Goal: Information Seeking & Learning: Check status

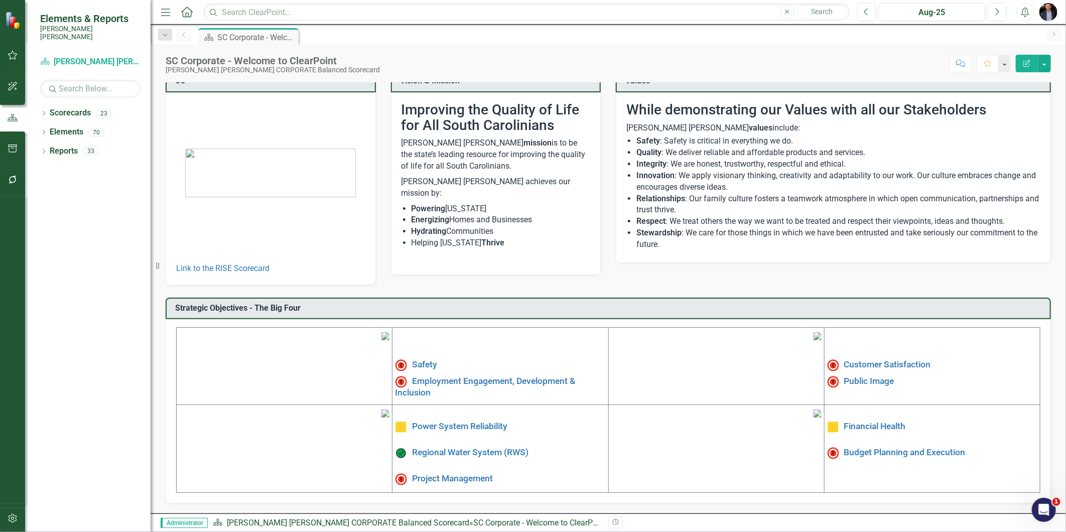
scroll to position [91, 0]
click at [425, 360] on link "Safety" at bounding box center [424, 365] width 25 height 10
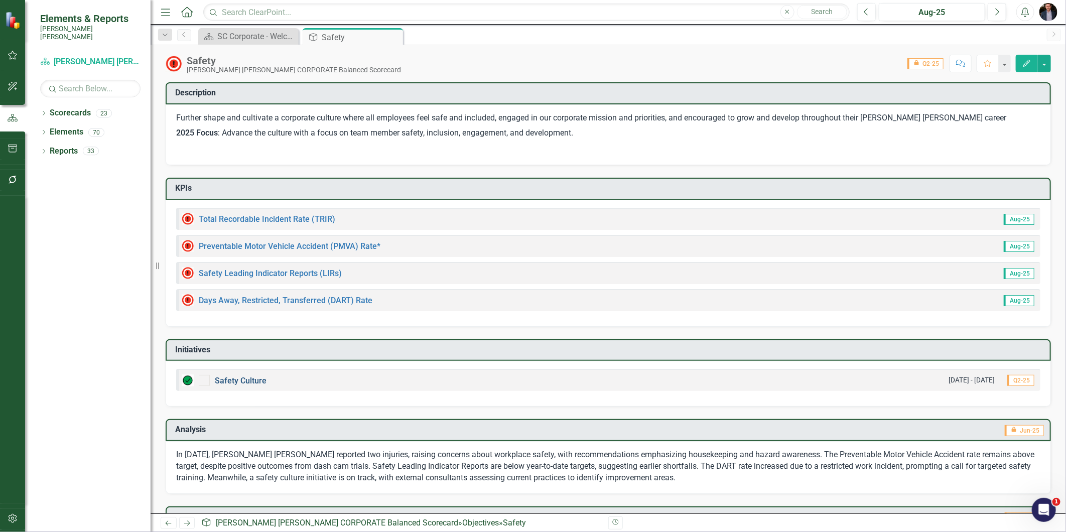
click at [247, 381] on link "Safety Culture" at bounding box center [241, 381] width 52 height 10
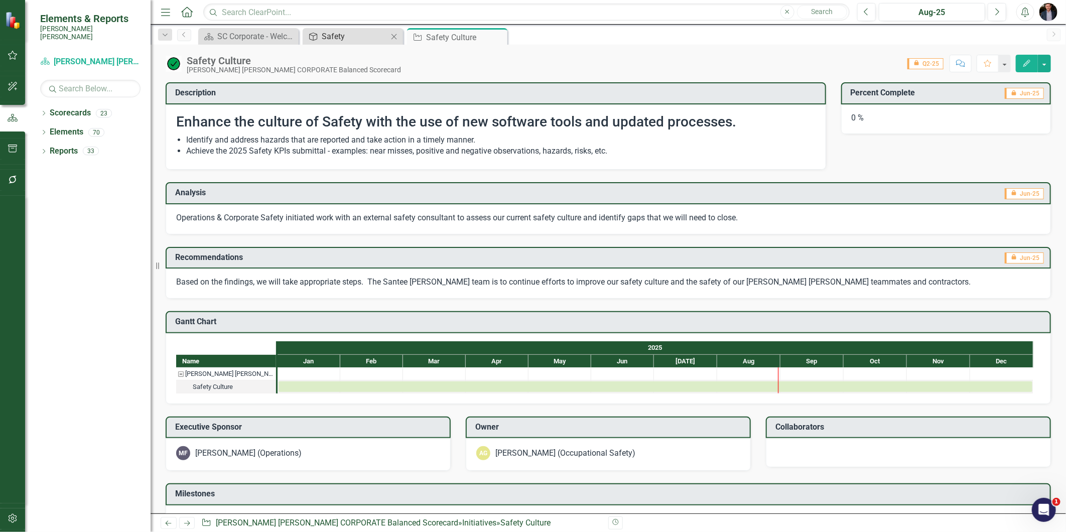
click at [373, 34] on div "Safety" at bounding box center [355, 36] width 66 height 13
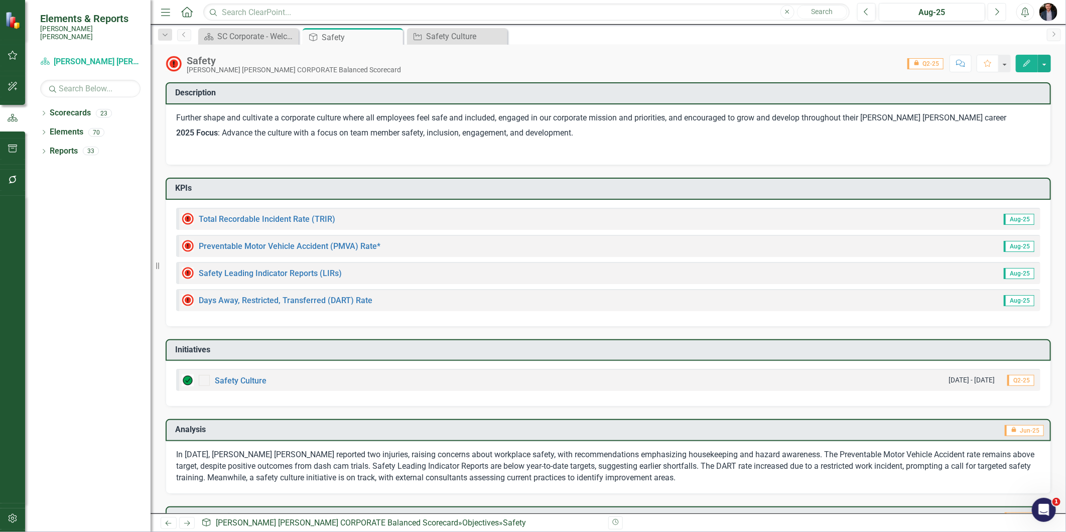
click at [994, 12] on button "Next" at bounding box center [997, 12] width 19 height 18
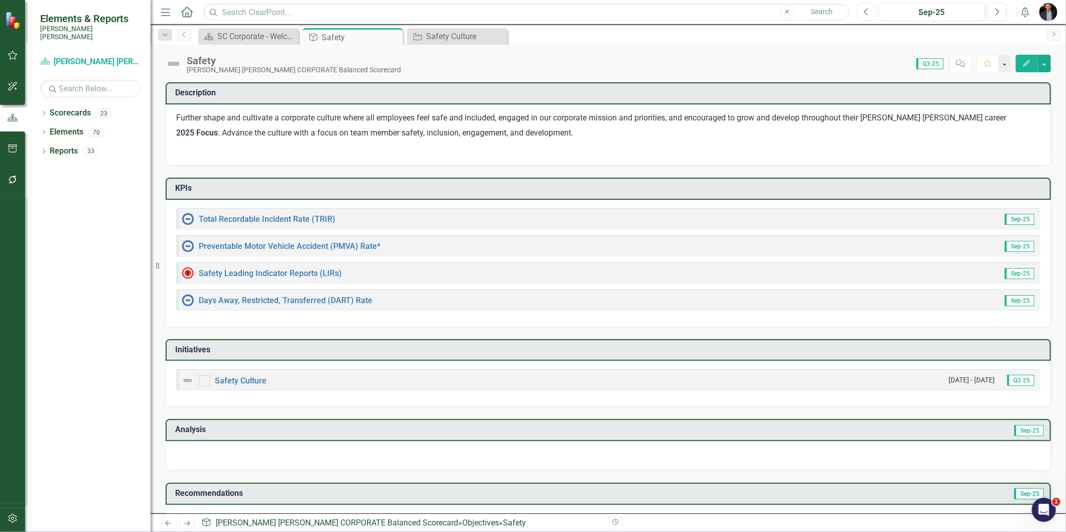
click at [874, 12] on button "Previous" at bounding box center [866, 12] width 19 height 18
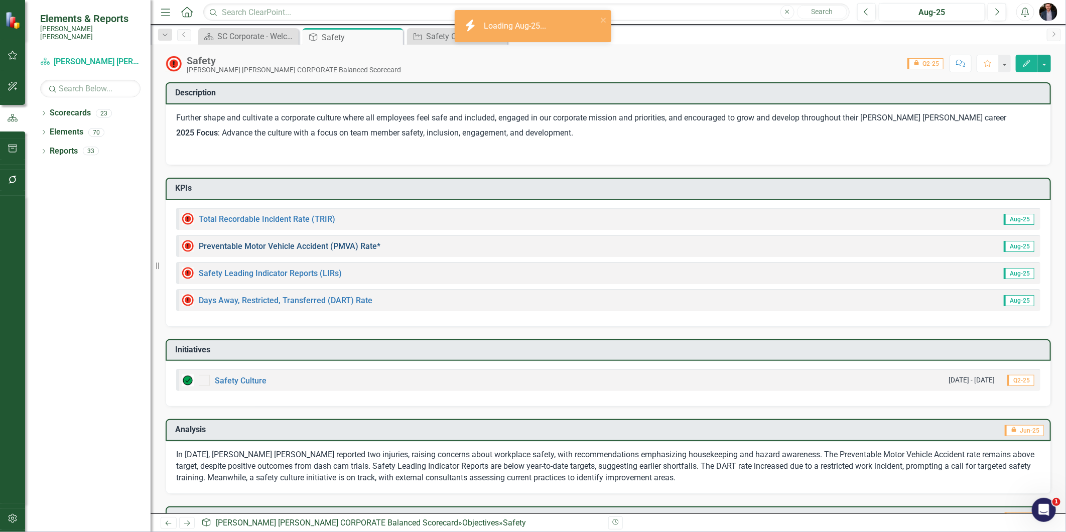
click at [254, 241] on link "Preventable Motor Vehicle Accident (PMVA) Rate*" at bounding box center [290, 246] width 182 height 10
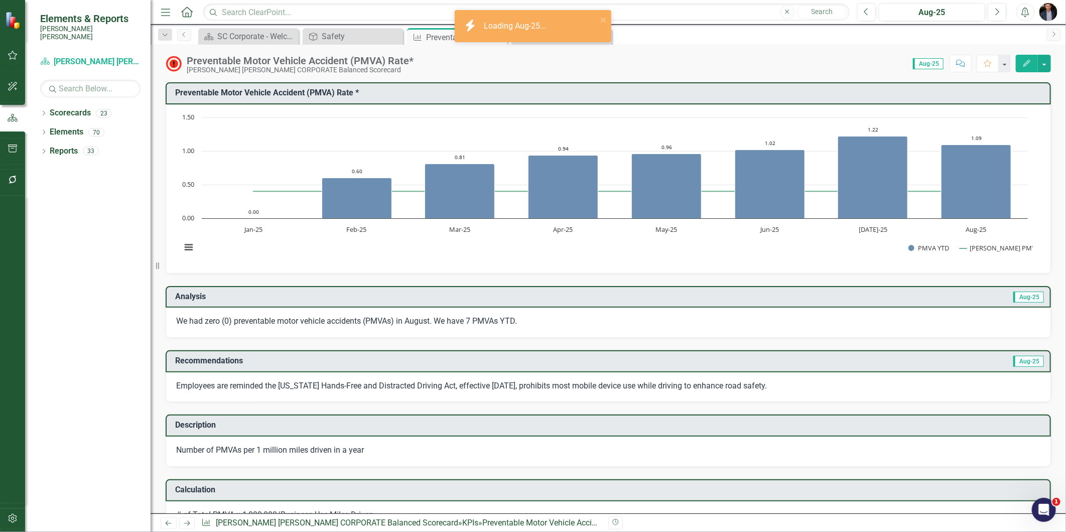
click at [358, 43] on div "Objective Safety Close" at bounding box center [353, 36] width 100 height 17
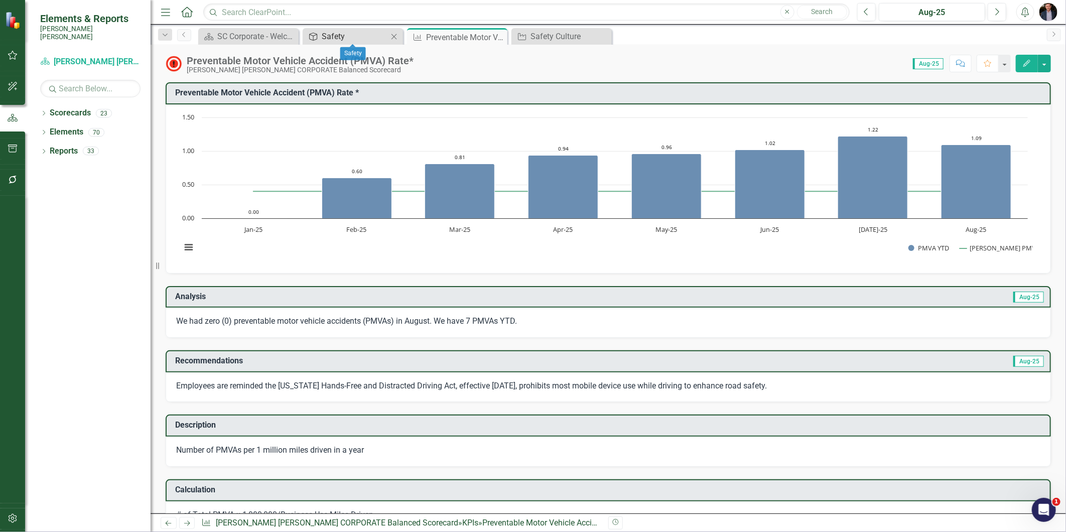
click at [343, 34] on div "Safety" at bounding box center [355, 36] width 66 height 13
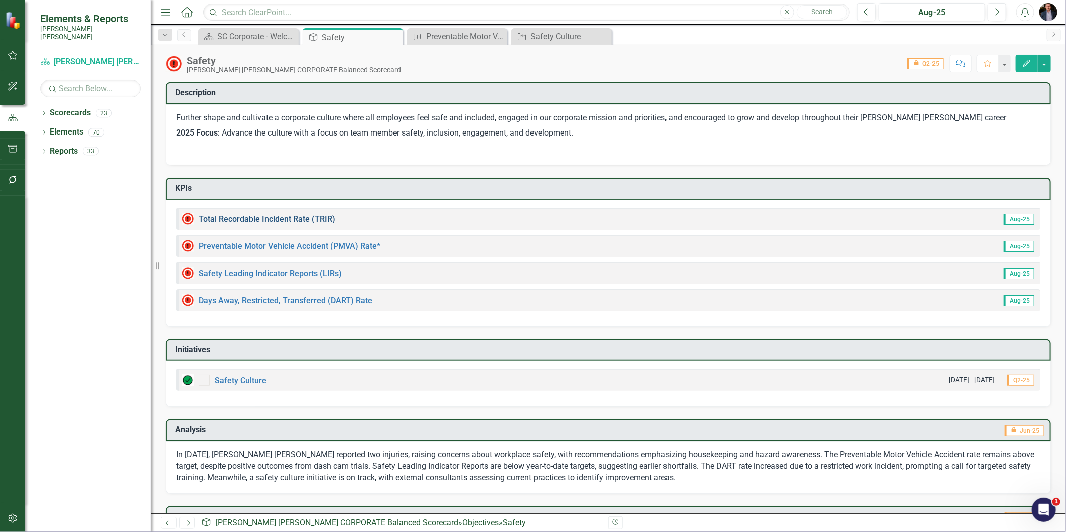
click at [243, 216] on link "Total Recordable Incident Rate (TRIR)" at bounding box center [267, 219] width 136 height 10
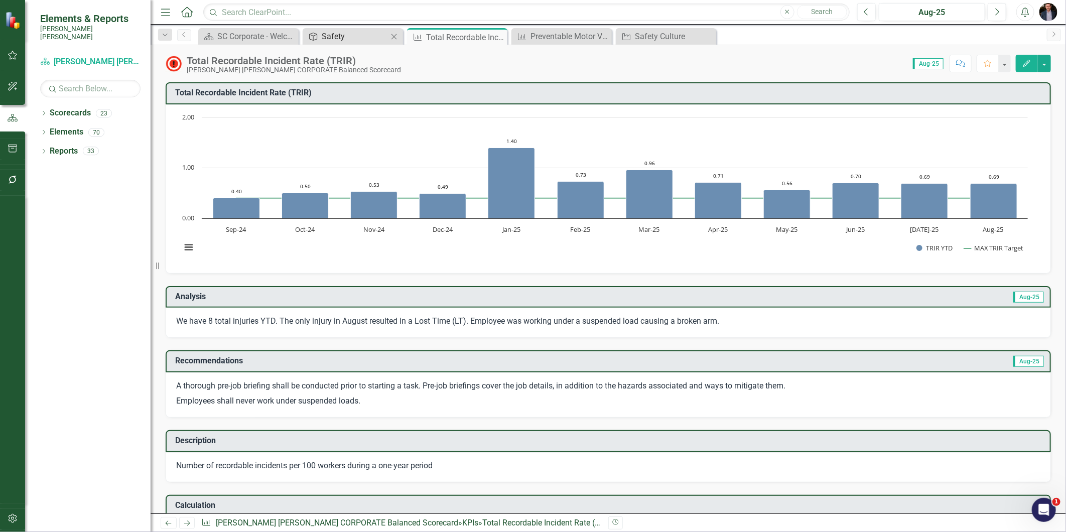
click at [356, 39] on div "Safety" at bounding box center [355, 36] width 66 height 13
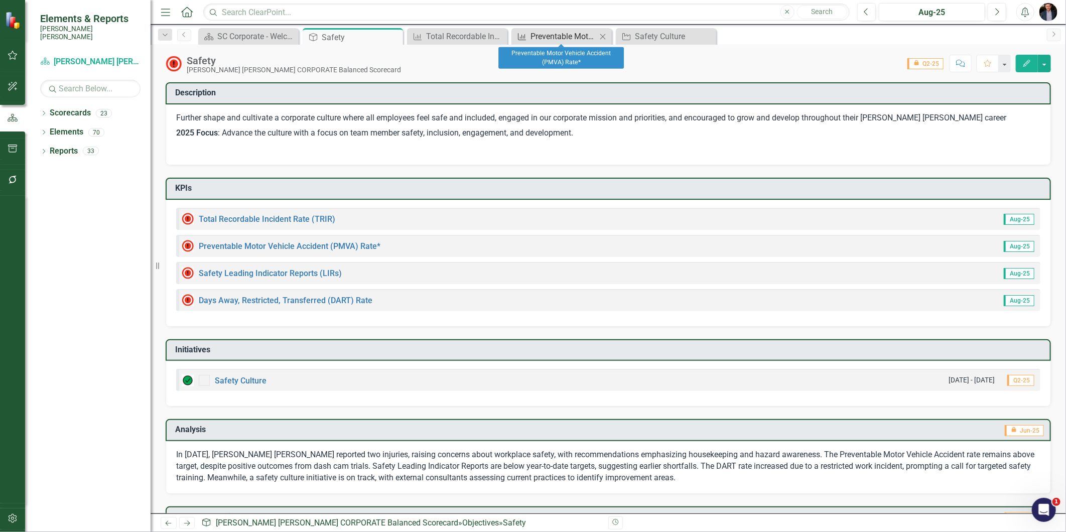
click at [594, 30] on div "Preventable Motor Vehicle Accident (PMVA) Rate*" at bounding box center [563, 36] width 66 height 13
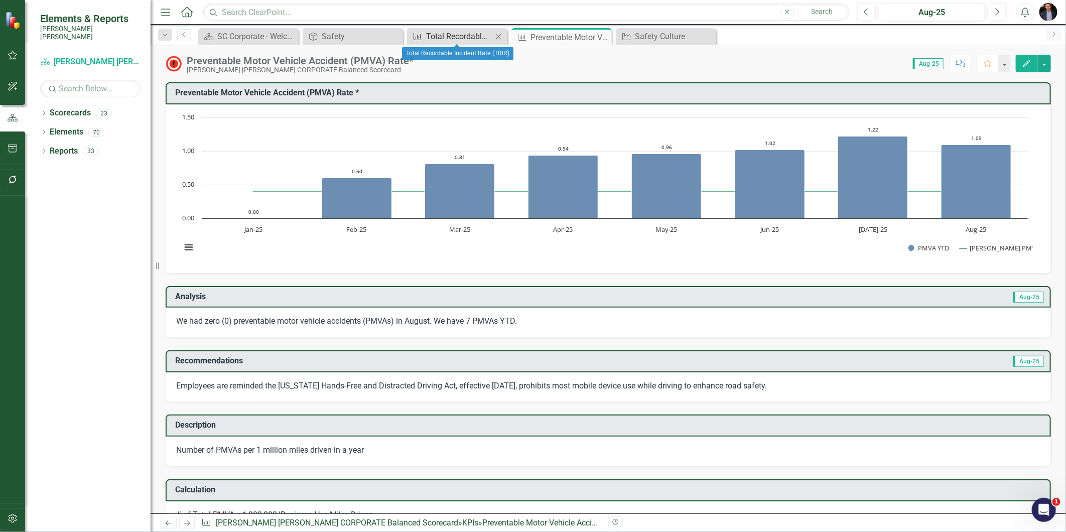
click at [464, 38] on div "Total Recordable Incident Rate (TRIR)" at bounding box center [459, 36] width 66 height 13
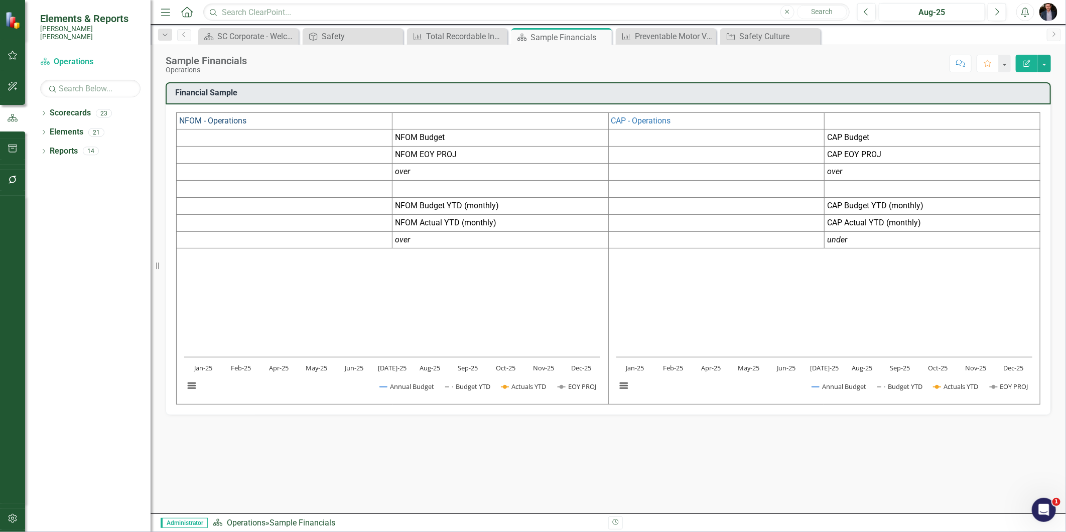
click at [212, 123] on link "NFOM - Operations" at bounding box center [212, 121] width 67 height 10
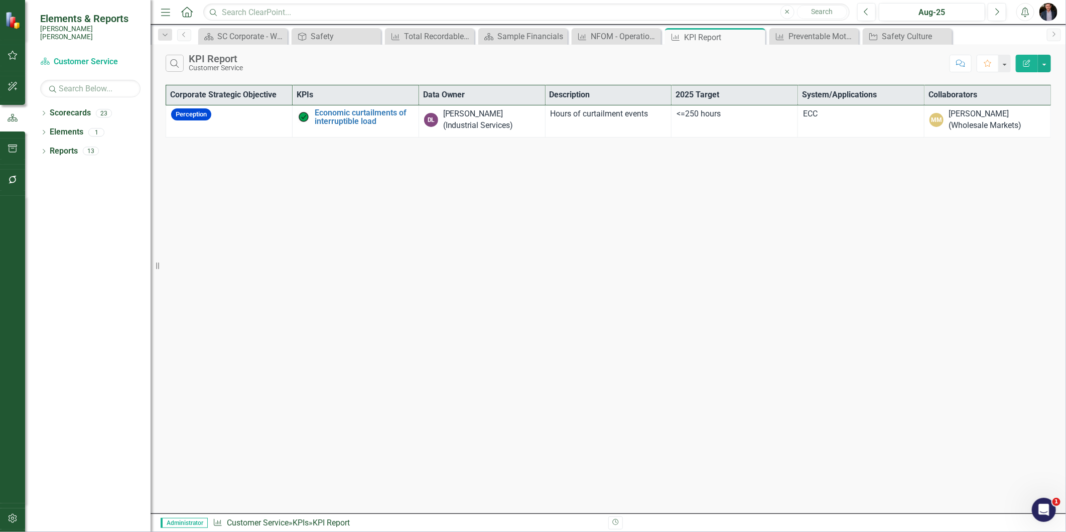
click at [235, 85] on th "Corporate Strategic Objective" at bounding box center [229, 95] width 126 height 20
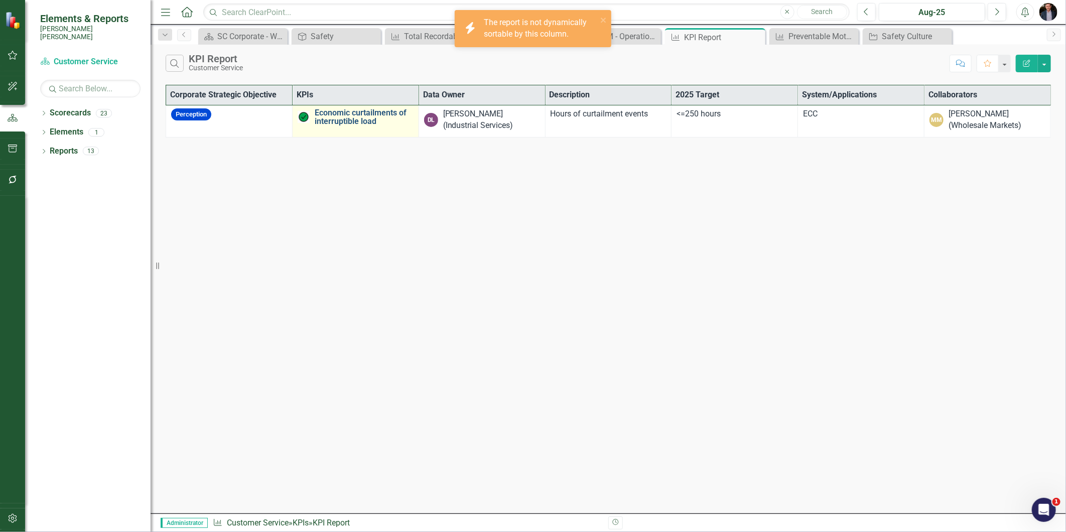
click at [333, 123] on link "Economic curtailments of interruptible load" at bounding box center [364, 117] width 99 height 18
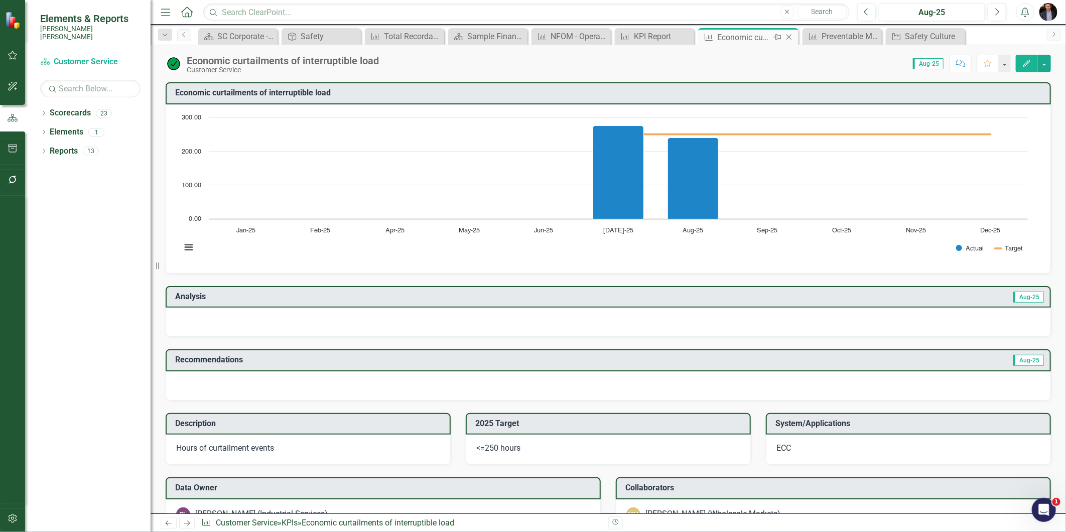
click at [786, 34] on icon "Close" at bounding box center [789, 37] width 10 height 8
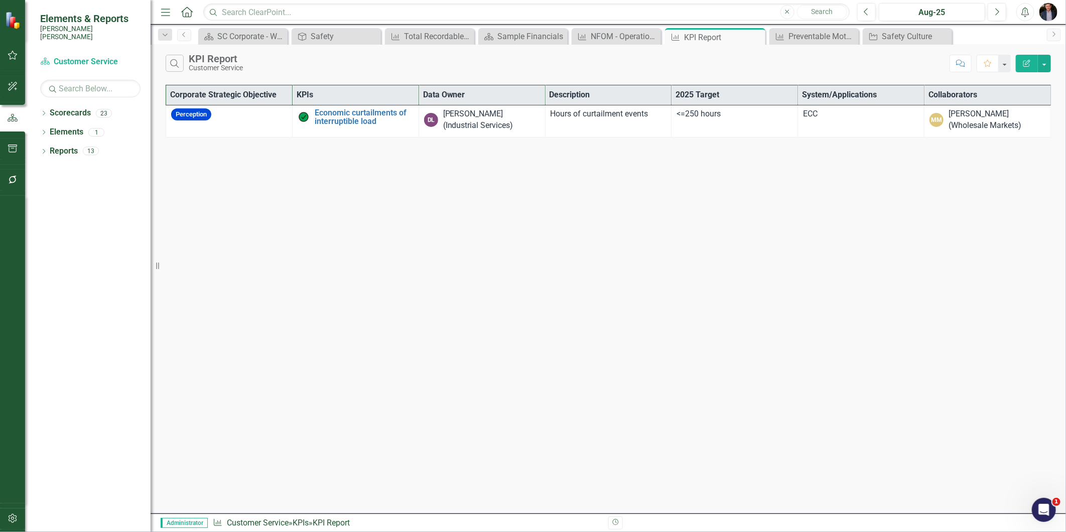
drag, startPoint x: 393, startPoint y: 212, endPoint x: 529, endPoint y: 144, distance: 152.2
click at [393, 209] on div "Search KPI Report Customer Service Comment Favorite Edit Report Corporate Strat…" at bounding box center [608, 279] width 915 height 469
click at [755, 37] on icon "Close" at bounding box center [756, 37] width 10 height 8
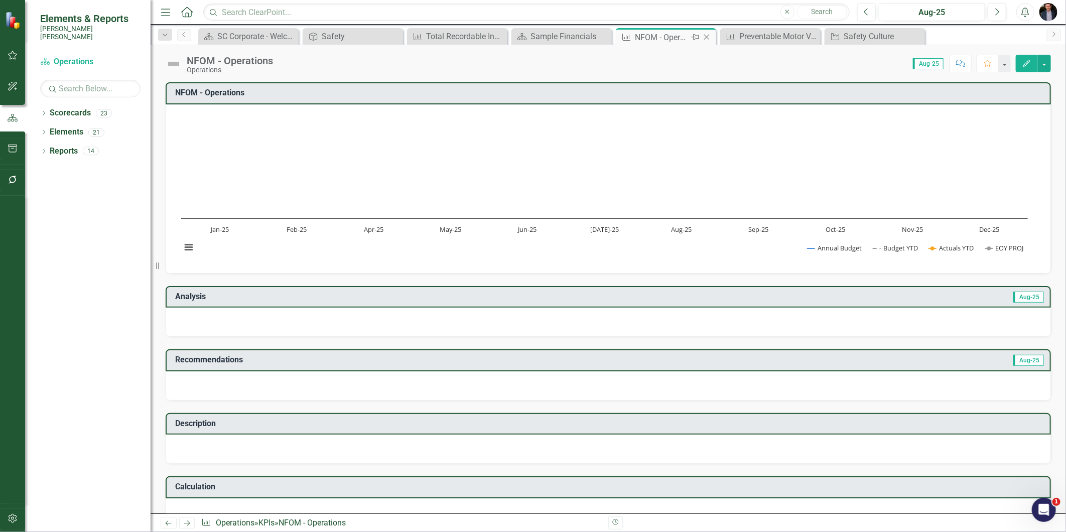
click at [709, 38] on icon "Close" at bounding box center [707, 37] width 10 height 8
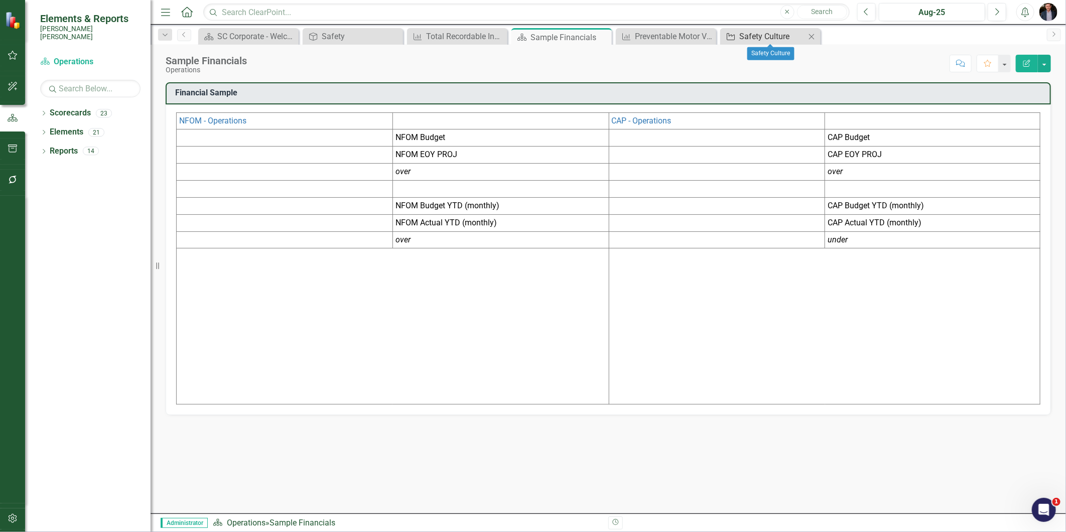
click at [749, 34] on div "Safety Culture" at bounding box center [772, 36] width 66 height 13
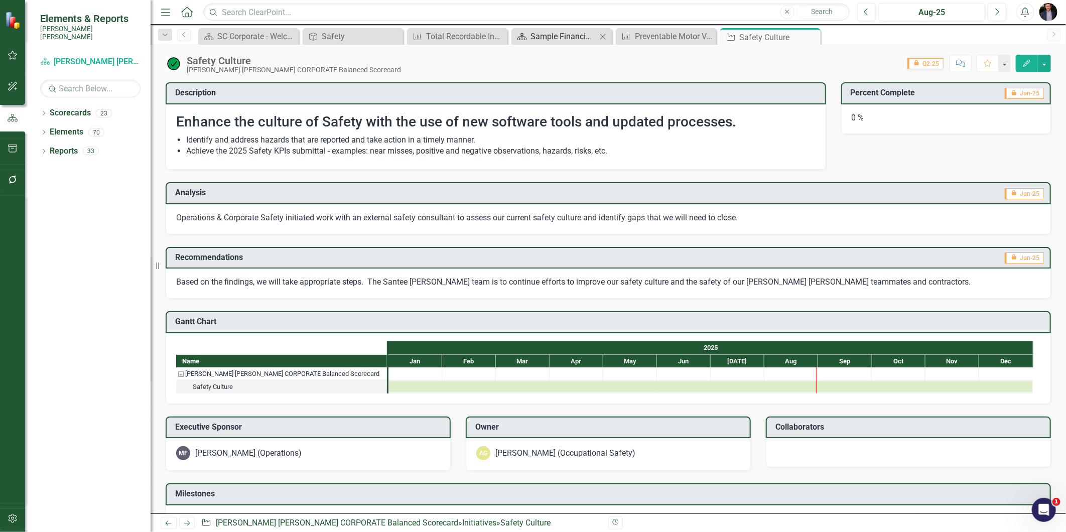
click at [568, 38] on div "Sample Financials" at bounding box center [563, 36] width 66 height 13
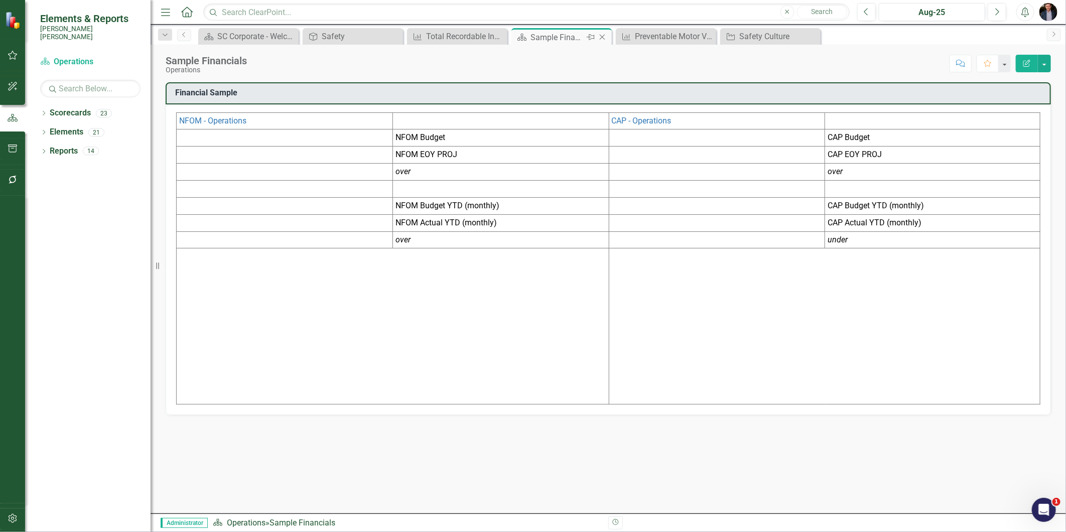
click at [604, 39] on icon at bounding box center [603, 38] width 6 height 6
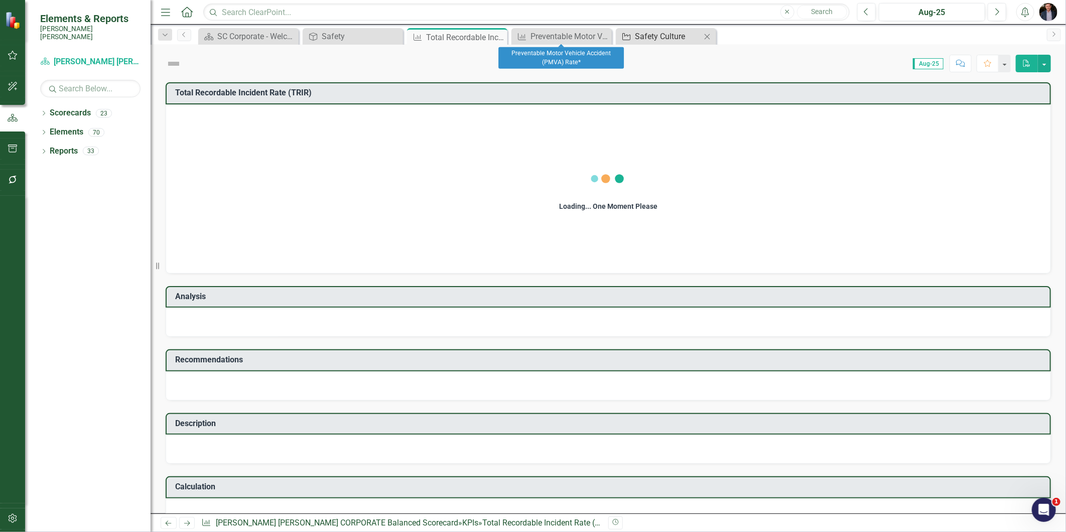
click at [647, 34] on div "Safety Culture" at bounding box center [668, 36] width 66 height 13
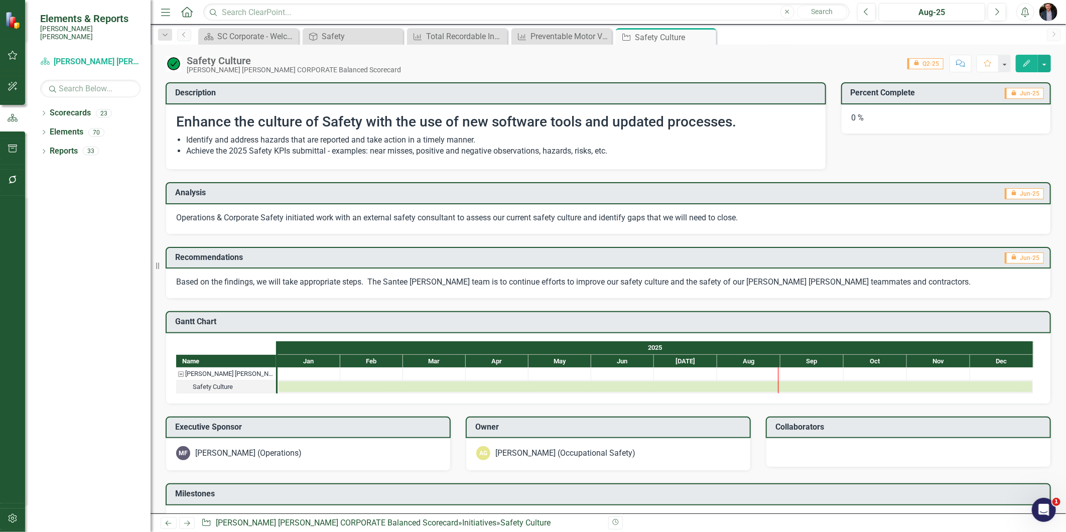
click at [173, 67] on img at bounding box center [174, 64] width 16 height 16
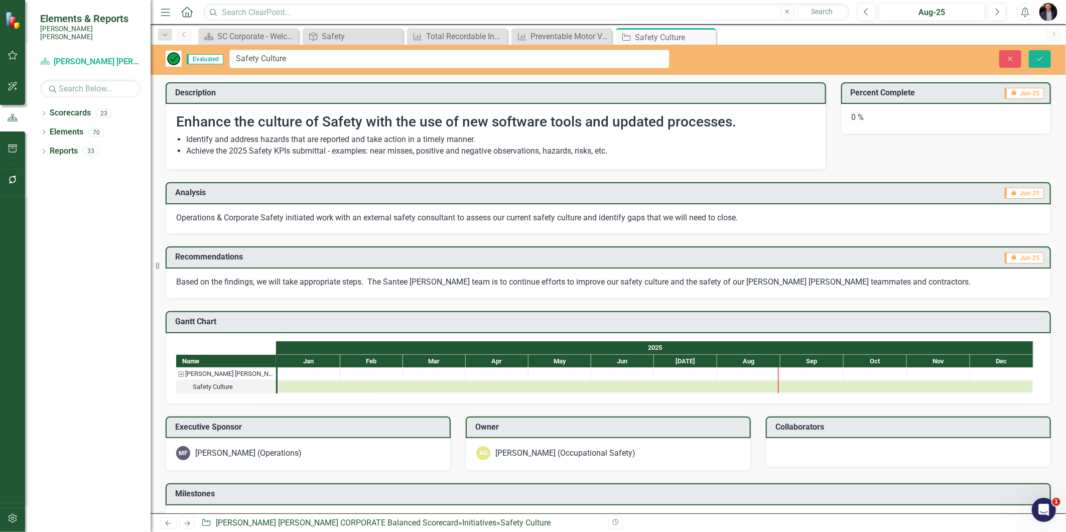
click at [177, 131] on span "Enhance the culture of Safety with the use of new software tools and updated pr…" at bounding box center [495, 136] width 639 height 45
click at [511, 152] on li "Achieve the 2025 Safety KPIs submittal - examples: near misses, positive and ne…" at bounding box center [500, 152] width 629 height 12
click at [512, 174] on div "Analysis icon.lock Jun-25 Operations & Corporate Safety initiated work with an …" at bounding box center [608, 202] width 900 height 64
click at [959, 58] on button "Close" at bounding box center [1010, 59] width 22 height 18
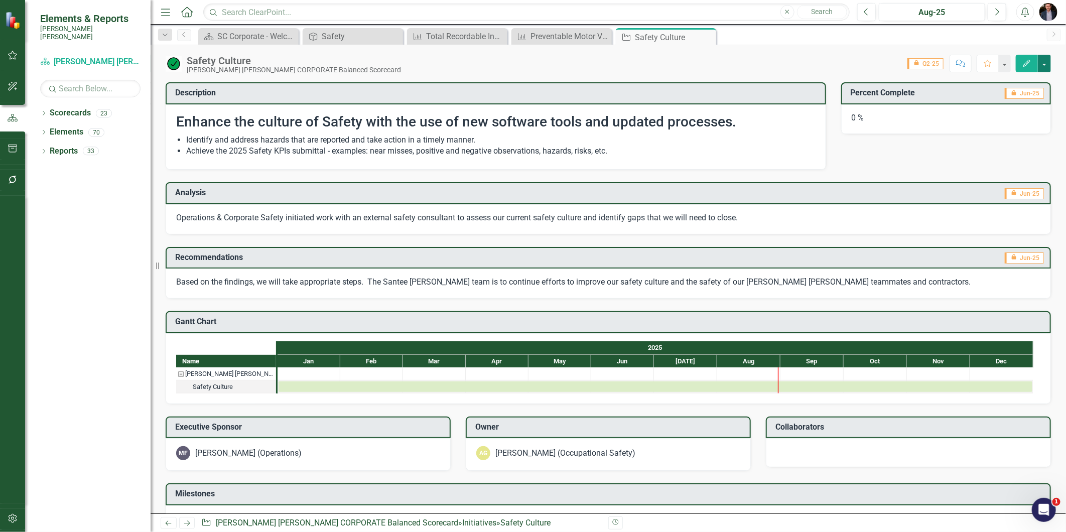
click at [959, 66] on button "button" at bounding box center [1044, 64] width 13 height 18
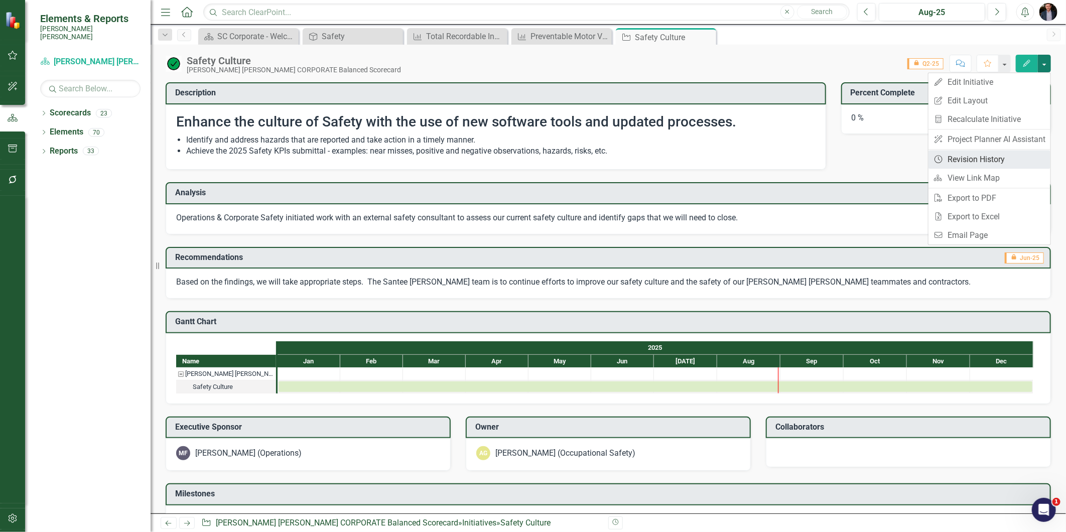
click at [959, 159] on link "Revision History Revision History" at bounding box center [989, 159] width 122 height 19
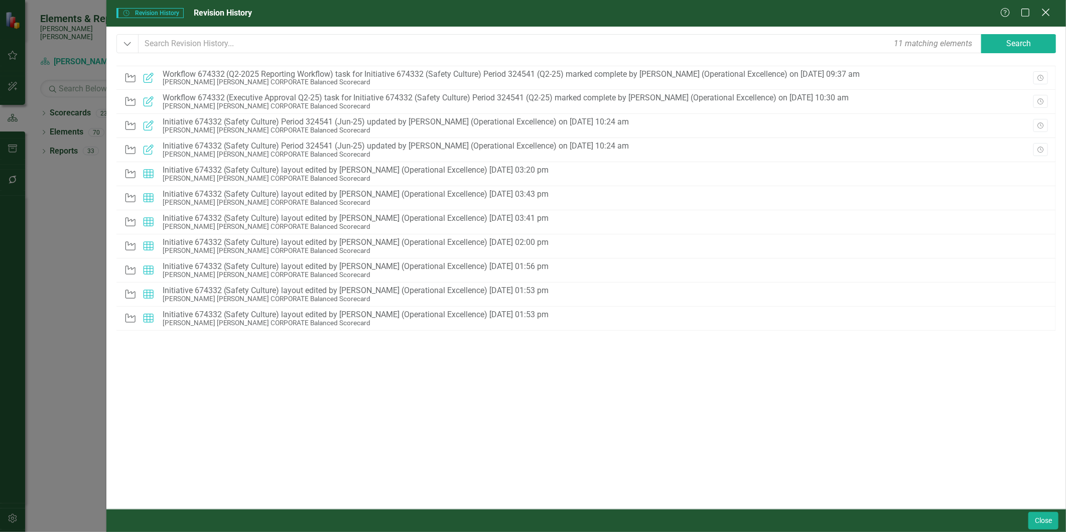
click at [959, 14] on icon at bounding box center [1046, 13] width 8 height 8
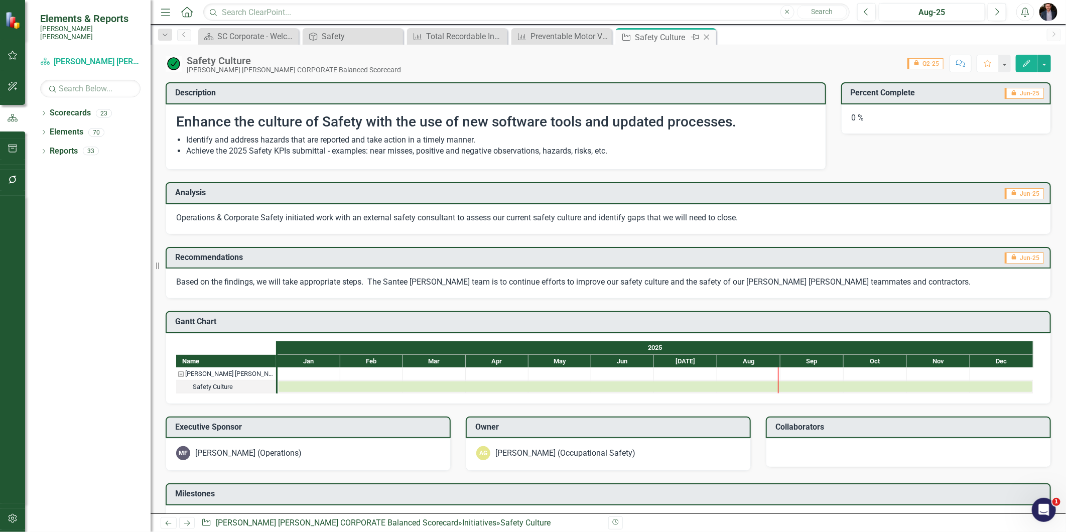
click at [705, 37] on icon "Close" at bounding box center [707, 37] width 10 height 8
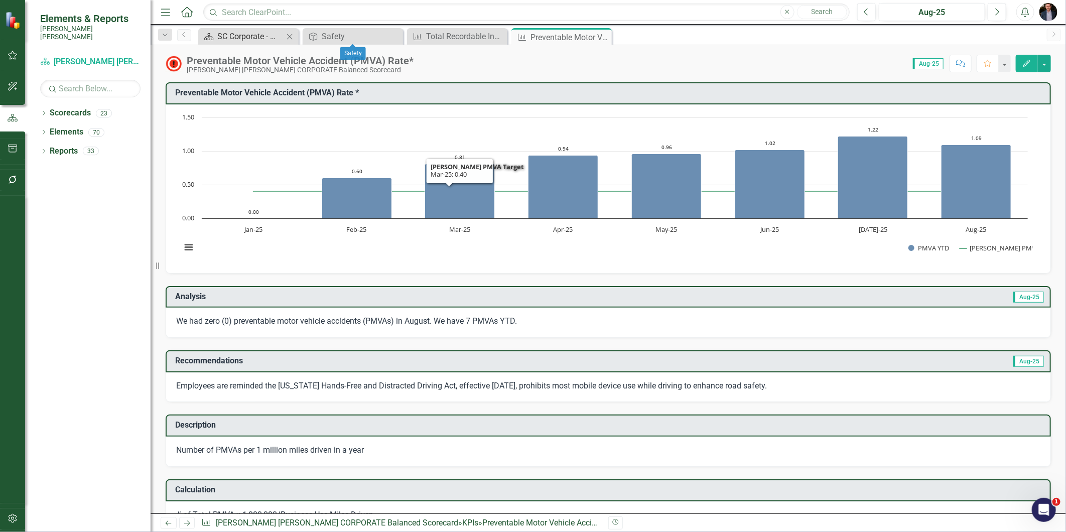
click at [275, 41] on div "SC Corporate - Welcome to ClearPoint" at bounding box center [250, 36] width 66 height 13
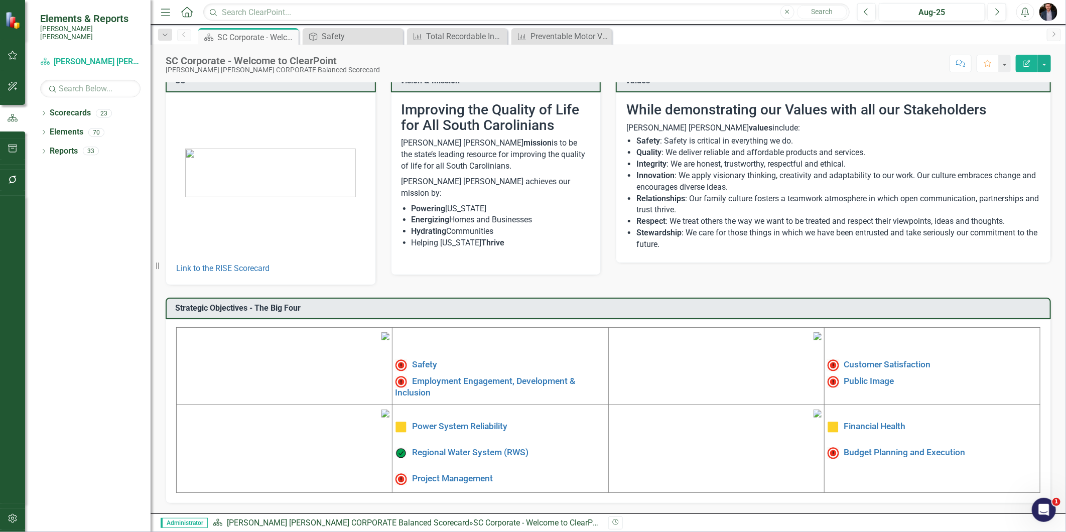
scroll to position [91, 0]
click at [896, 360] on link "Customer Satisfaction" at bounding box center [887, 365] width 87 height 10
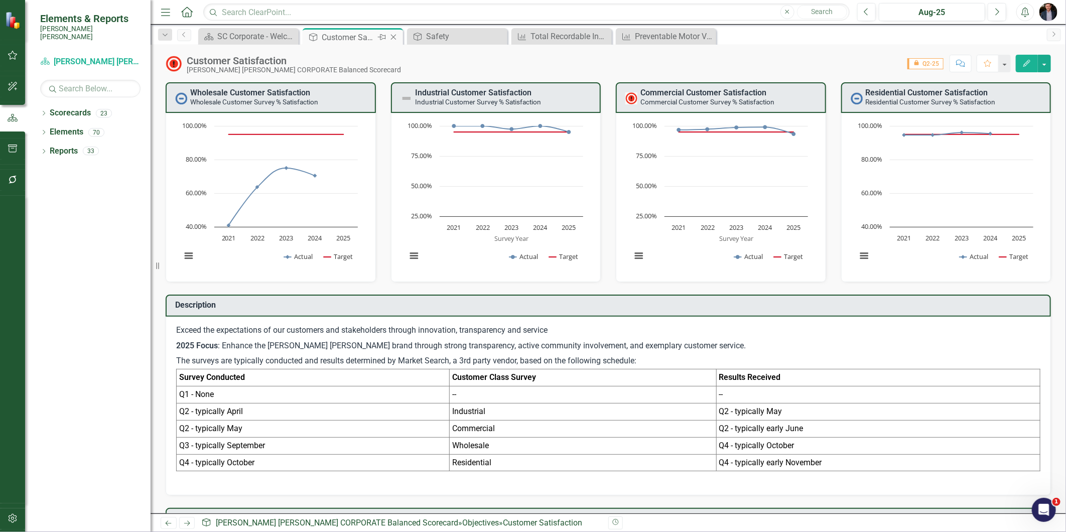
click at [396, 38] on icon "Close" at bounding box center [393, 37] width 10 height 8
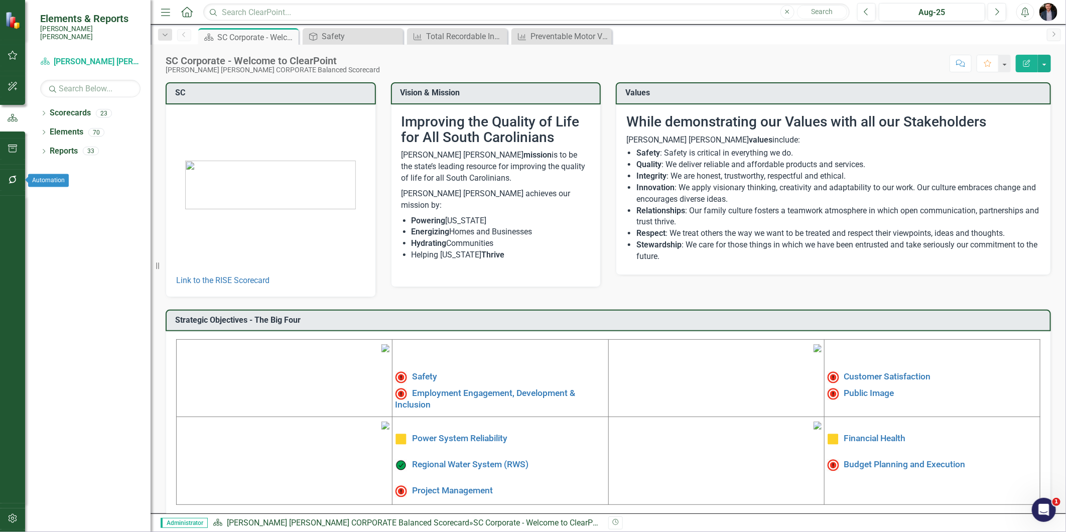
click at [13, 186] on button "button" at bounding box center [13, 180] width 23 height 21
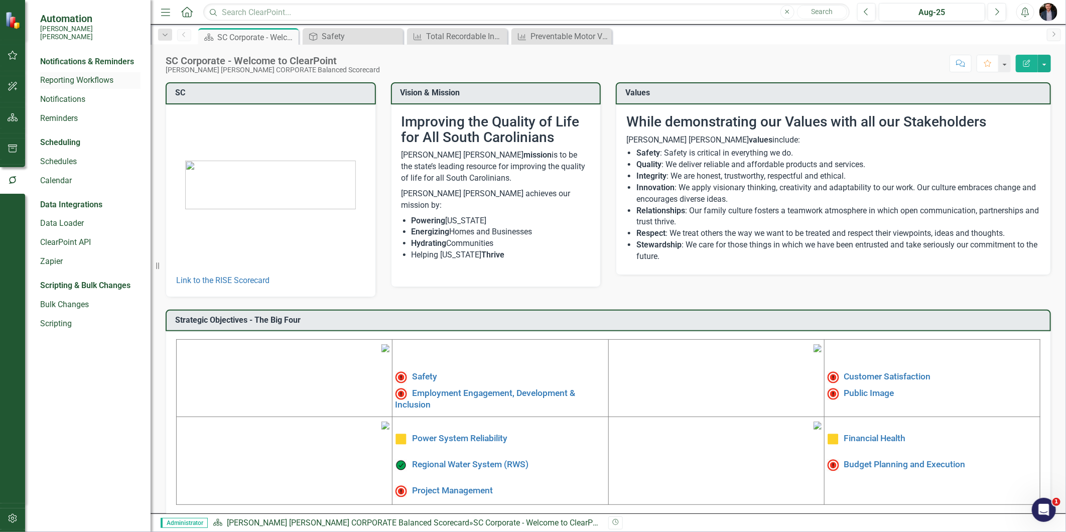
click at [89, 75] on link "Reporting Workflows" at bounding box center [90, 81] width 100 height 12
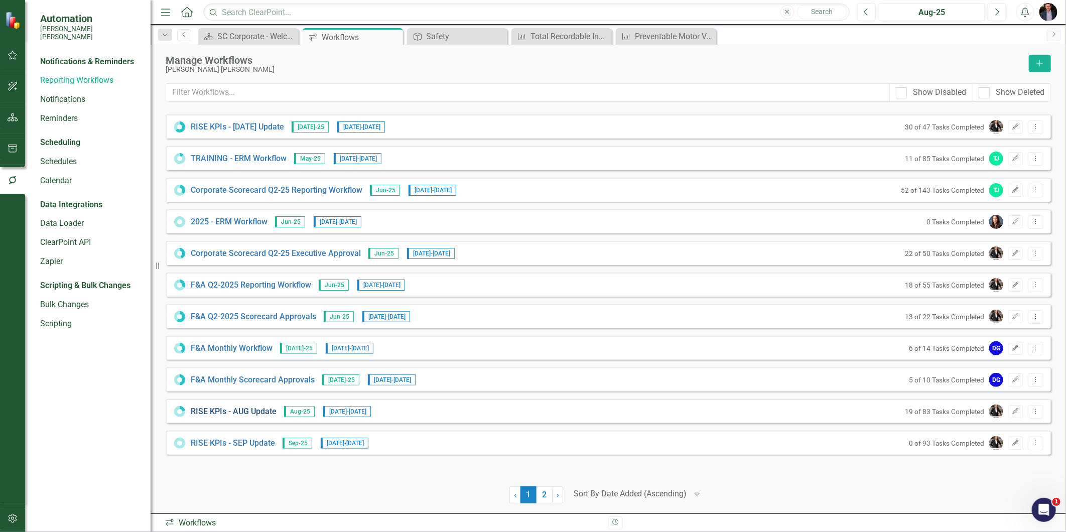
click at [263, 409] on link "RISE KPIs - AUG Update" at bounding box center [234, 412] width 86 height 12
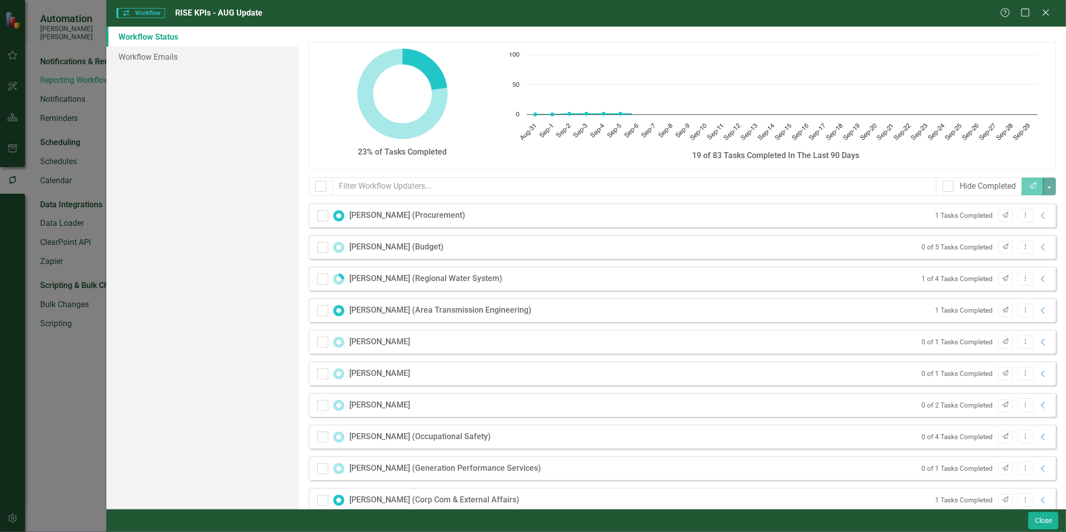
checkbox input "false"
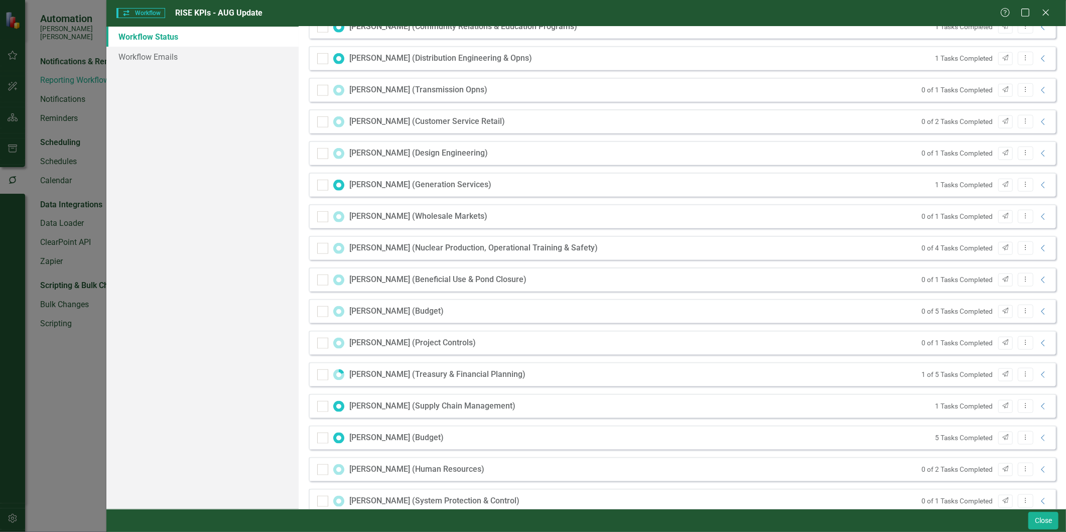
scroll to position [576, 0]
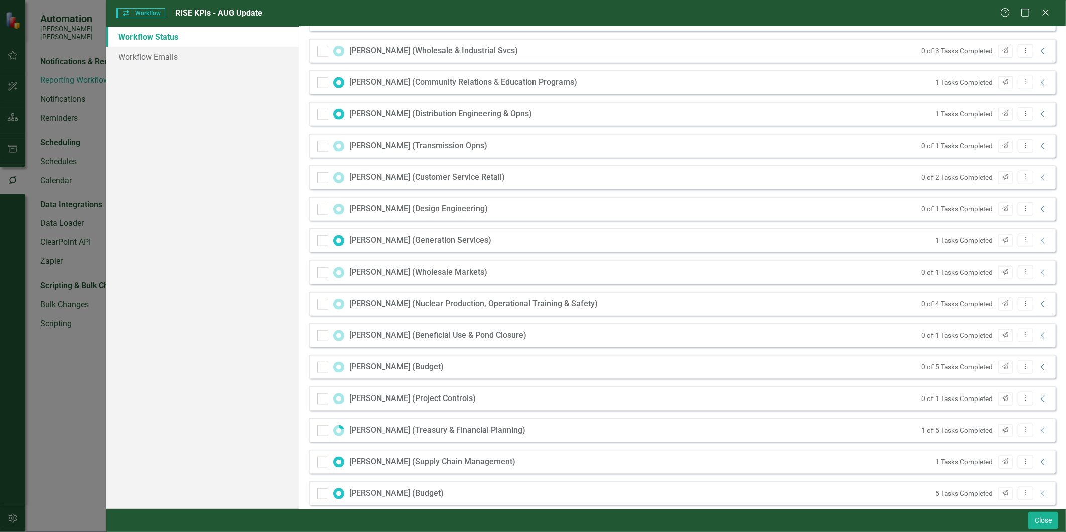
click at [959, 177] on icon "Collapse" at bounding box center [1043, 178] width 10 height 8
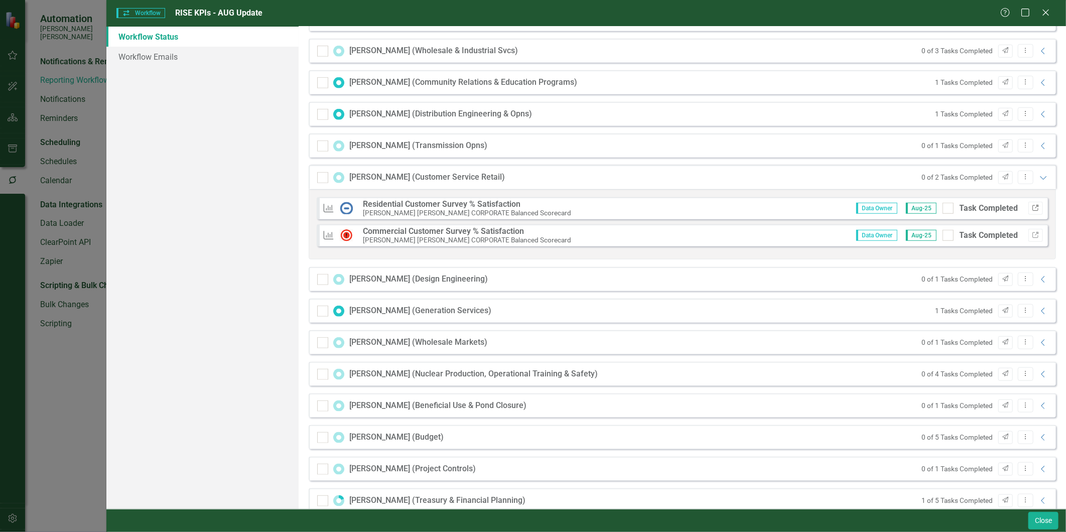
click at [959, 206] on icon "button" at bounding box center [1035, 208] width 6 height 6
click at [959, 10] on icon "Close" at bounding box center [1045, 13] width 13 height 10
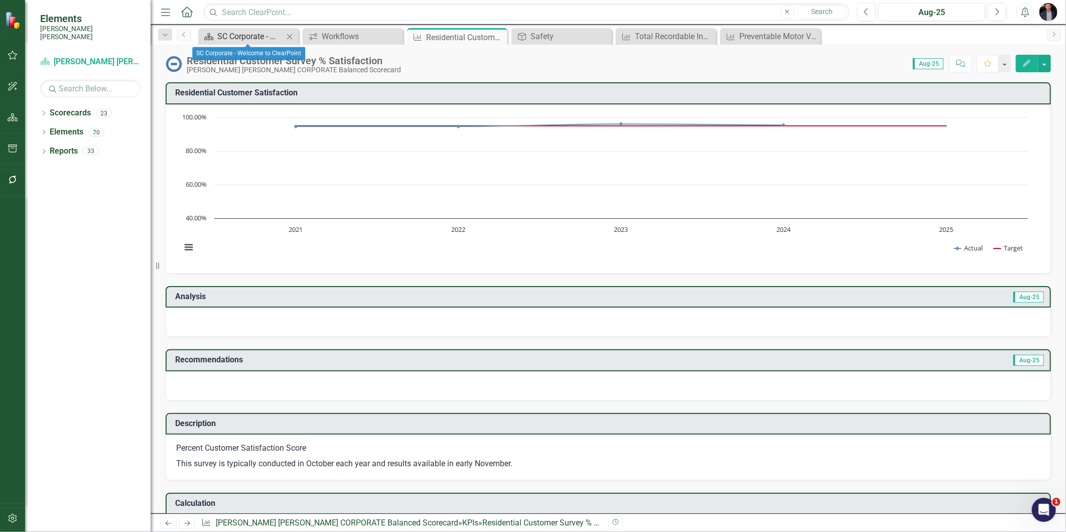
click at [233, 36] on div "SC Corporate - Welcome to ClearPoint" at bounding box center [250, 36] width 66 height 13
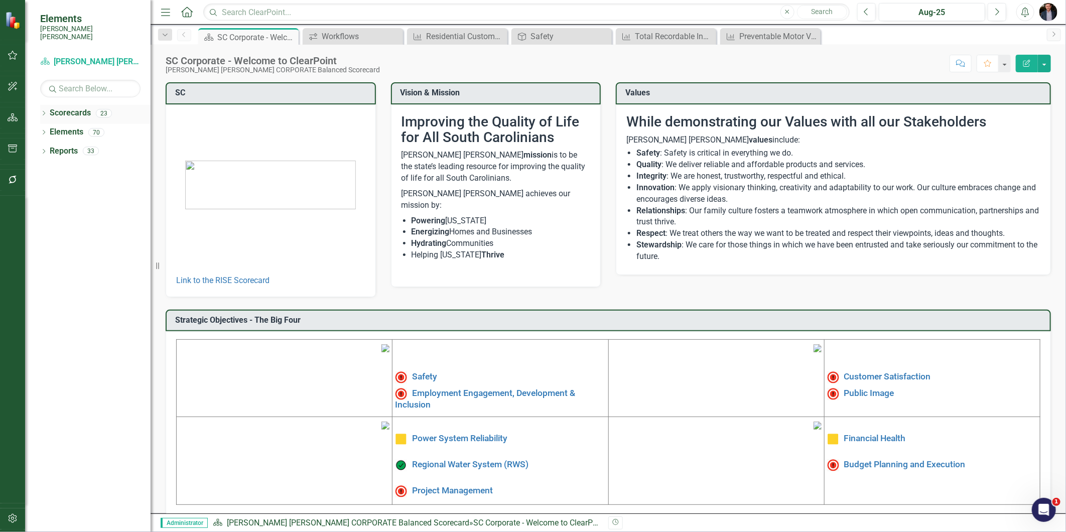
click at [43, 111] on icon "Dropdown" at bounding box center [43, 114] width 7 height 6
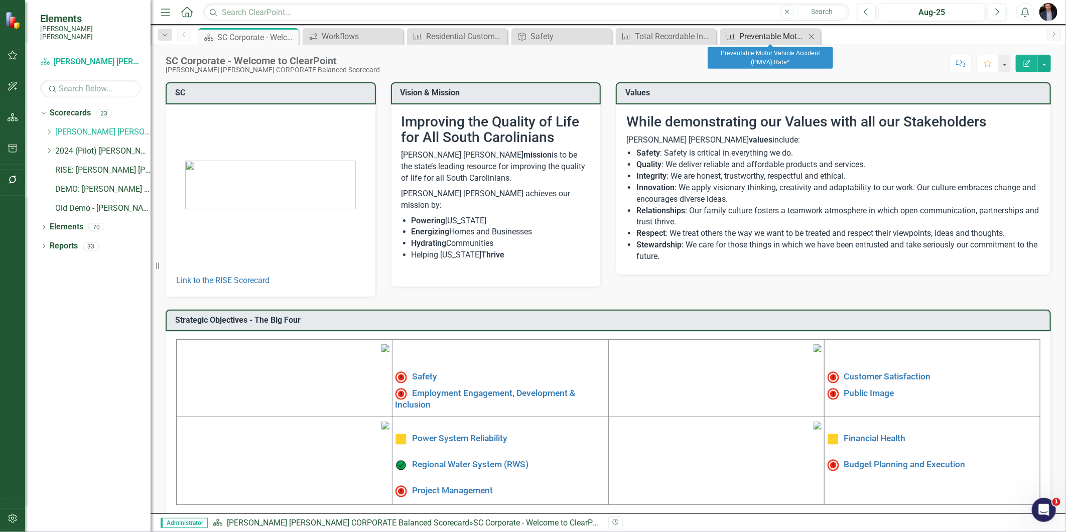
click at [753, 37] on div "Preventable Motor Vehicle Accident (PMVA) Rate*" at bounding box center [772, 36] width 66 height 13
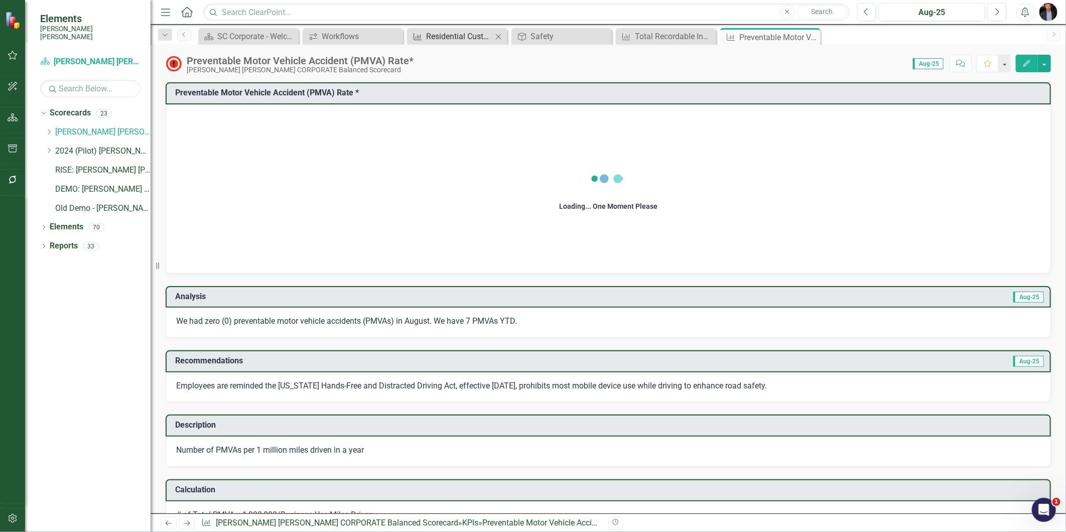
click at [464, 42] on div "Residential Customer Survey % Satisfaction​" at bounding box center [459, 36] width 66 height 13
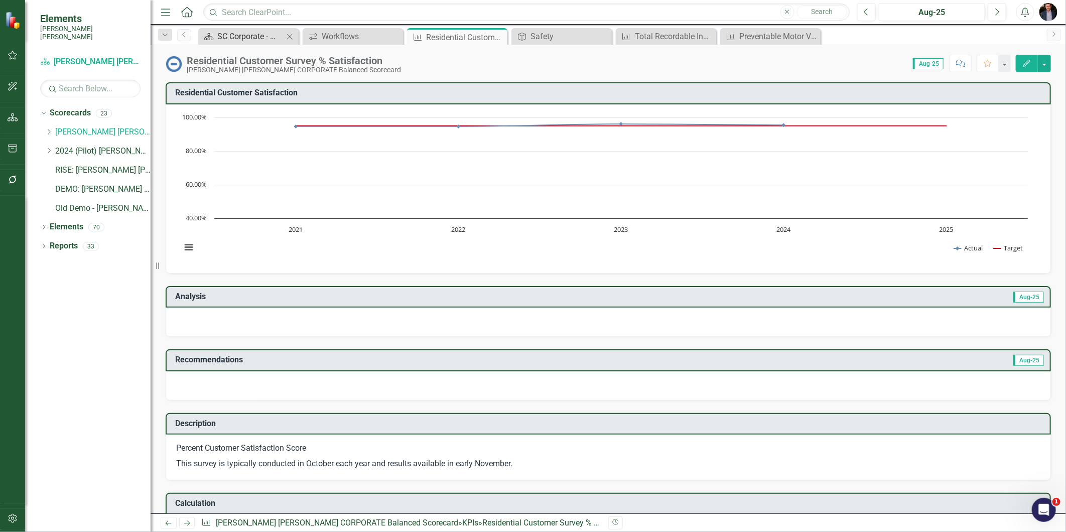
click at [241, 33] on div "SC Corporate - Welcome to ClearPoint" at bounding box center [250, 36] width 66 height 13
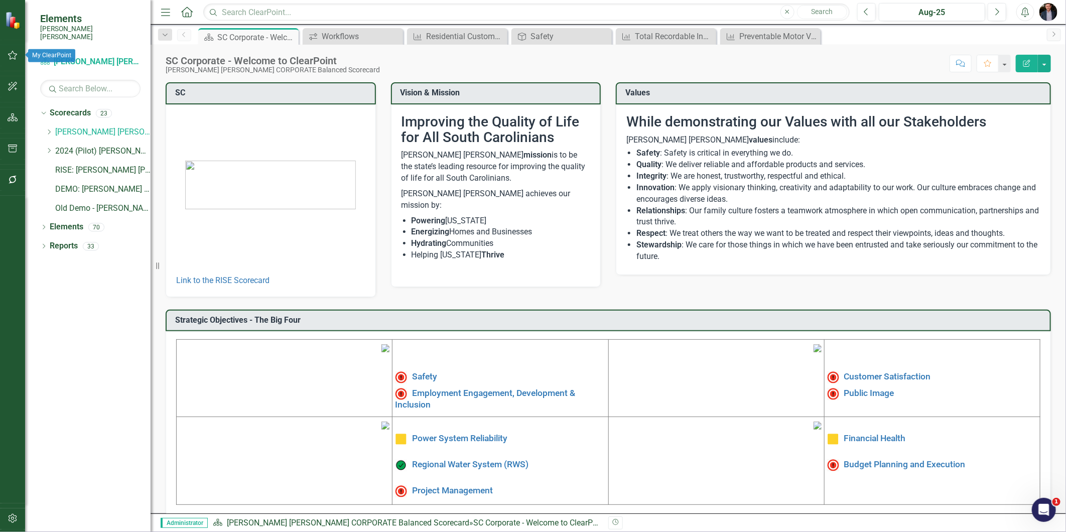
click at [8, 54] on icon "button" at bounding box center [13, 55] width 11 height 8
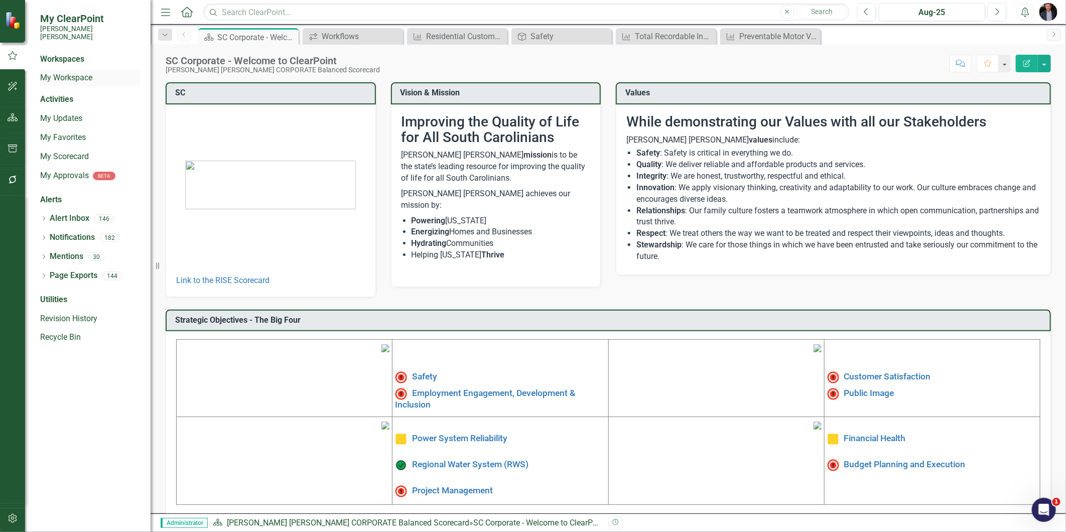
click at [101, 72] on link "My Workspace" at bounding box center [90, 78] width 100 height 12
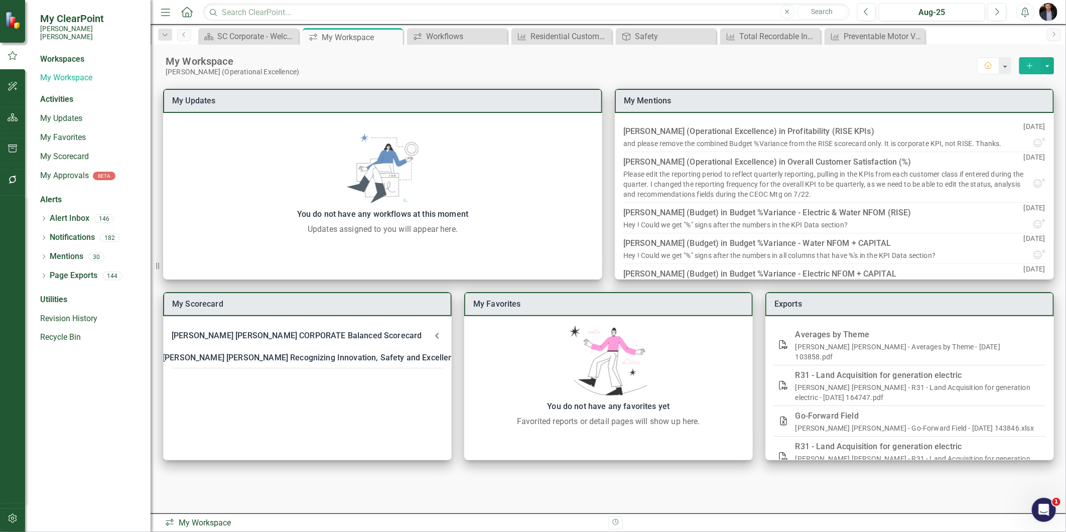
click at [929, 81] on div "My Scorecard Santee Cooper CORPORATE Balanced Scorecard Objective RISE 2025 SCO…" at bounding box center [608, 274] width 915 height 396
click at [393, 36] on icon "Close" at bounding box center [393, 37] width 10 height 8
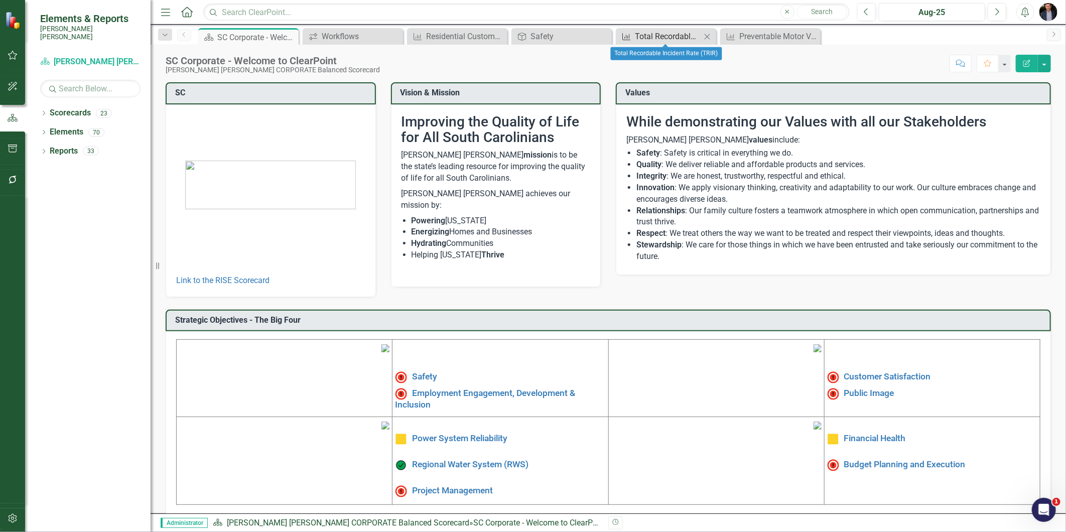
click at [629, 34] on icon "KPI" at bounding box center [626, 37] width 10 height 8
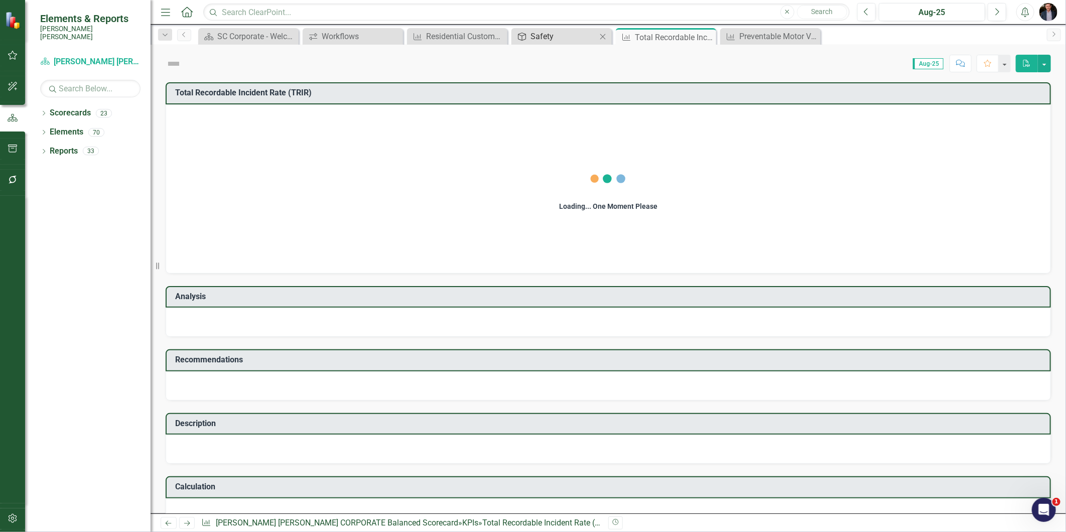
click at [542, 36] on div "Safety" at bounding box center [563, 36] width 66 height 13
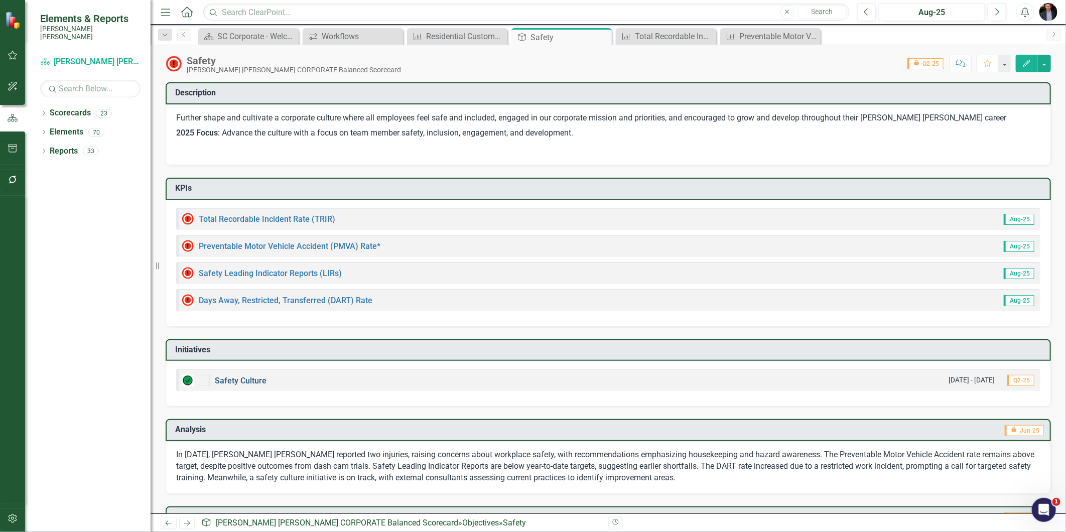
click at [244, 380] on link "Safety Culture" at bounding box center [241, 381] width 52 height 10
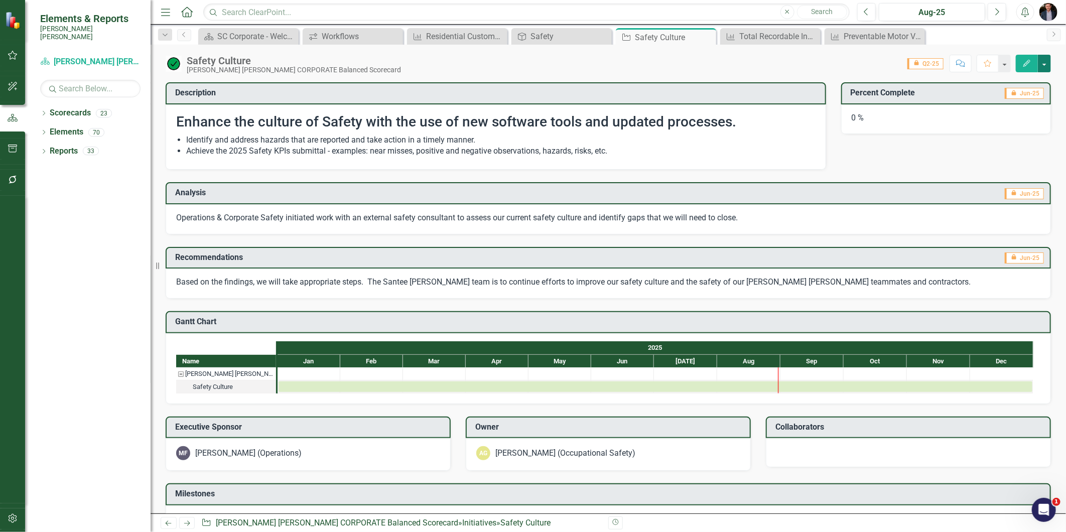
click at [1046, 65] on button "button" at bounding box center [1044, 64] width 13 height 18
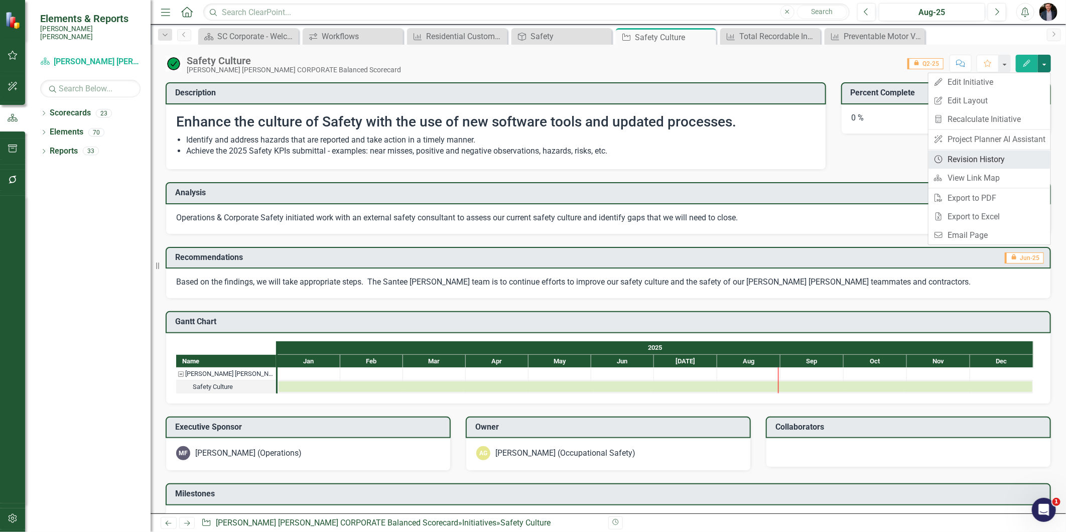
click at [967, 160] on link "Revision History Revision History" at bounding box center [989, 159] width 122 height 19
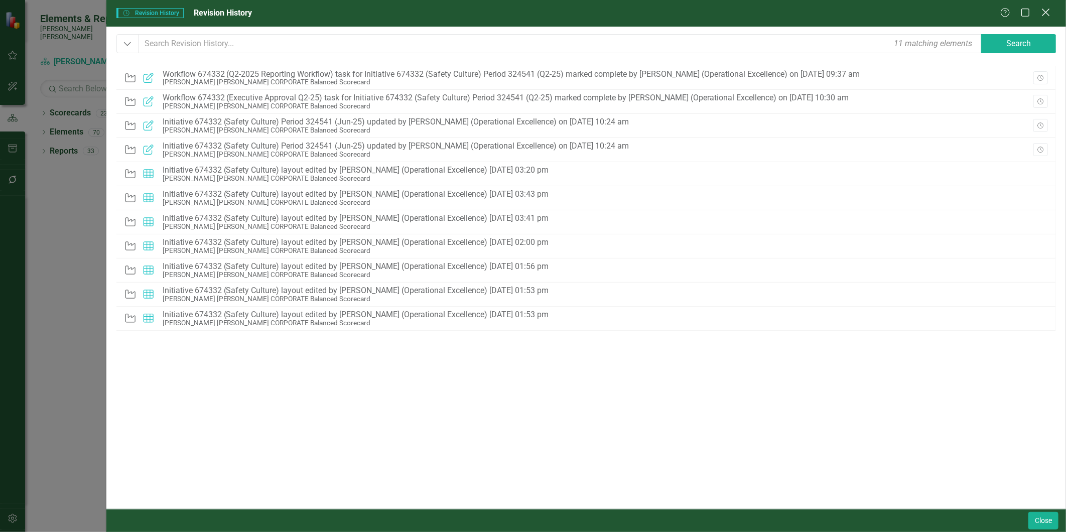
click at [1050, 12] on icon "Close" at bounding box center [1045, 13] width 13 height 10
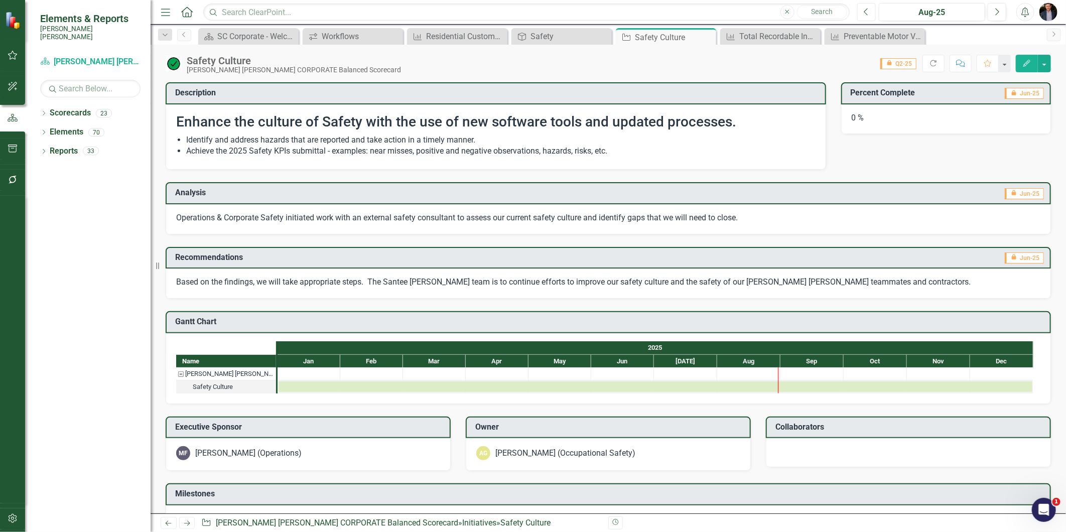
click at [869, 4] on button "Previous" at bounding box center [866, 12] width 19 height 18
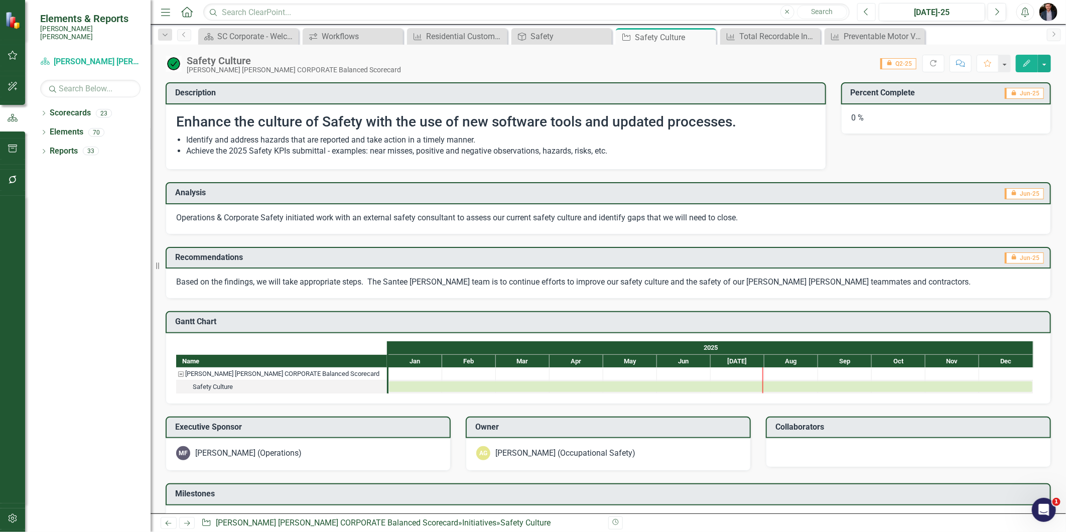
click at [869, 15] on icon "Previous" at bounding box center [867, 12] width 6 height 9
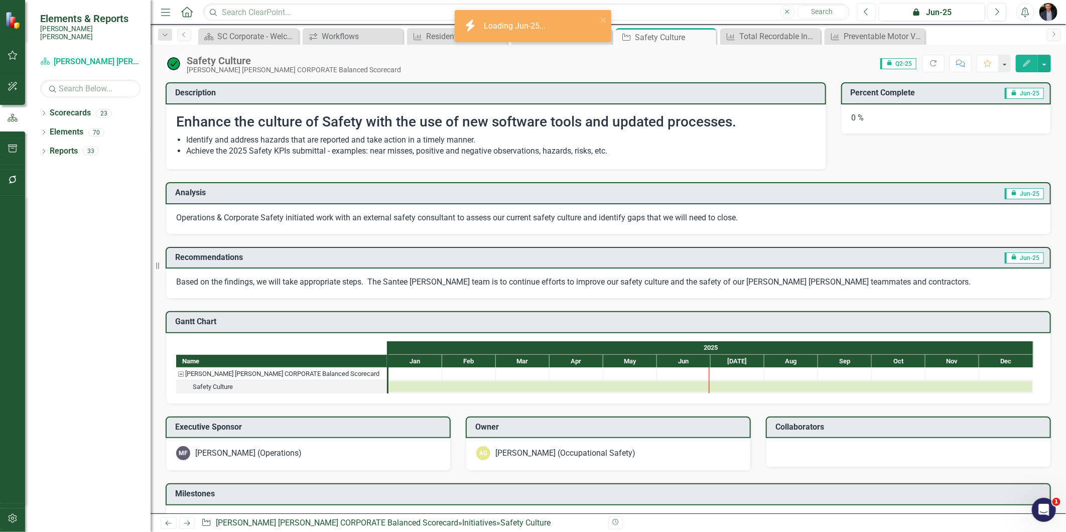
click at [869, 15] on icon "Previous" at bounding box center [867, 12] width 6 height 9
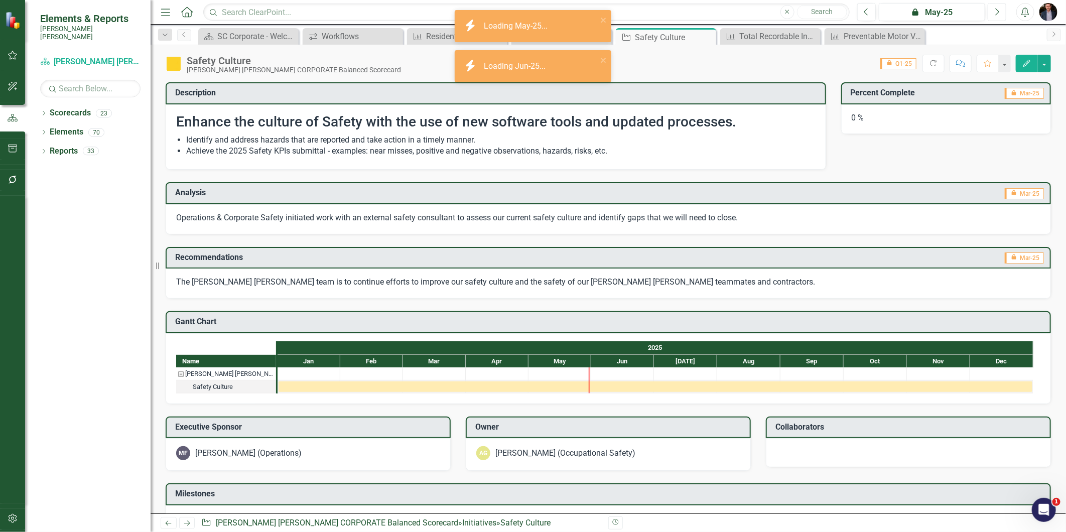
click at [994, 12] on icon "Next" at bounding box center [997, 12] width 6 height 9
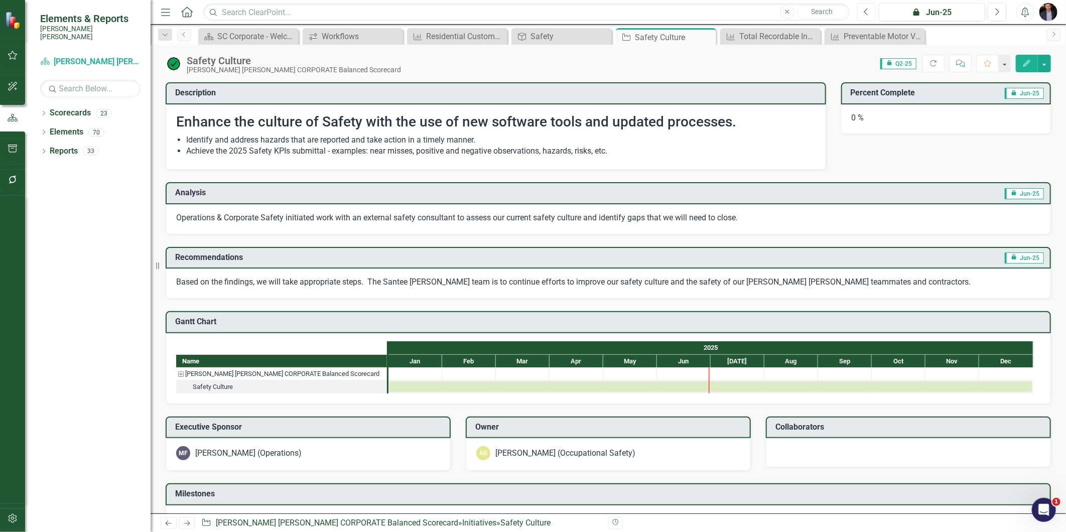
click at [869, 17] on button "Previous" at bounding box center [866, 12] width 19 height 18
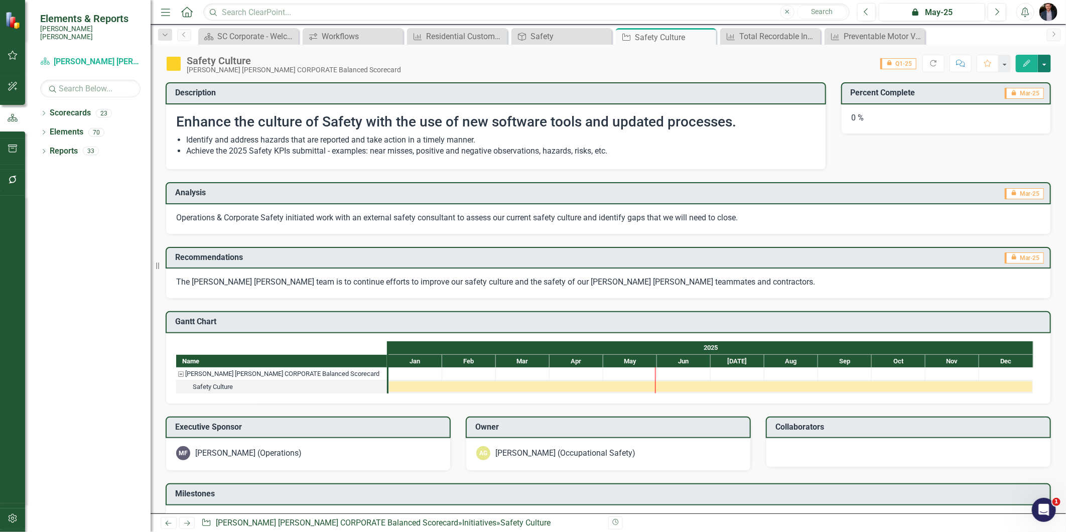
click at [1049, 61] on button "button" at bounding box center [1044, 64] width 13 height 18
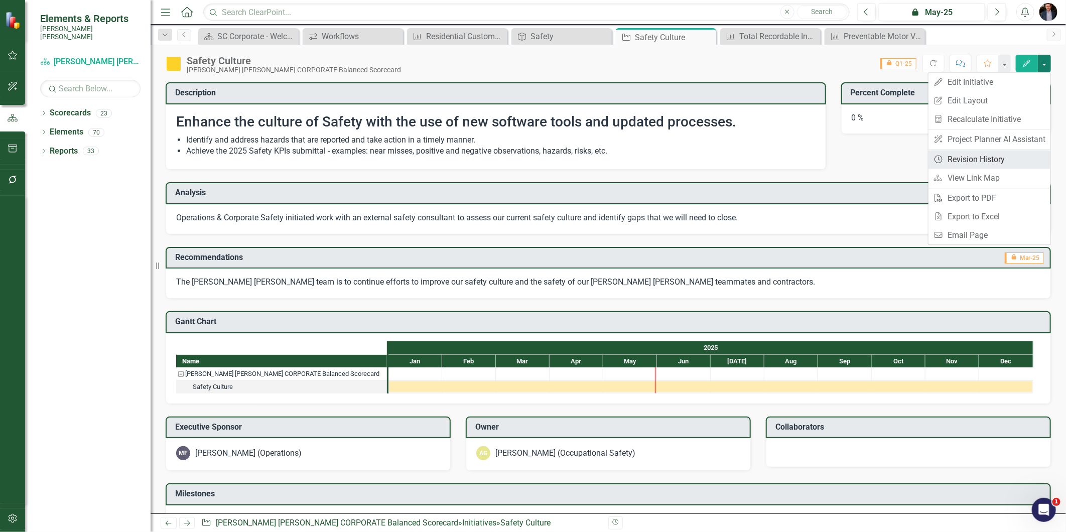
click at [979, 164] on link "Revision History Revision History" at bounding box center [989, 159] width 122 height 19
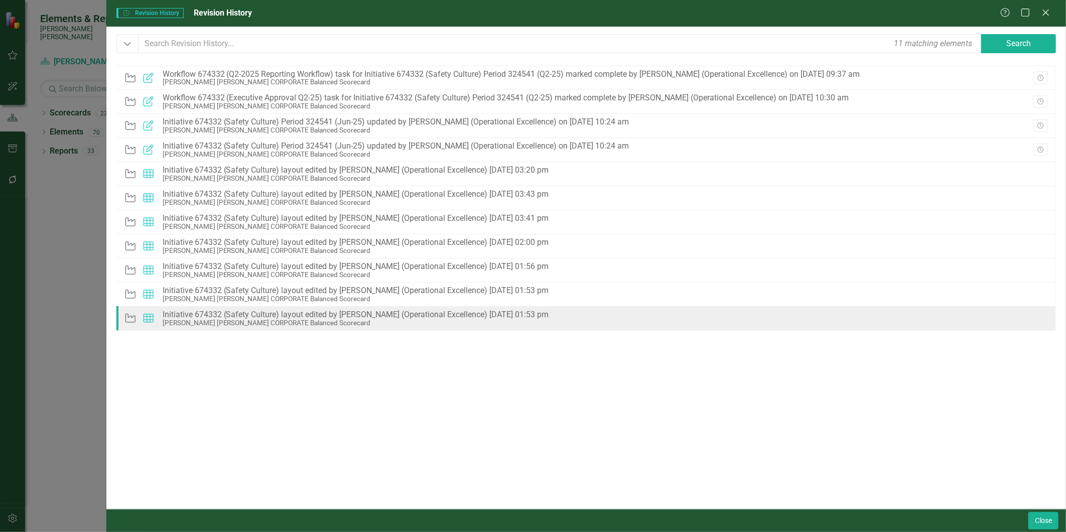
click at [249, 319] on div "[PERSON_NAME] [PERSON_NAME] CORPORATE Balanced Scorecard" at bounding box center [356, 323] width 386 height 8
click at [315, 327] on div "Initiative Layout Initiative 674332 (Safety Culture) layout edited by Chris Amo…" at bounding box center [339, 319] width 430 height 22
click at [1051, 317] on div "Initiative Layout Initiative 674332 (Safety Culture) layout edited by Chris Amo…" at bounding box center [585, 319] width 939 height 24
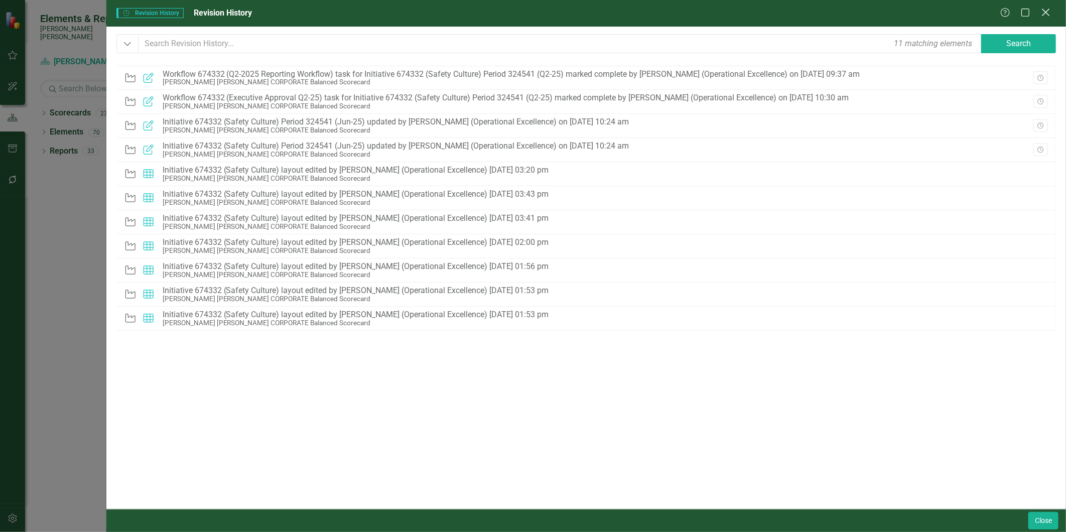
click at [1045, 15] on icon "Close" at bounding box center [1045, 13] width 13 height 10
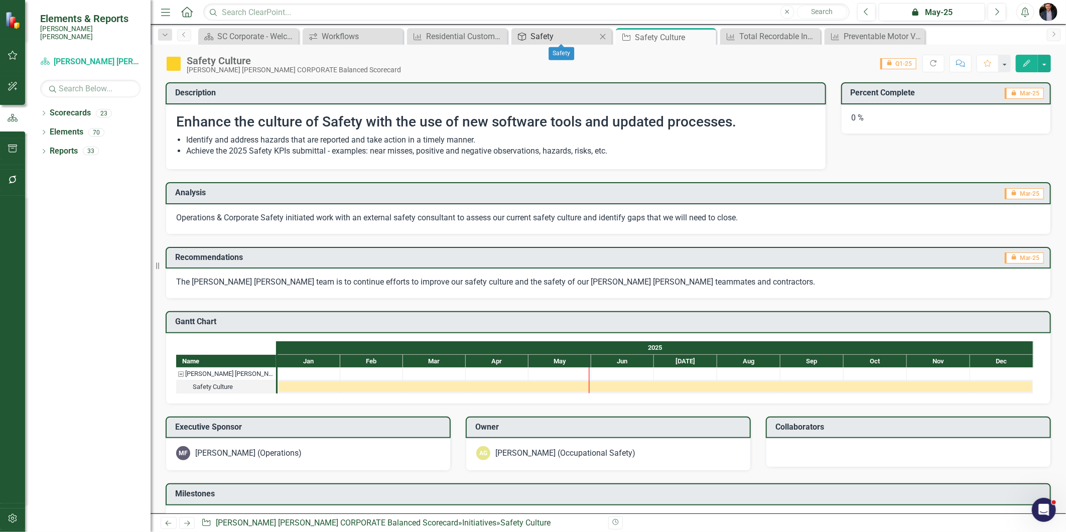
click at [554, 39] on div "Safety" at bounding box center [563, 36] width 66 height 13
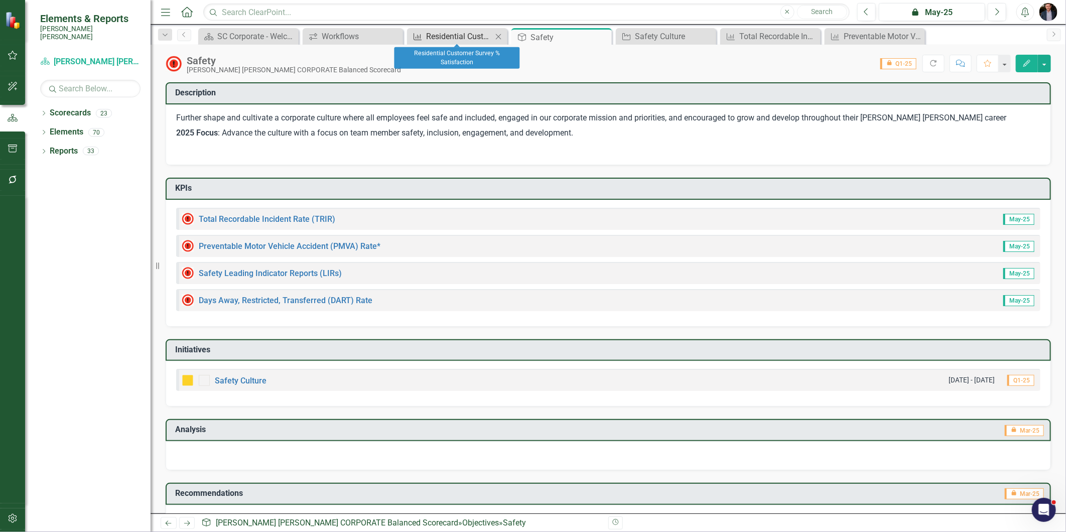
click at [412, 39] on icon "KPI" at bounding box center [417, 37] width 10 height 8
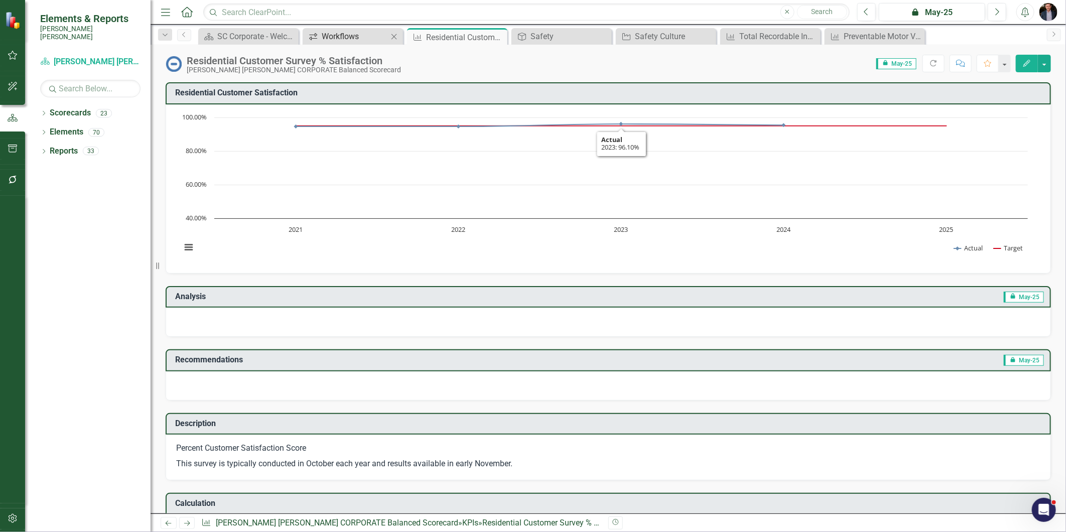
click at [346, 34] on div "Workflows" at bounding box center [355, 36] width 66 height 13
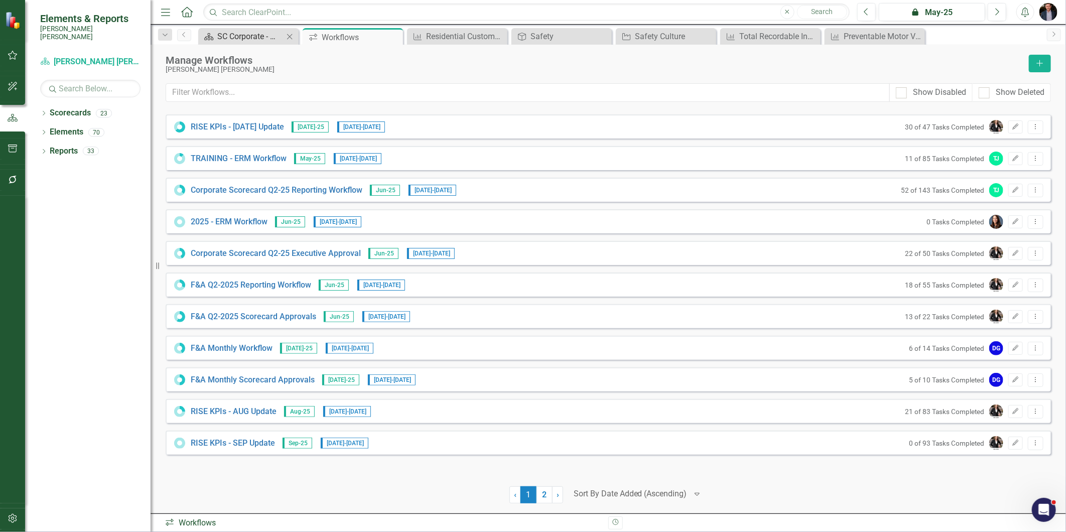
click at [249, 37] on div "SC Corporate - Welcome to ClearPoint" at bounding box center [250, 36] width 66 height 13
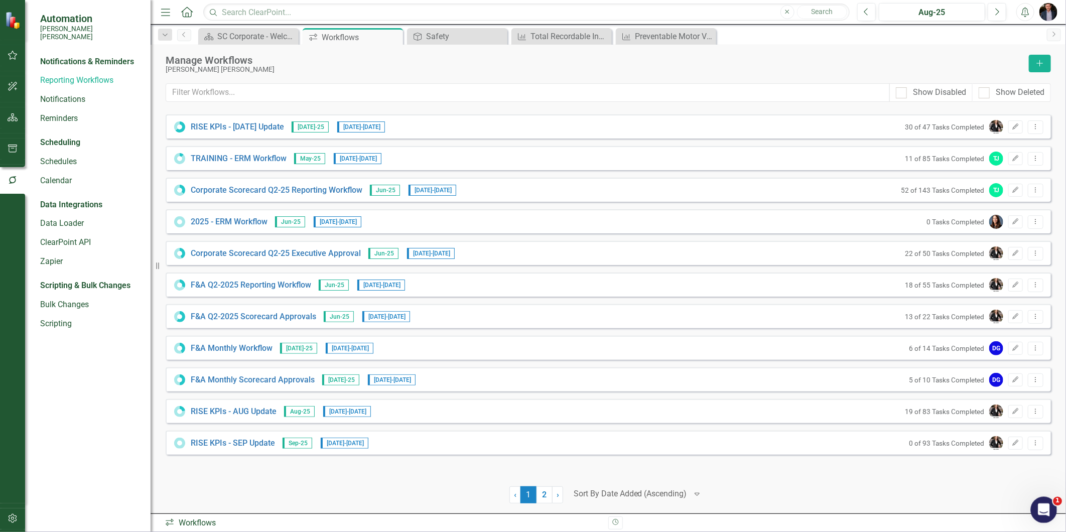
click at [1040, 512] on icon "Open Intercom Messenger" at bounding box center [1042, 508] width 17 height 17
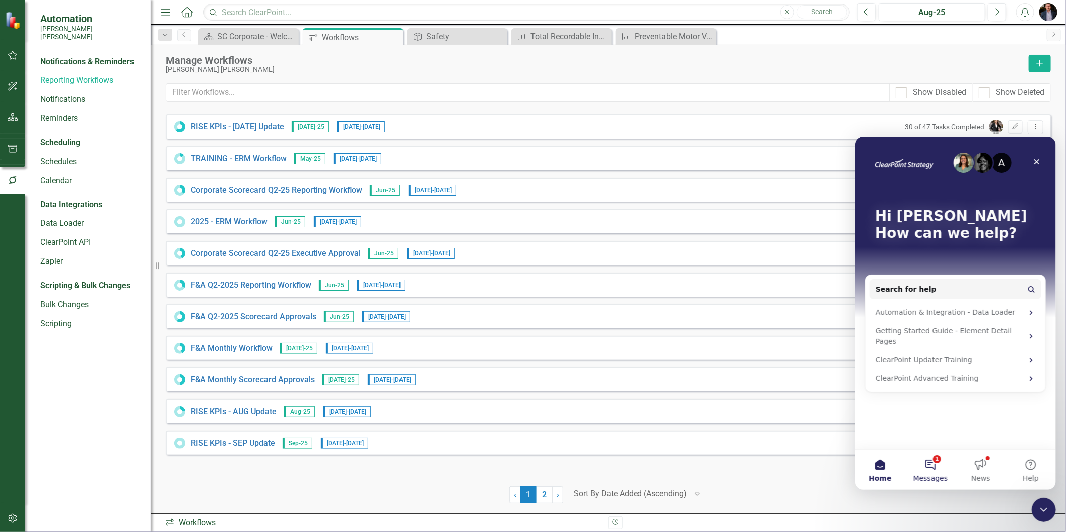
click at [933, 468] on button "1 Messages" at bounding box center [930, 469] width 50 height 40
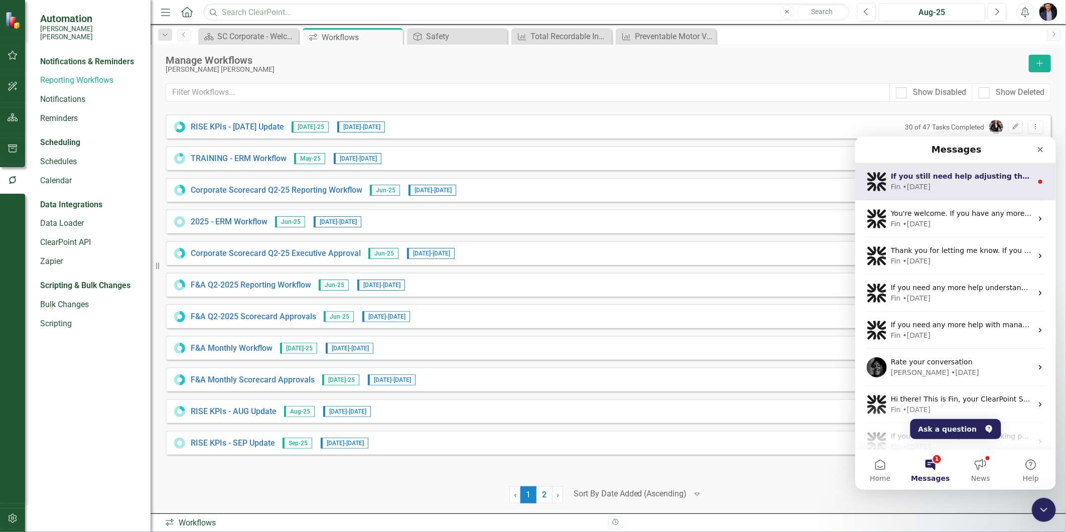
click at [993, 181] on div "Fin • [DATE]" at bounding box center [961, 186] width 142 height 11
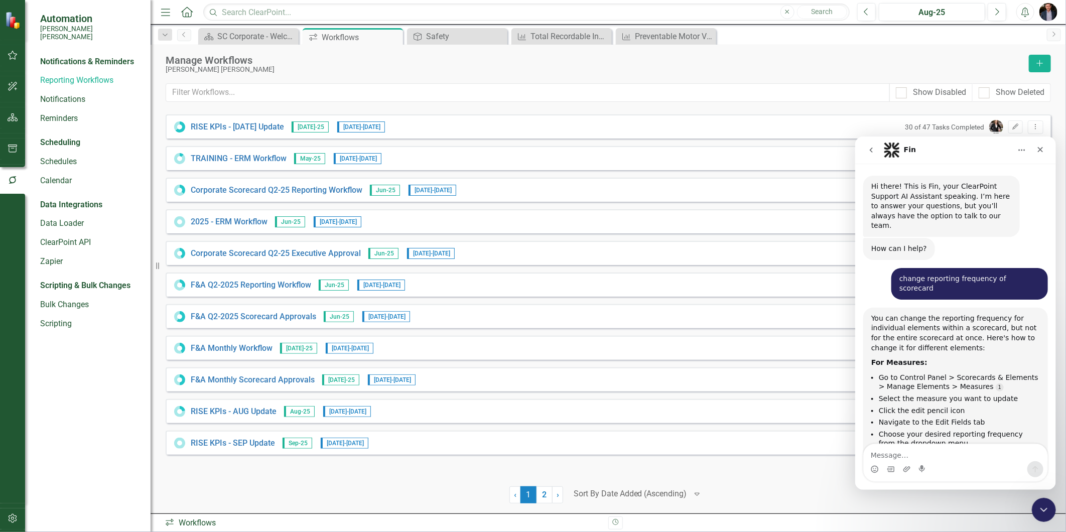
scroll to position [249, 0]
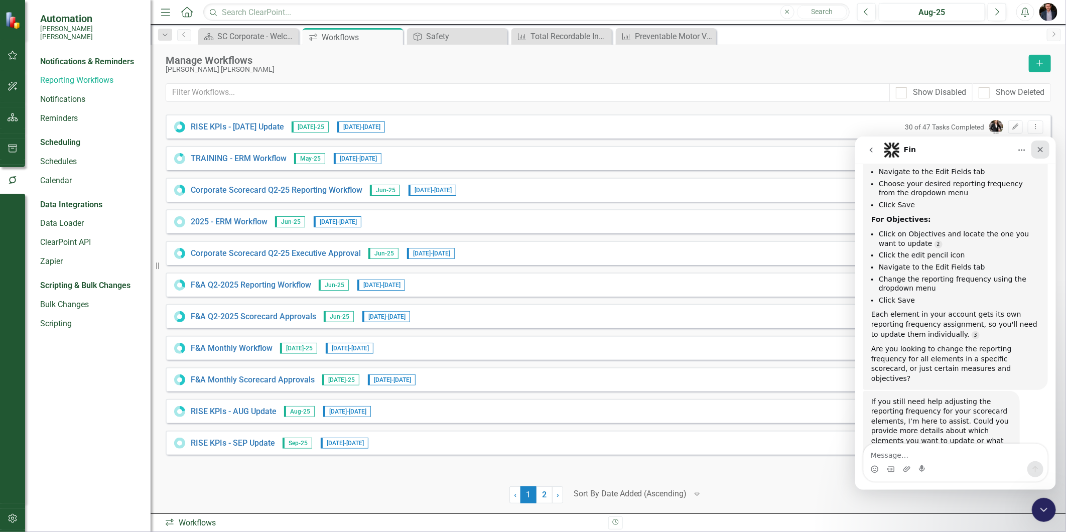
click at [1041, 151] on icon "Close" at bounding box center [1040, 150] width 6 height 6
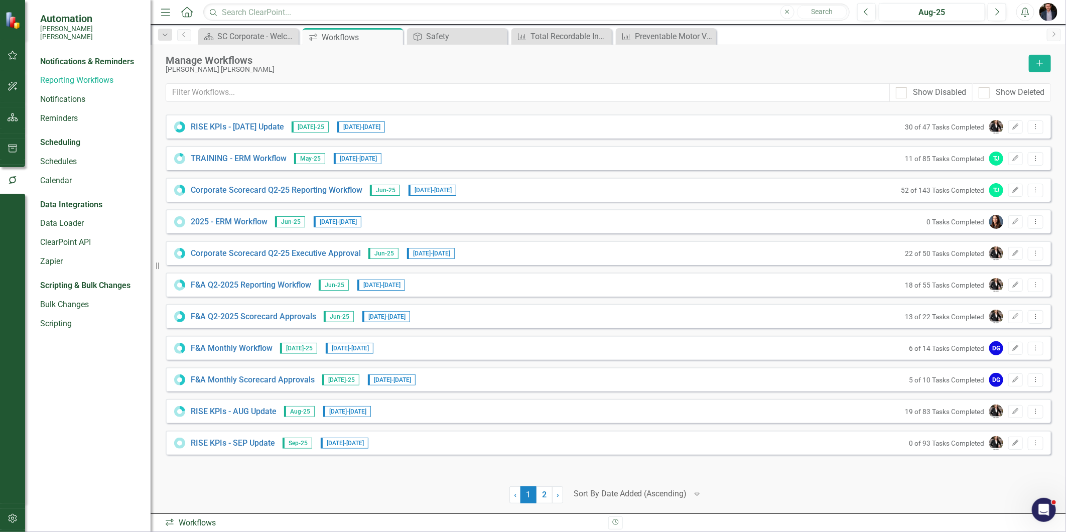
scroll to position [249, 0]
click at [216, 31] on link "Scorecard SC Corporate - Welcome to ClearPoint" at bounding box center [242, 36] width 83 height 13
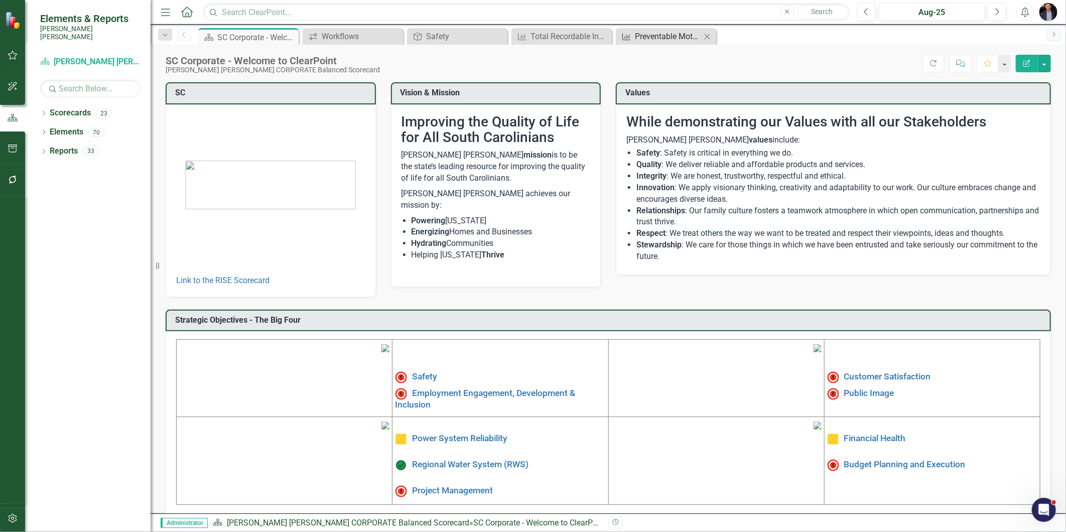
click at [654, 40] on div "Preventable Motor Vehicle Accident (PMVA) Rate*" at bounding box center [668, 36] width 66 height 13
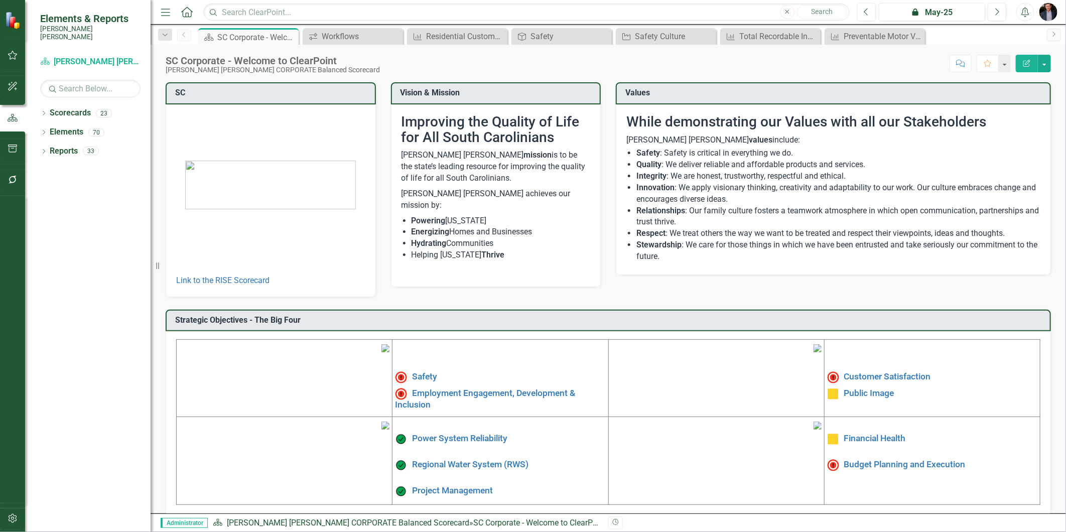
drag, startPoint x: 656, startPoint y: 92, endPoint x: 601, endPoint y: 91, distance: 54.7
click at [601, 91] on div "SC Link to the RISE Scorecard Vision & Mission Improving the Quality of Life fo…" at bounding box center [608, 183] width 900 height 227
click at [571, 89] on h3 "Vision & Mission" at bounding box center [497, 92] width 195 height 9
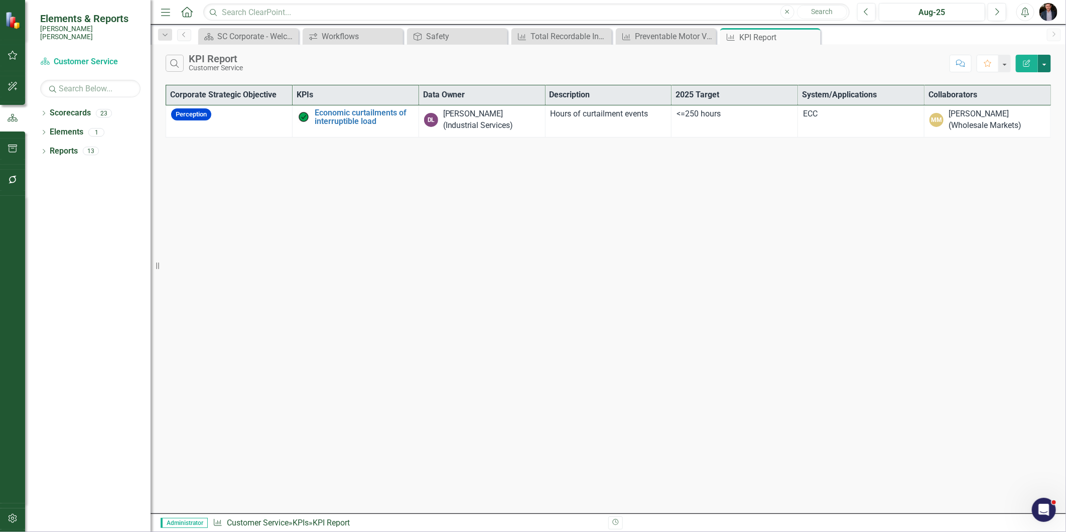
click at [1040, 61] on button "button" at bounding box center [1044, 64] width 13 height 18
click at [1025, 78] on link "Edit Report Edit Report" at bounding box center [1010, 82] width 79 height 19
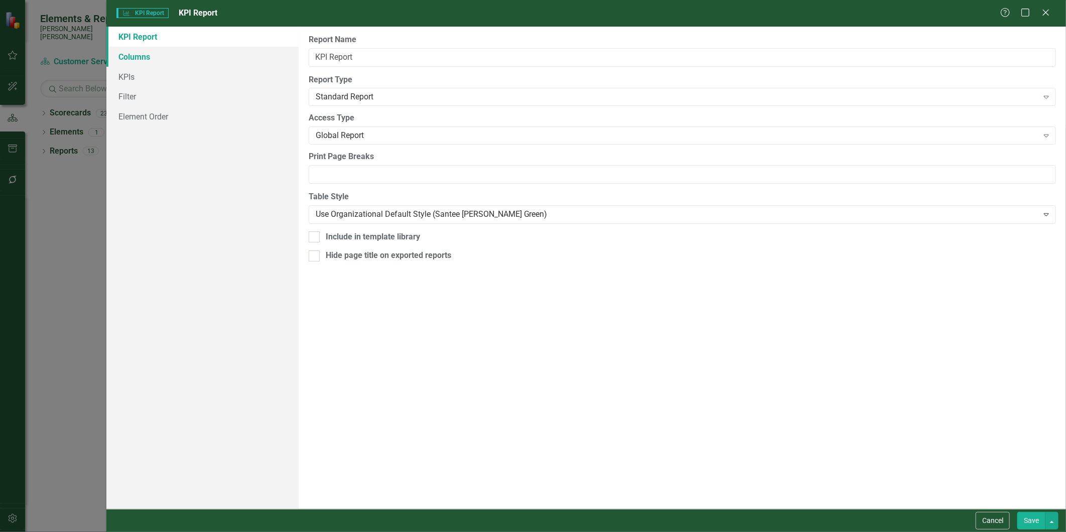
click at [147, 57] on link "Columns" at bounding box center [202, 57] width 192 height 20
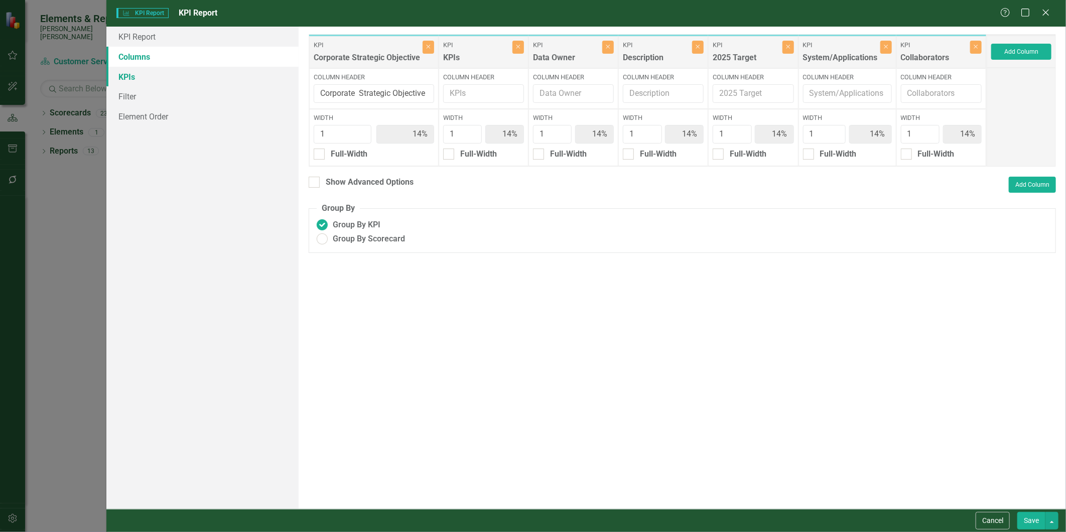
click at [152, 76] on link "KPIs" at bounding box center [202, 77] width 192 height 20
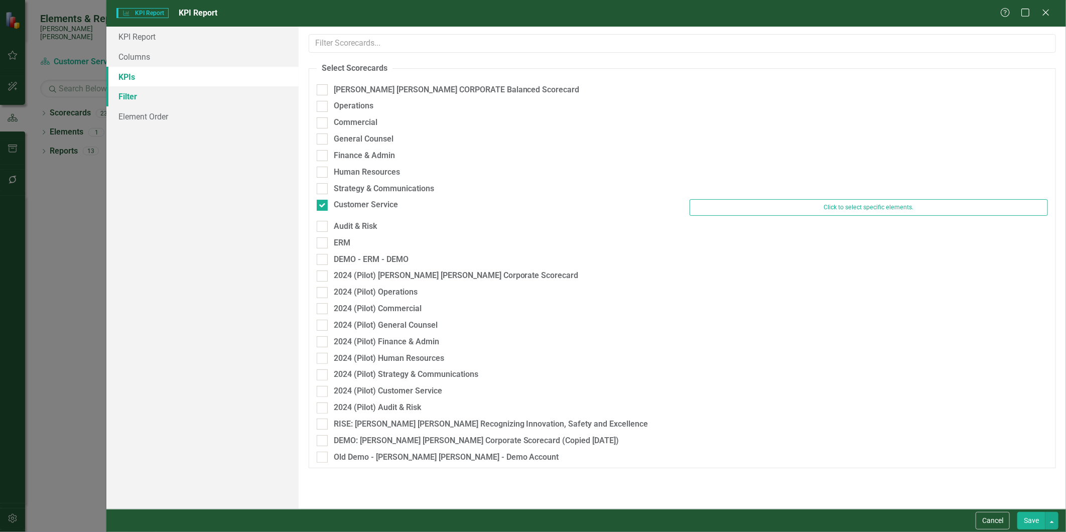
click at [148, 95] on link "Filter" at bounding box center [202, 96] width 192 height 20
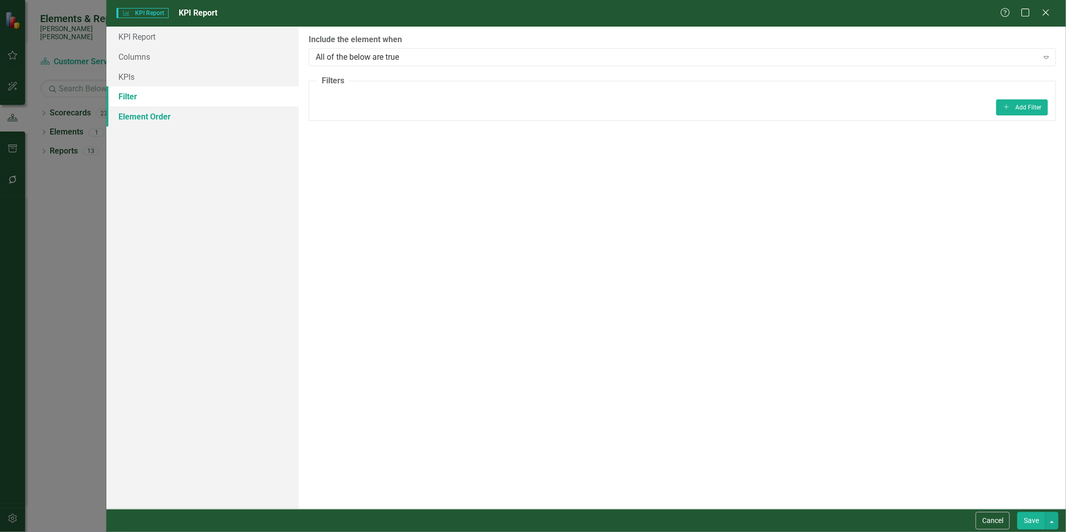
click at [143, 124] on link "Element Order" at bounding box center [202, 116] width 192 height 20
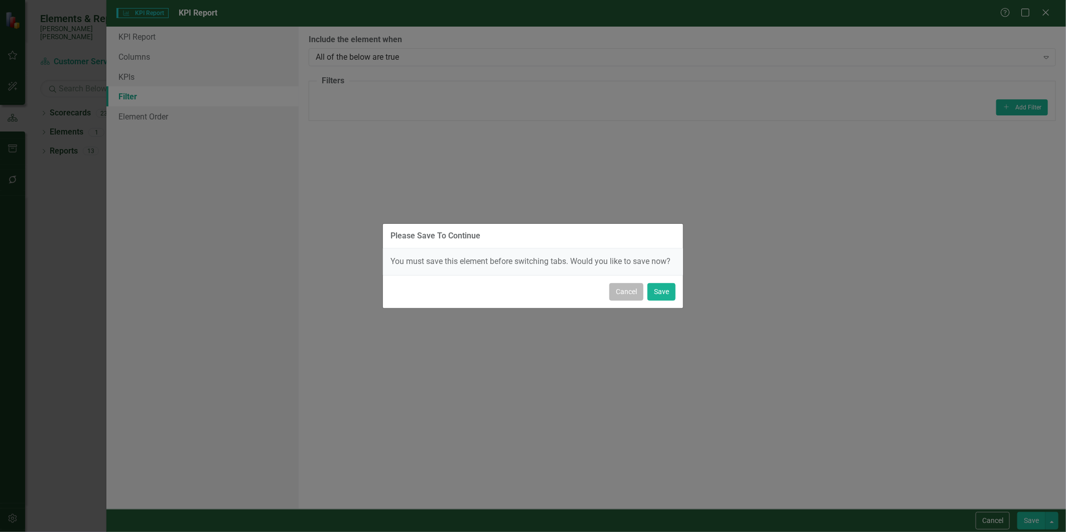
click at [625, 289] on button "Cancel" at bounding box center [626, 292] width 34 height 18
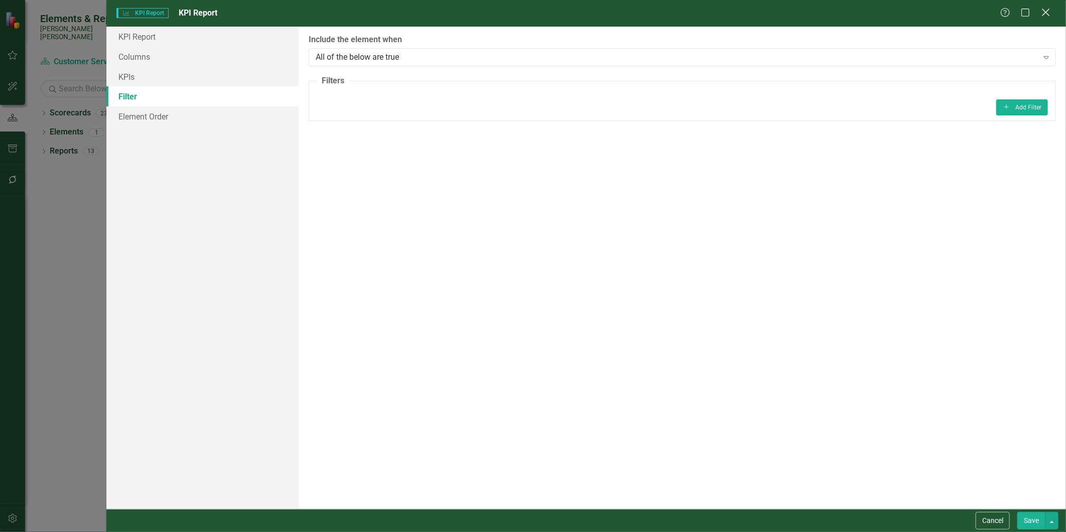
click at [1049, 7] on div "Close" at bounding box center [1045, 14] width 13 height 14
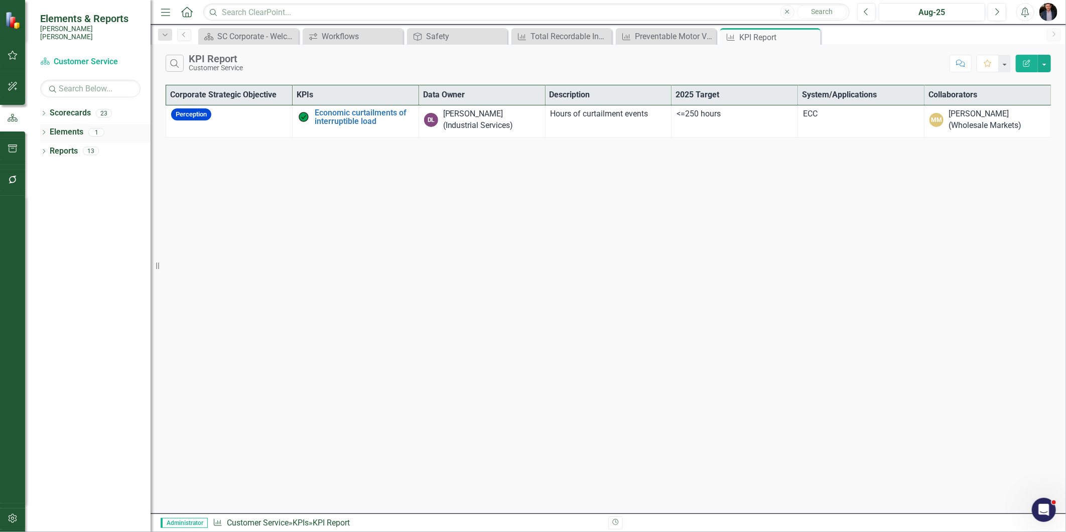
click at [69, 126] on link "Elements" at bounding box center [67, 132] width 34 height 12
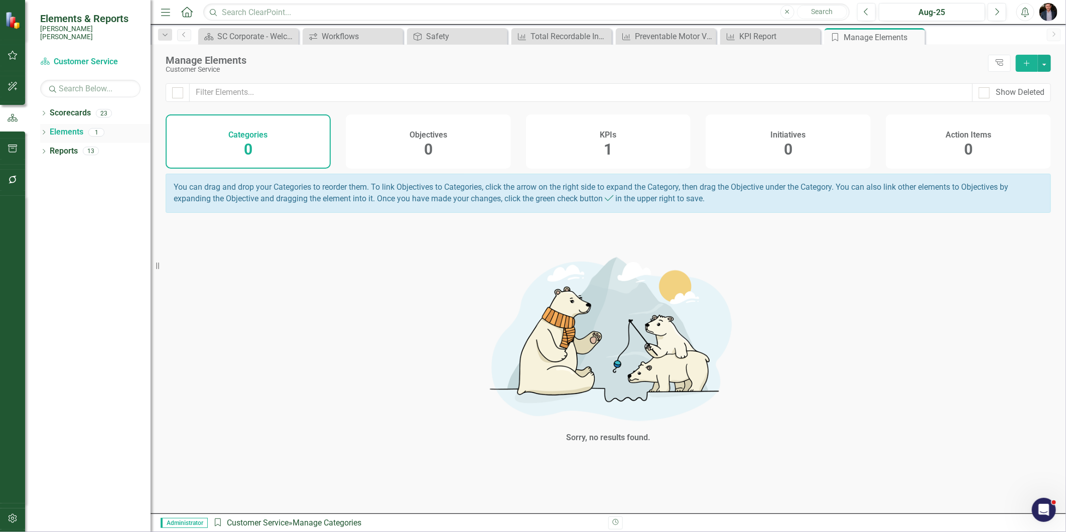
click at [40, 129] on div "Dropdown" at bounding box center [43, 133] width 7 height 9
click at [42, 225] on icon "Dropdown" at bounding box center [43, 228] width 7 height 6
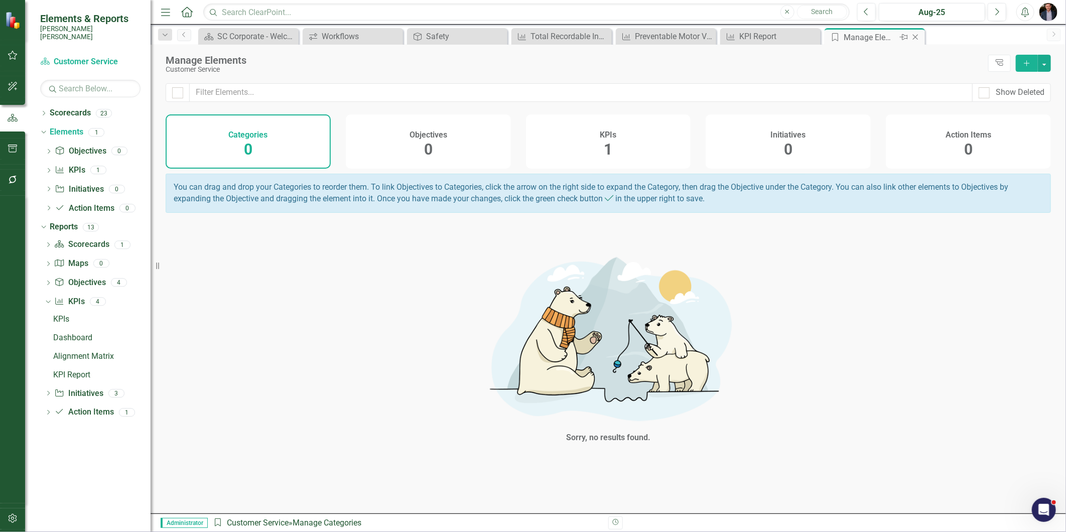
click at [917, 38] on icon "Close" at bounding box center [915, 37] width 10 height 8
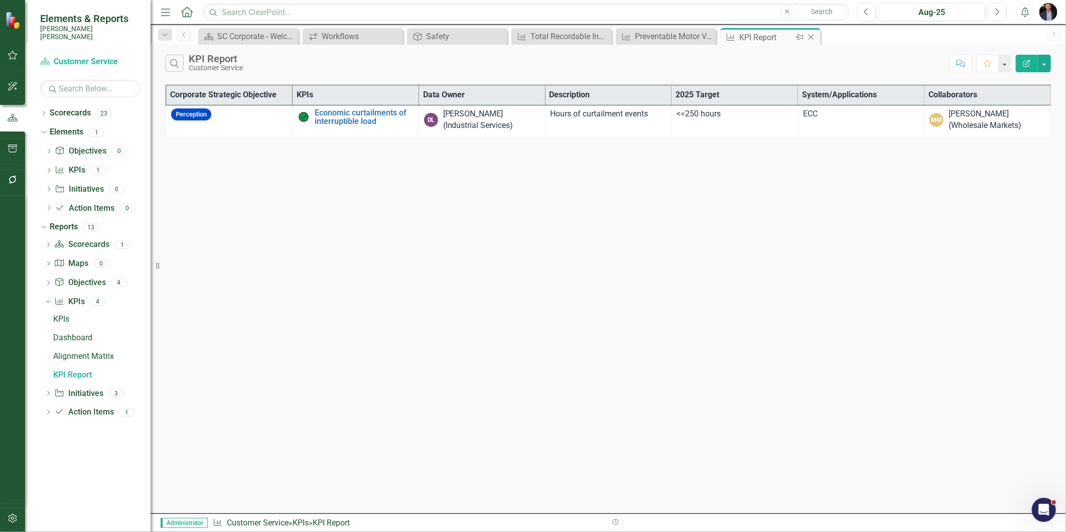
click at [810, 35] on icon "Close" at bounding box center [811, 37] width 10 height 8
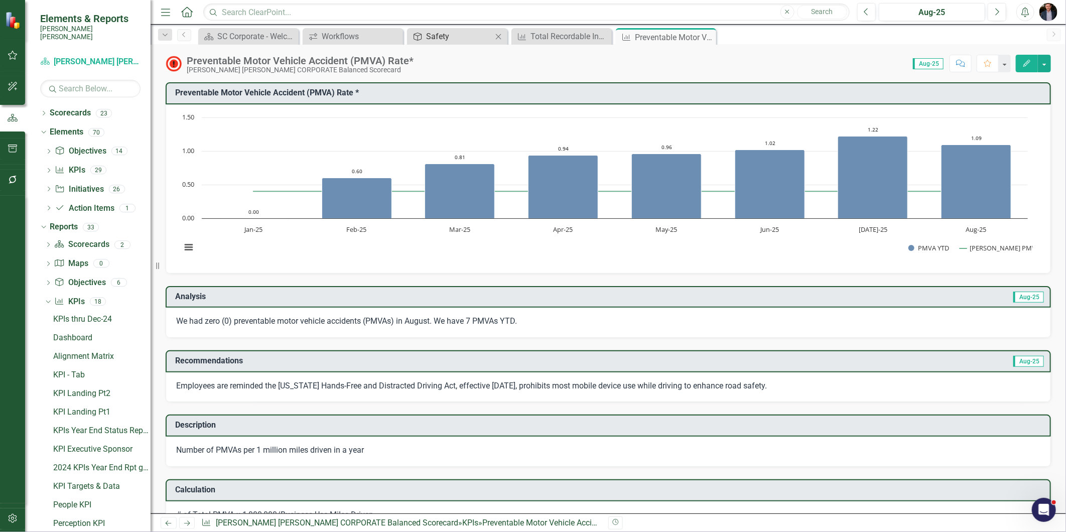
click at [440, 42] on div "Safety" at bounding box center [459, 36] width 66 height 13
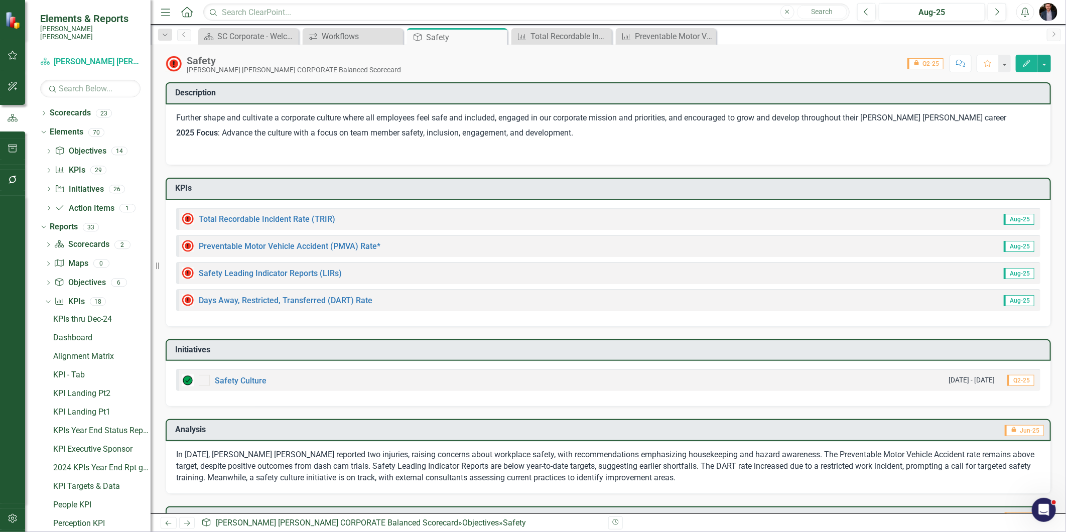
drag, startPoint x: 598, startPoint y: 133, endPoint x: 121, endPoint y: 87, distance: 478.9
click at [121, 87] on div "Elements & Reports Santee Cooper Scorecard Santee Cooper CORPORATE Balanced Sco…" at bounding box center [533, 266] width 1066 height 532
click at [367, 37] on div "Workflows" at bounding box center [355, 36] width 66 height 13
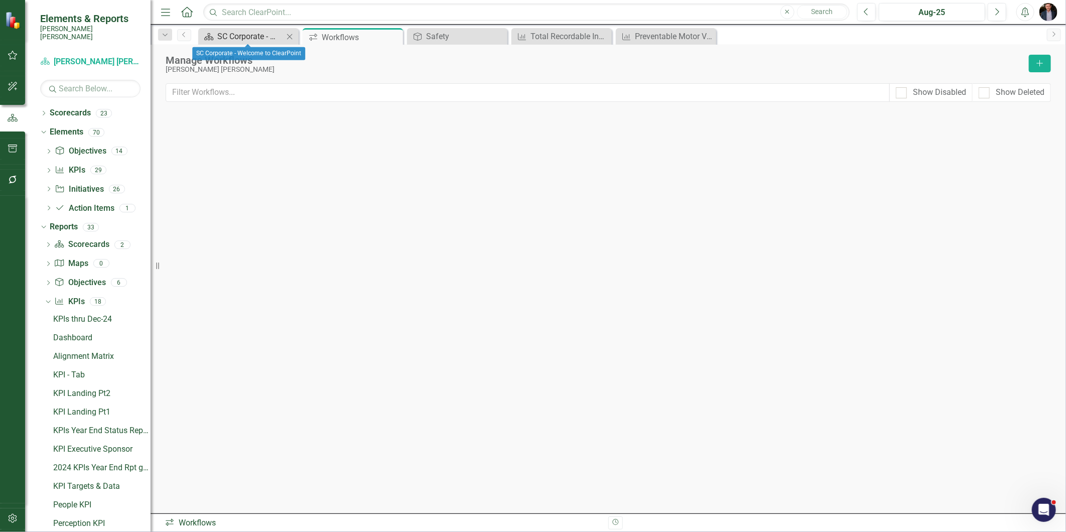
click at [228, 41] on div "SC Corporate - Welcome to ClearPoint" at bounding box center [250, 36] width 66 height 13
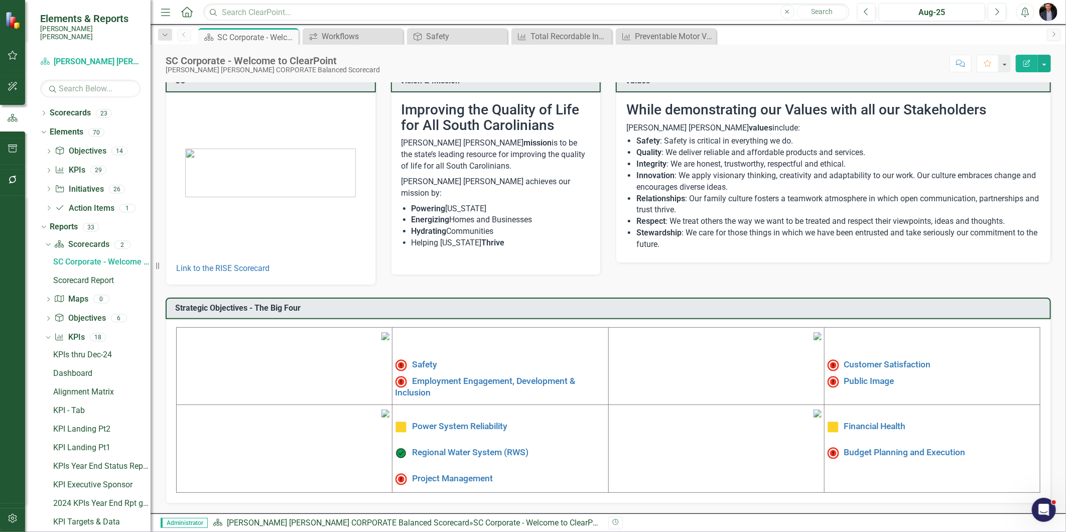
scroll to position [91, 0]
click at [860, 448] on link "Budget Planning and Execution" at bounding box center [904, 453] width 121 height 10
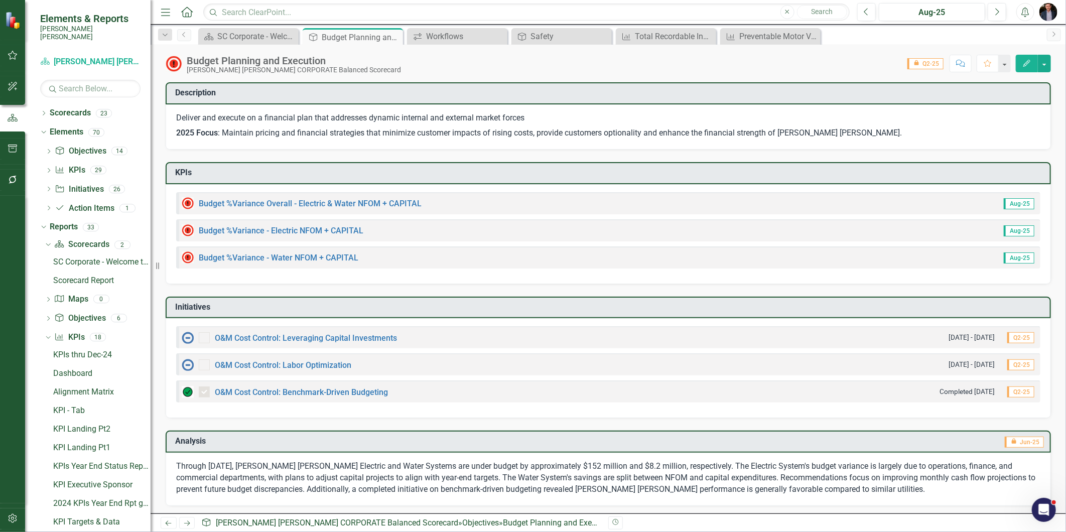
click at [9, 171] on button "button" at bounding box center [13, 180] width 23 height 21
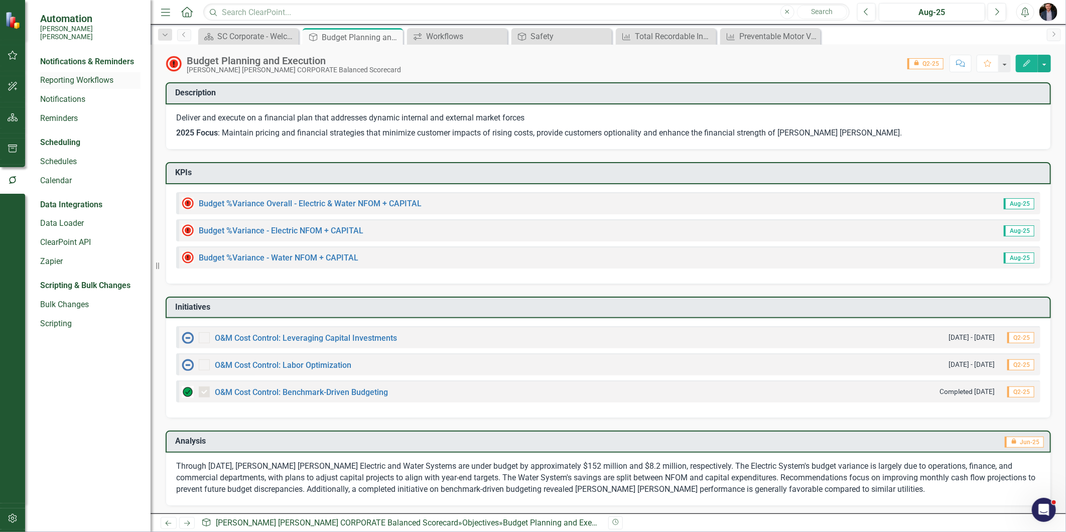
click at [81, 75] on link "Reporting Workflows" at bounding box center [90, 81] width 100 height 12
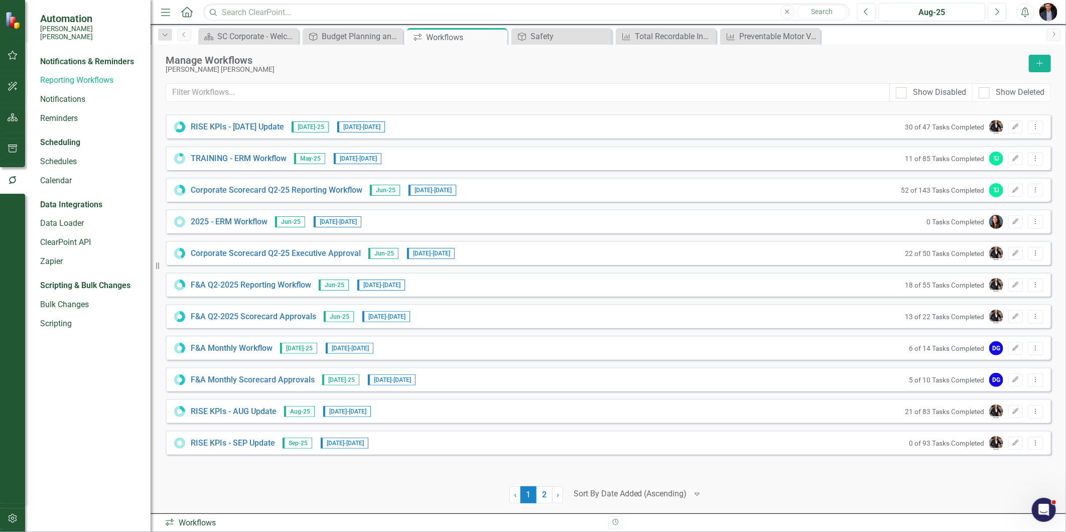
click at [612, 495] on div at bounding box center [630, 494] width 113 height 14
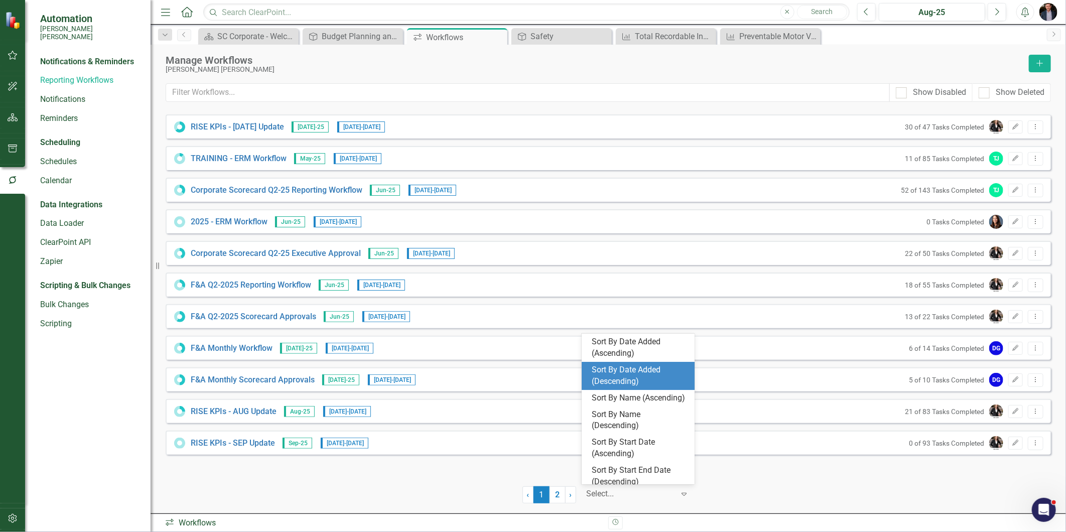
click at [658, 374] on div "Sort By Date Added (Descending)" at bounding box center [640, 375] width 97 height 23
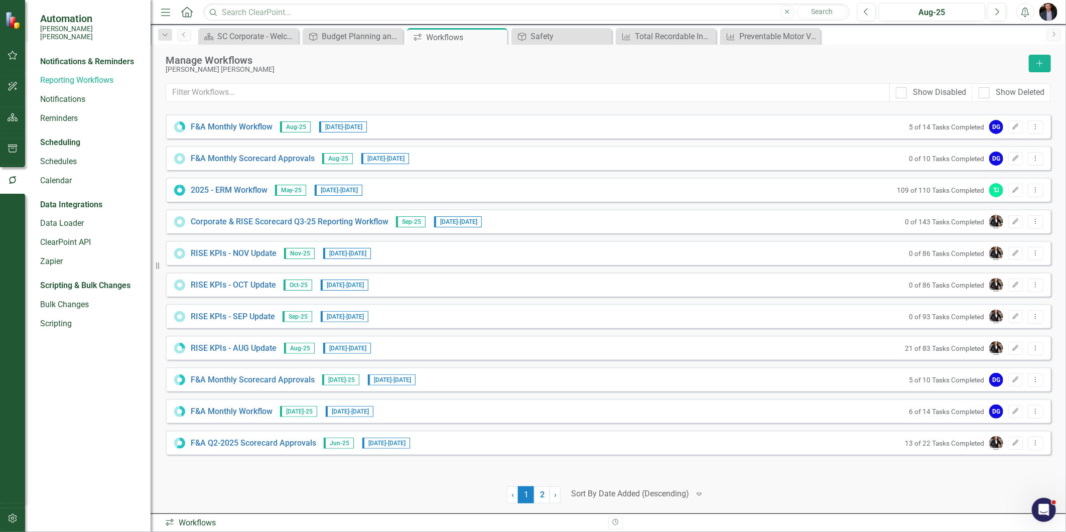
click at [665, 493] on div at bounding box center [630, 494] width 118 height 14
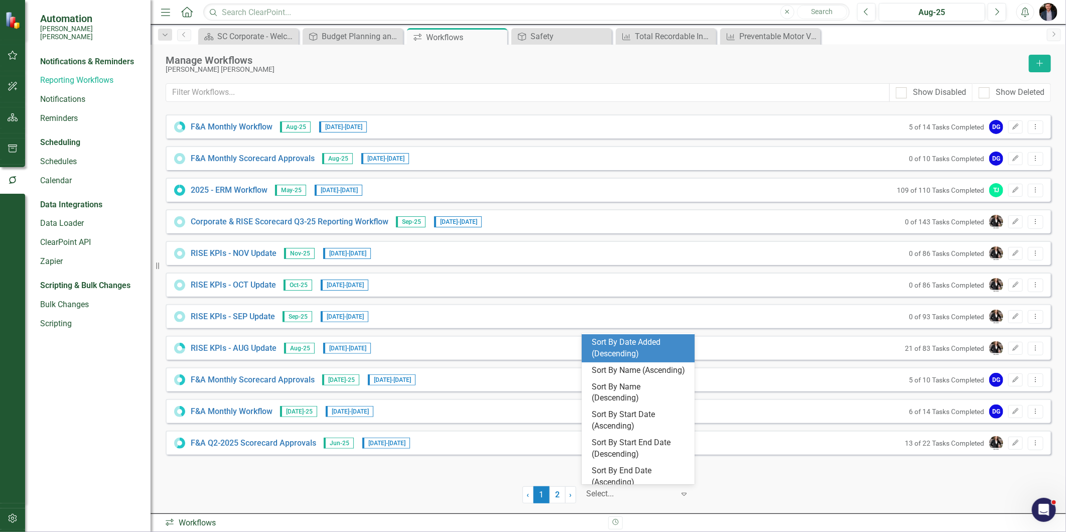
scroll to position [73, 0]
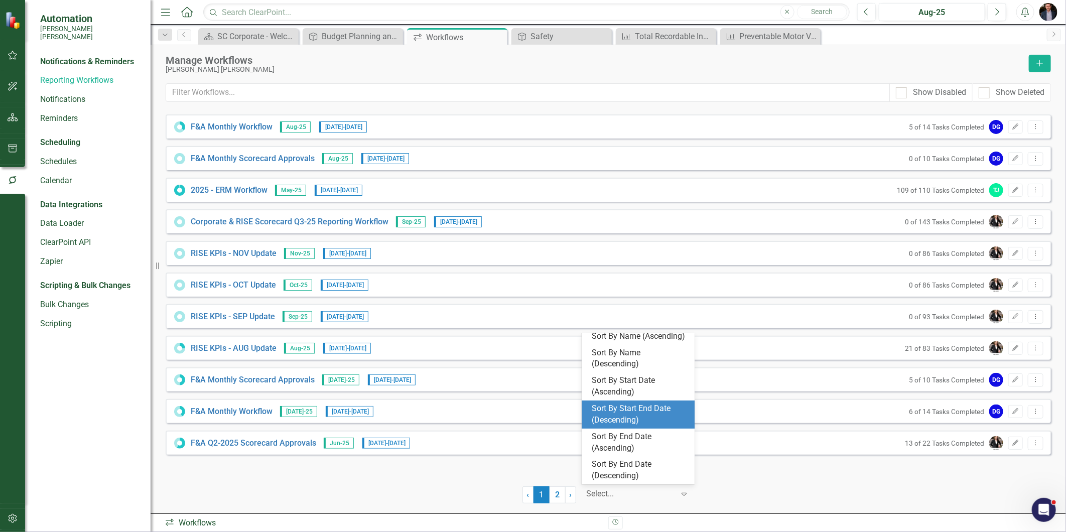
click at [637, 417] on div "Sort By Start End Date (Descending)" at bounding box center [640, 414] width 97 height 23
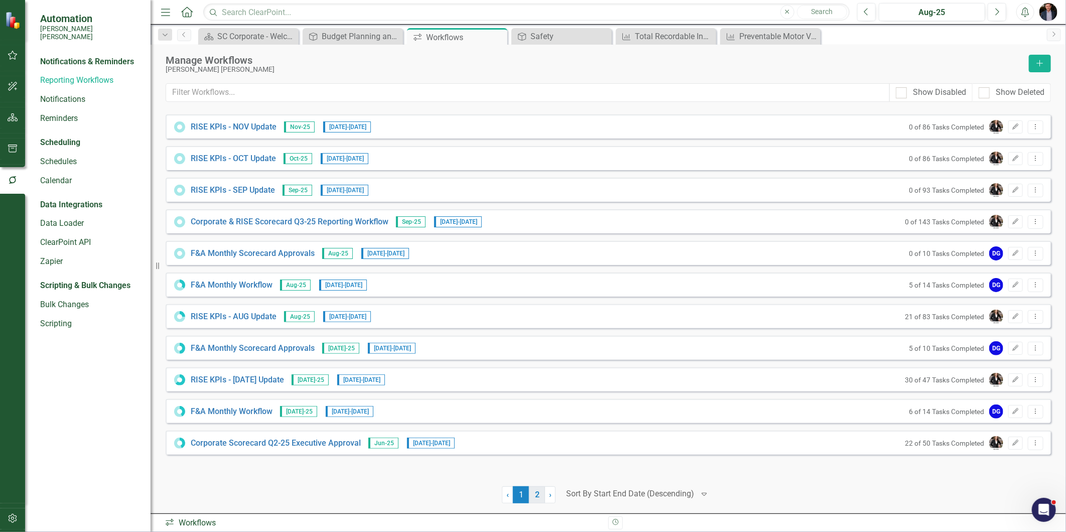
click at [532, 499] on link "2" at bounding box center [537, 494] width 16 height 17
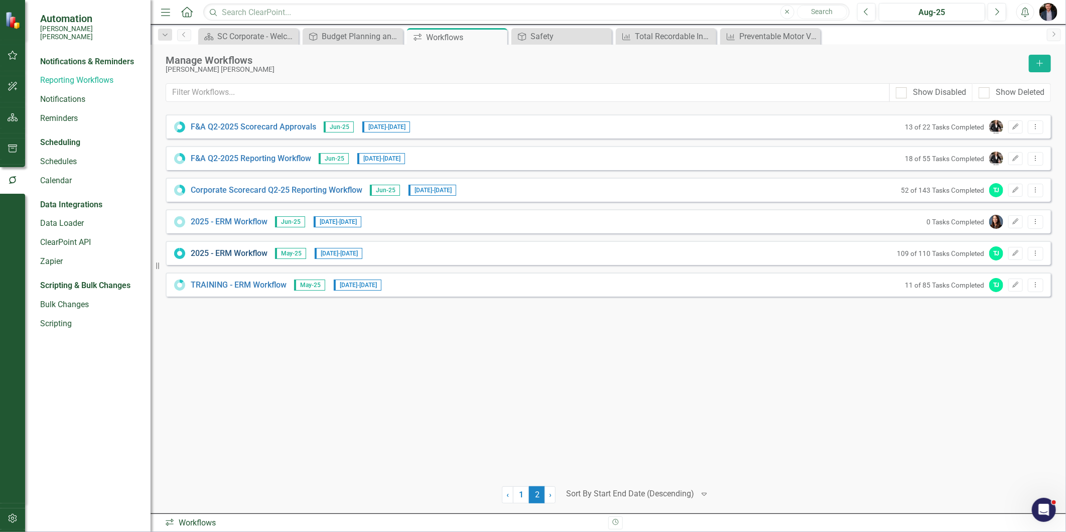
click at [223, 254] on link "2025 - ERM Workflow" at bounding box center [229, 254] width 77 height 12
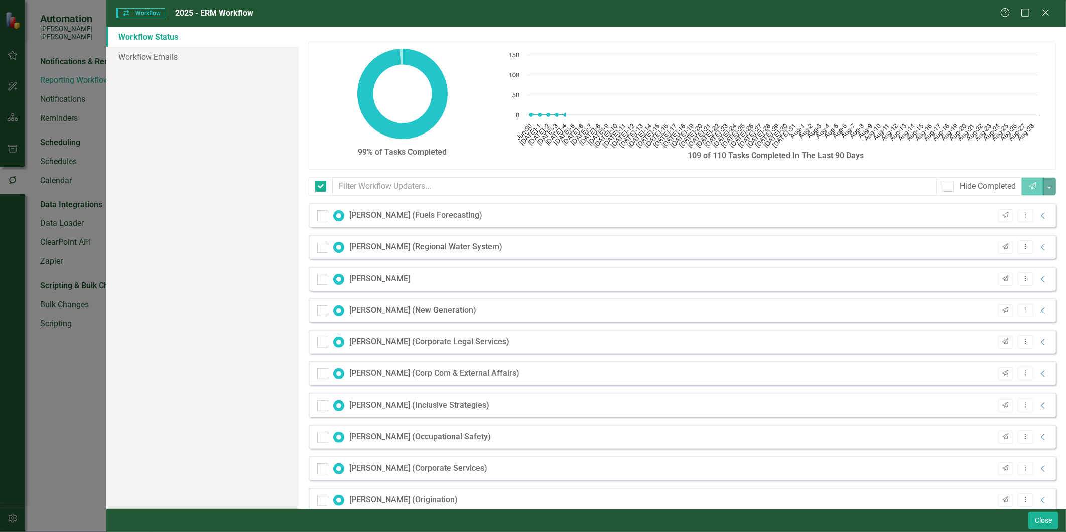
checkbox input "false"
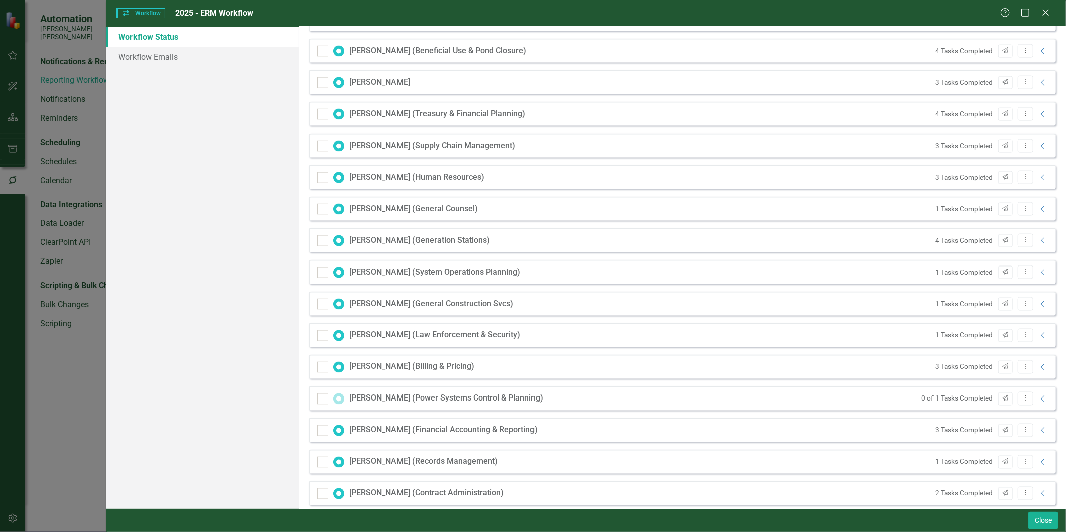
scroll to position [1092, 0]
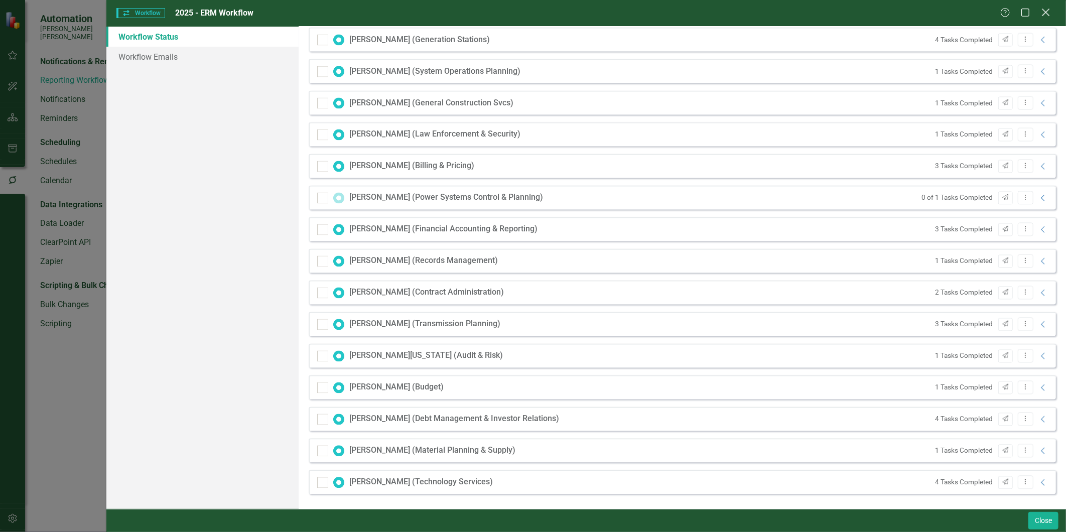
click at [1049, 14] on icon "Close" at bounding box center [1045, 13] width 13 height 10
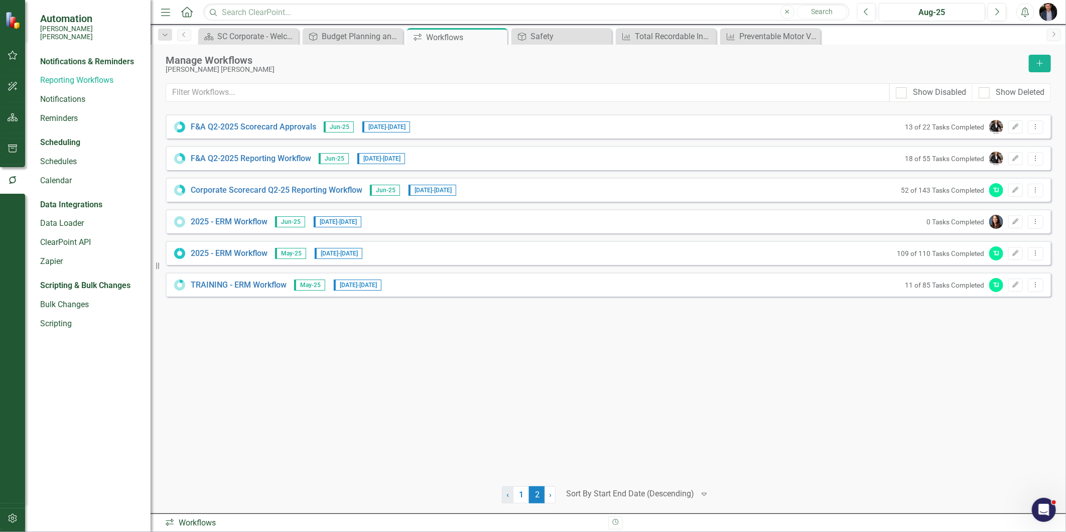
click at [507, 496] on span "‹" at bounding box center [507, 495] width 3 height 10
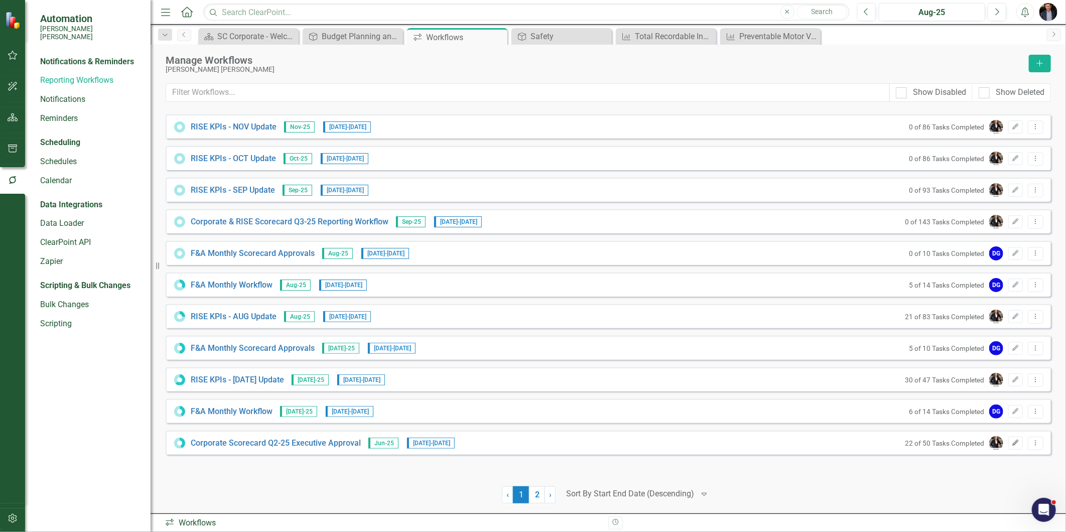
click at [1016, 443] on icon "Edit" at bounding box center [1016, 443] width 8 height 6
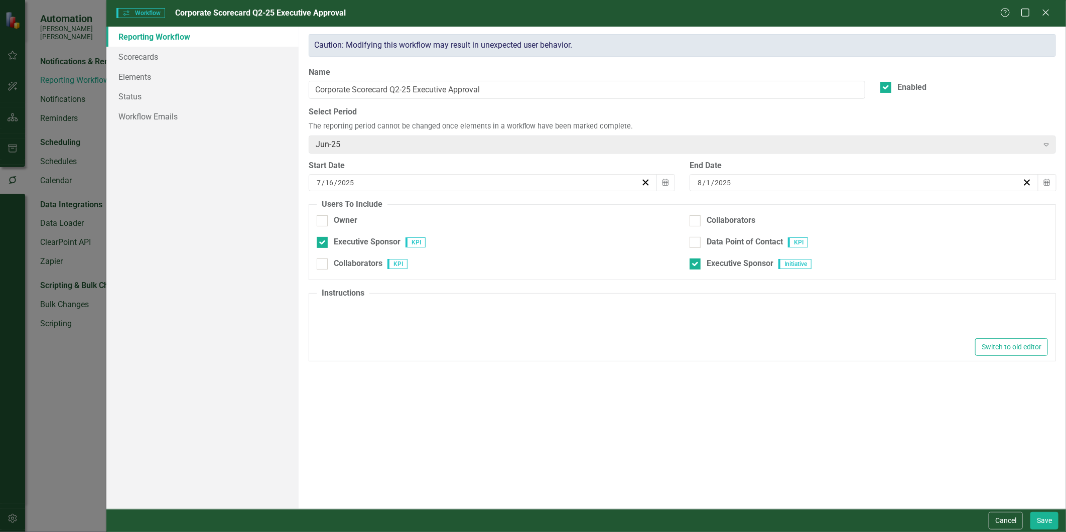
type textarea "<p>You review and approval of the corporate scorecard KPIs and Initiatives for …"
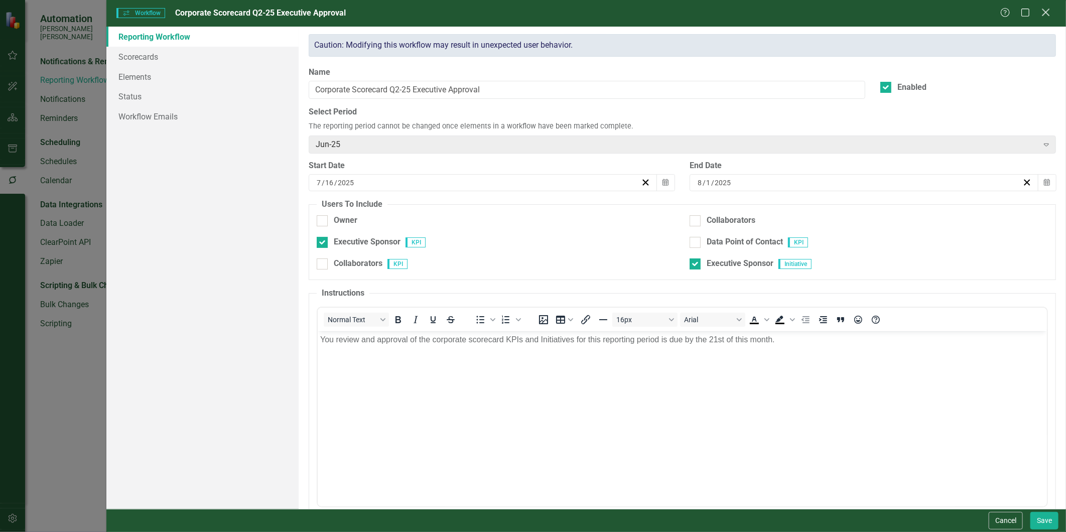
click at [1049, 14] on icon "Close" at bounding box center [1045, 13] width 13 height 10
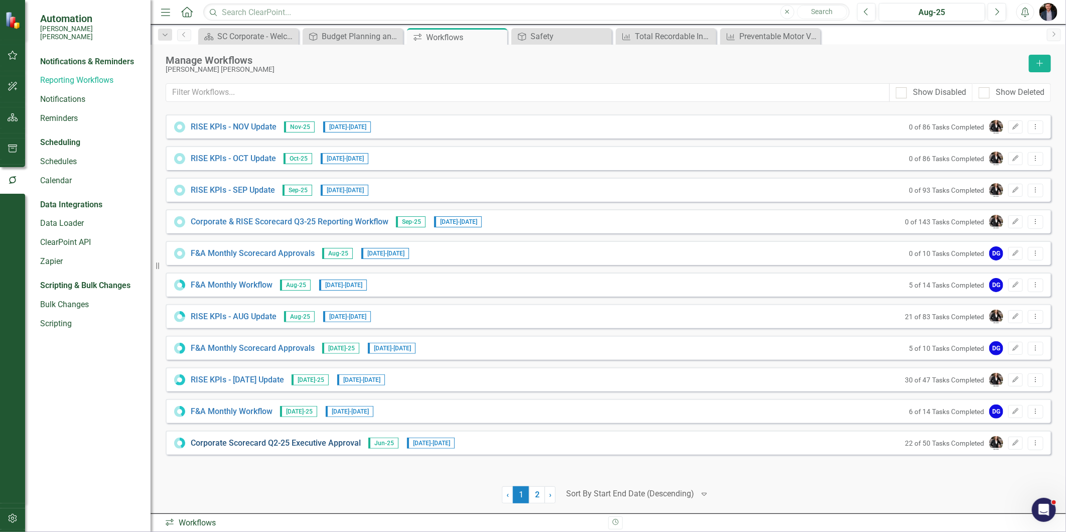
click at [325, 447] on link "Corporate Scorecard Q2-25 Executive Approval" at bounding box center [276, 444] width 170 height 12
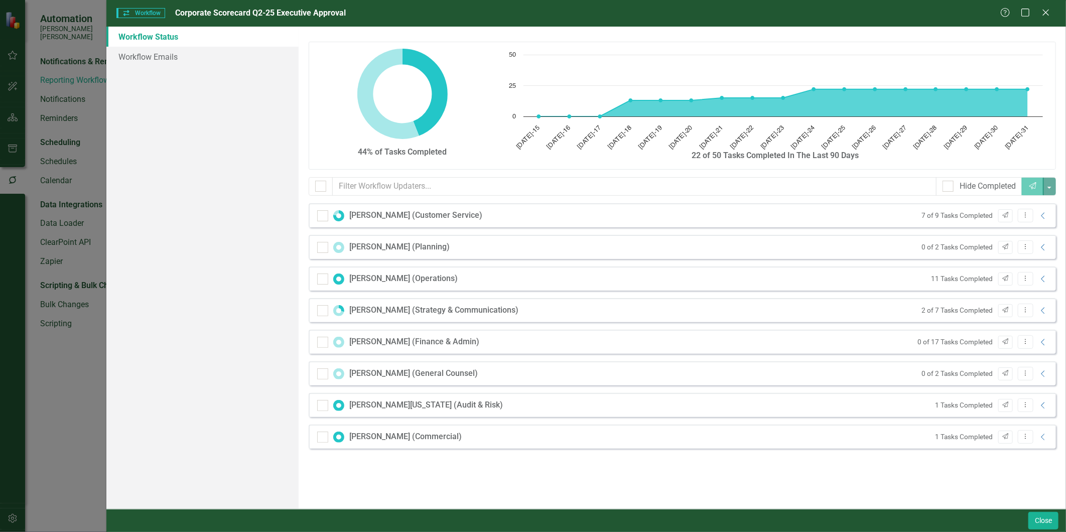
drag, startPoint x: 381, startPoint y: 342, endPoint x: 467, endPoint y: 342, distance: 85.8
click at [387, 342] on div "Ken Lott (Finance & Admin)" at bounding box center [414, 342] width 130 height 12
click at [1045, 340] on icon "Collapse" at bounding box center [1043, 342] width 10 height 8
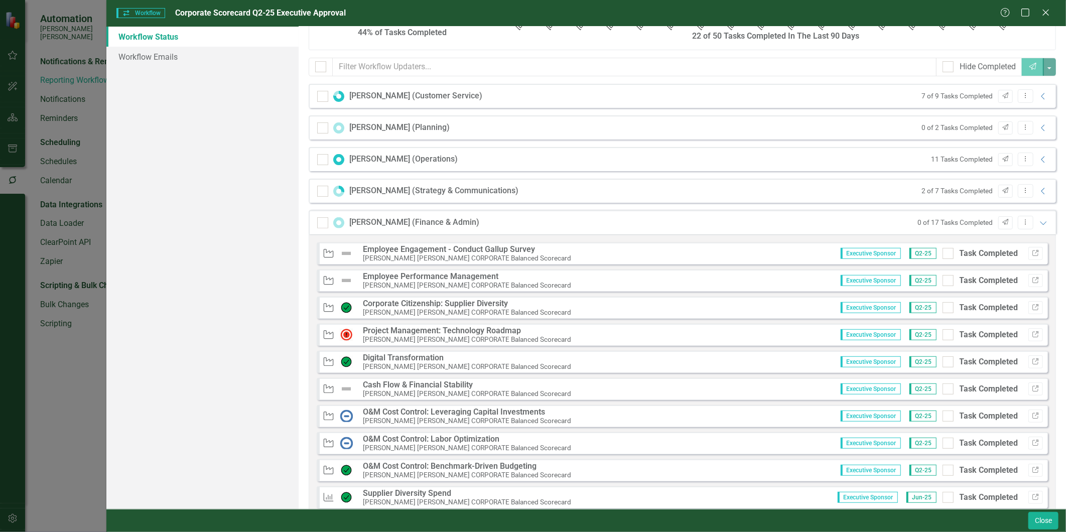
scroll to position [279, 0]
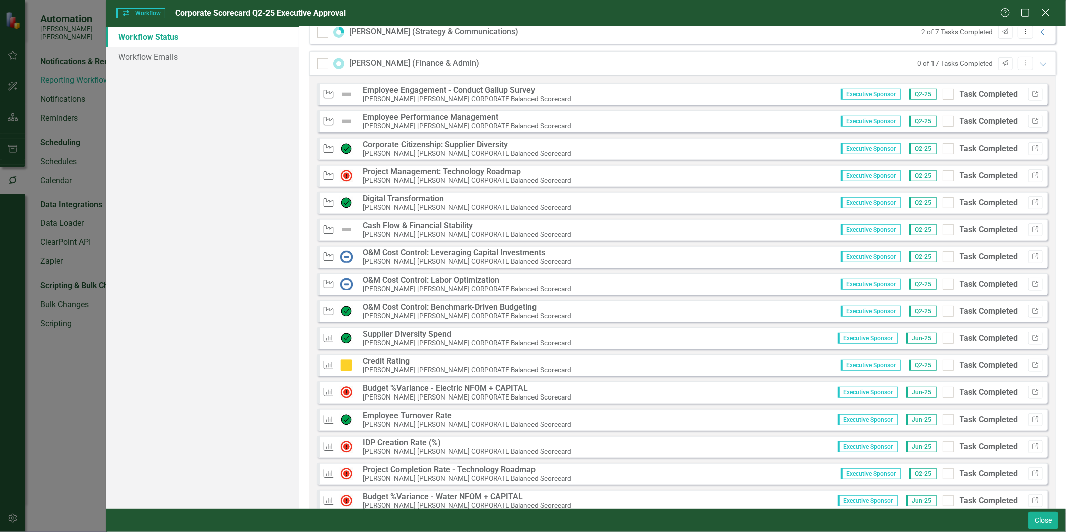
click at [1044, 17] on icon "Close" at bounding box center [1045, 13] width 13 height 10
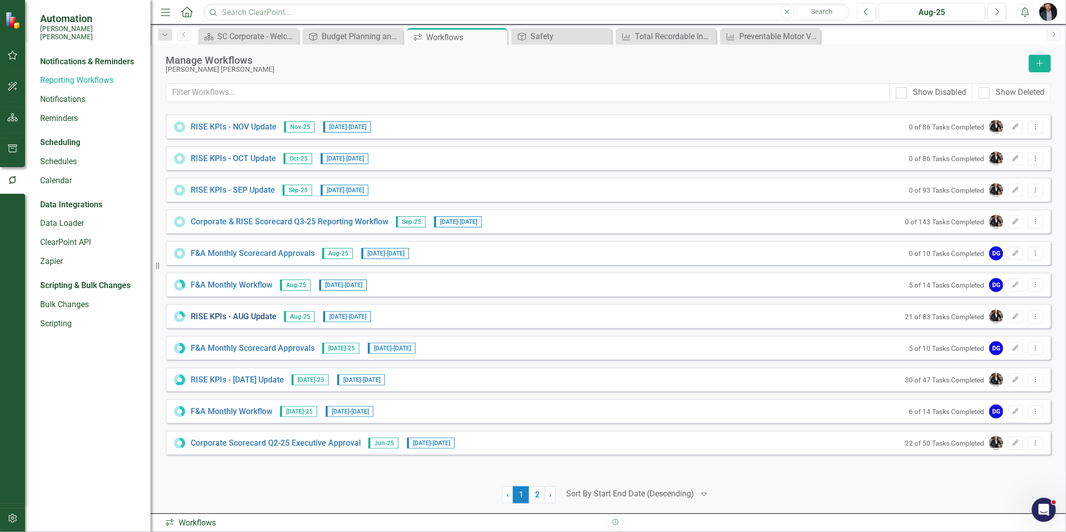
click at [218, 314] on link "RISE KPIs - AUG Update" at bounding box center [234, 317] width 86 height 12
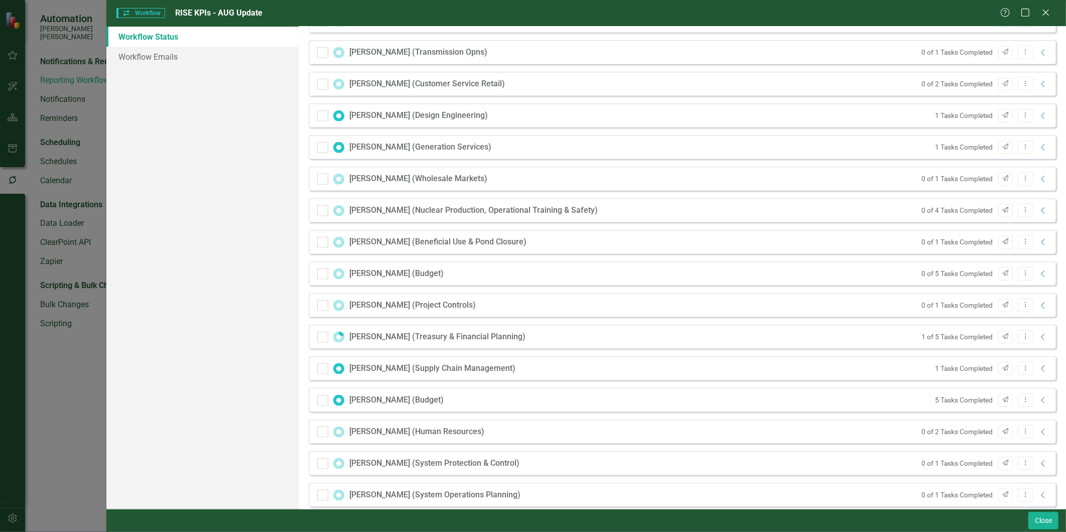
scroll to position [966, 0]
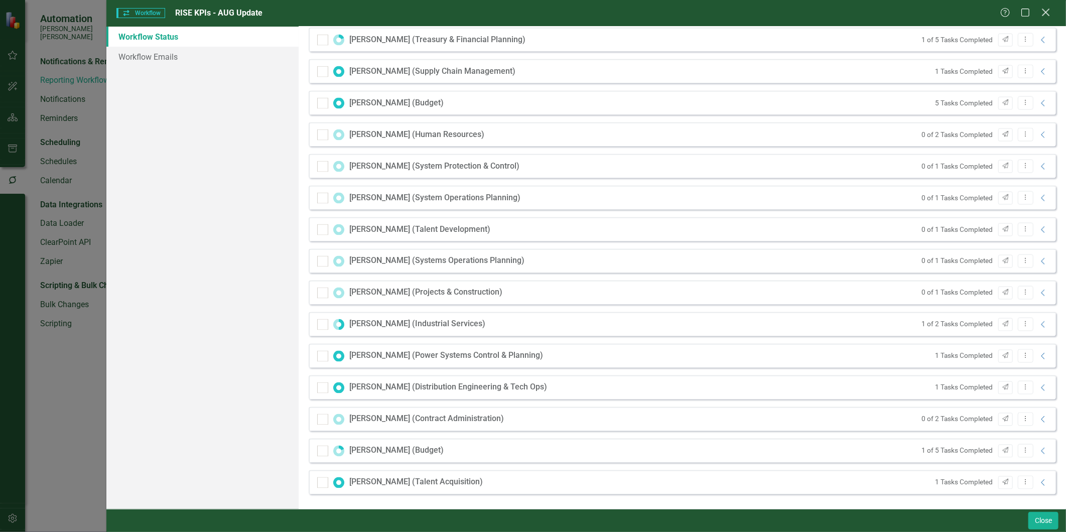
click at [1043, 16] on icon at bounding box center [1046, 13] width 8 height 8
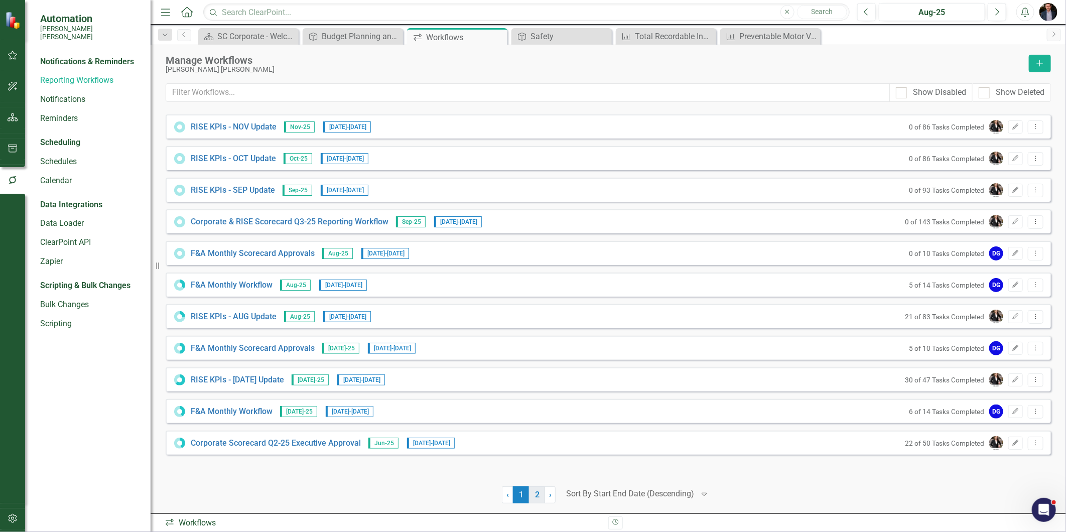
click at [534, 492] on link "2" at bounding box center [537, 494] width 16 height 17
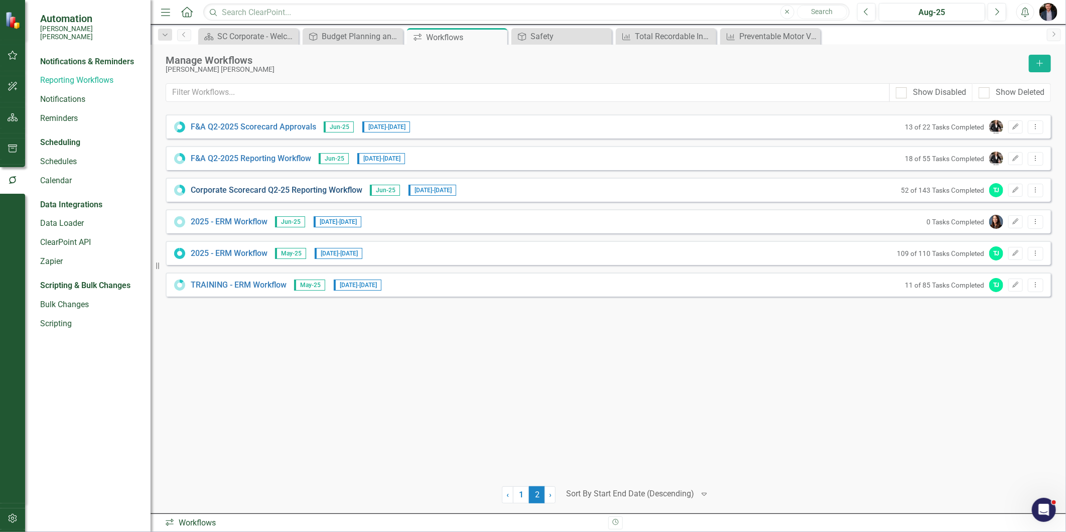
click at [236, 190] on link "Corporate Scorecard Q2-25 Reporting Workflow" at bounding box center [277, 191] width 172 height 12
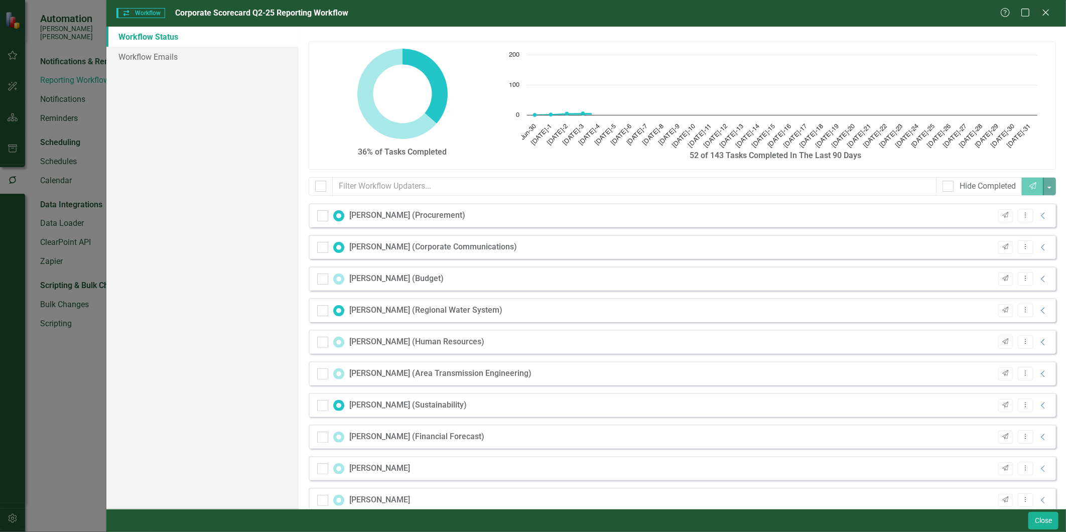
checkbox input "false"
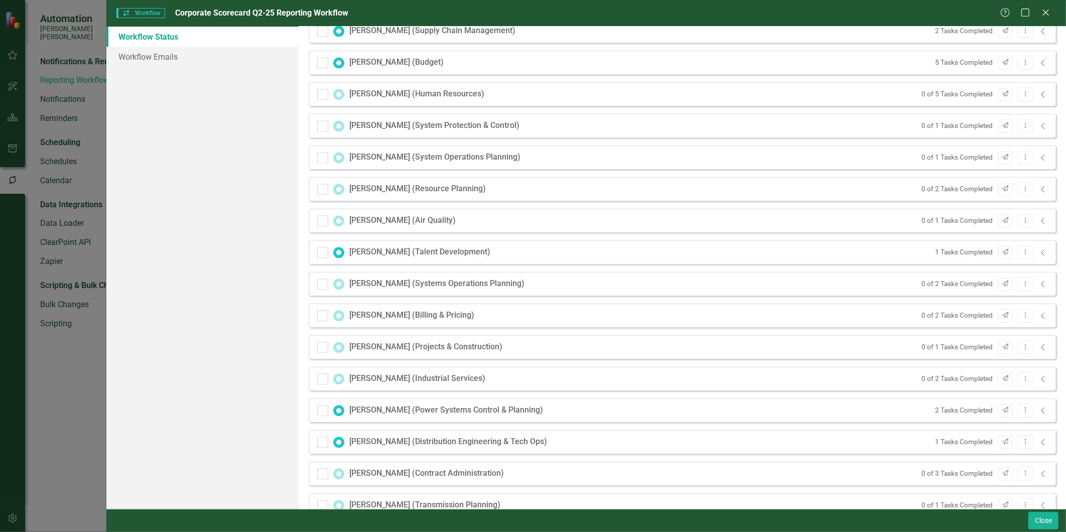
scroll to position [1598, 0]
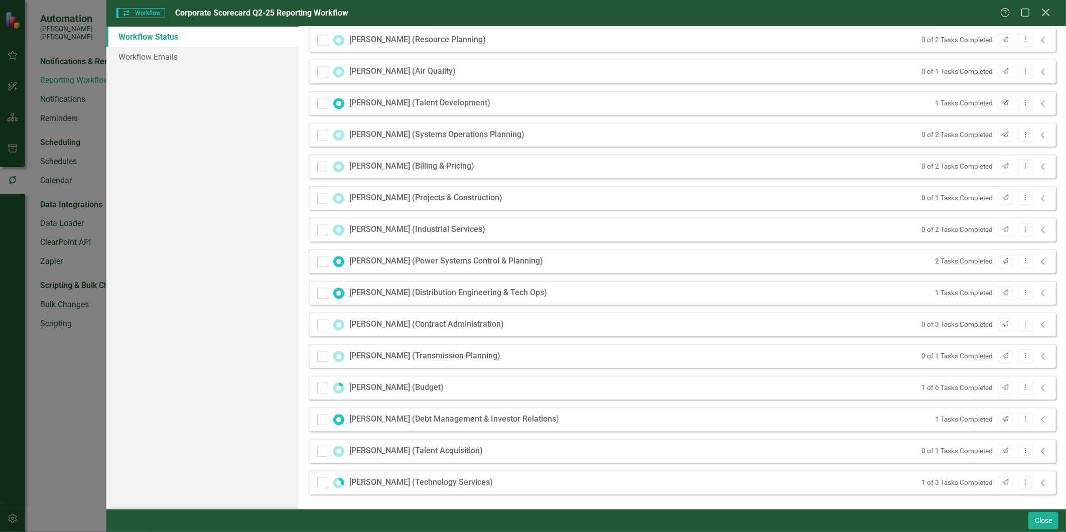
click at [1044, 13] on icon "Close" at bounding box center [1045, 13] width 13 height 10
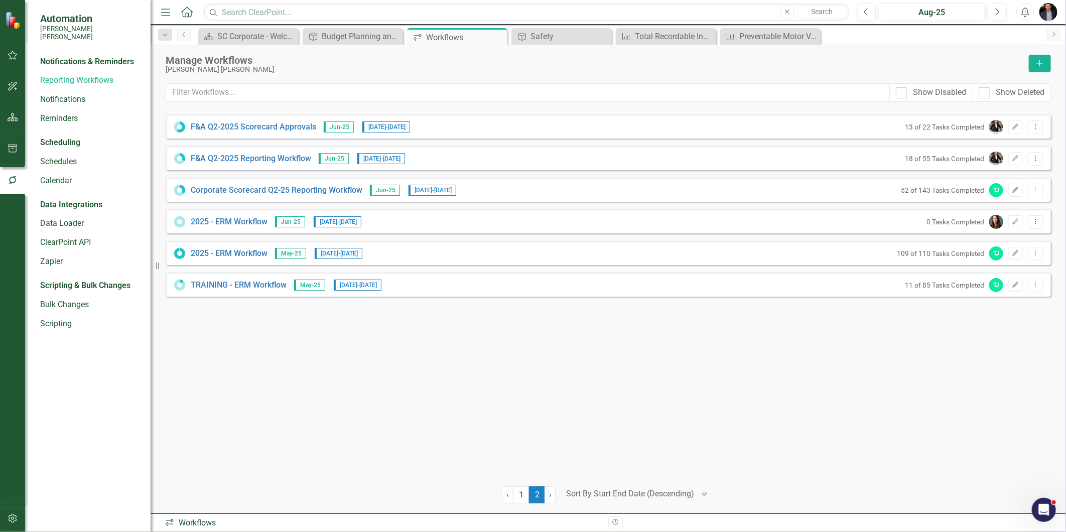
click at [281, 388] on div "F&A Q2-2025 Scorecard Approvals Jun-25 7/16/25 - 7/22/25 13 of 22 Tasks Complet…" at bounding box center [608, 293] width 885 height 359
click at [742, 35] on div "Preventable Motor Vehicle Accident (PMVA) Rate*" at bounding box center [772, 36] width 66 height 13
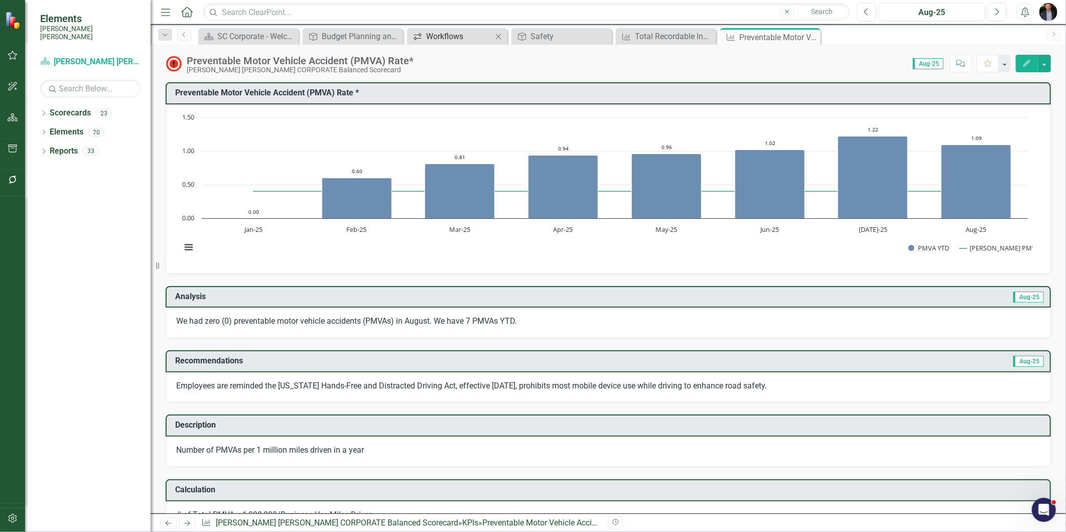
click at [452, 41] on div "Workflows" at bounding box center [459, 36] width 66 height 13
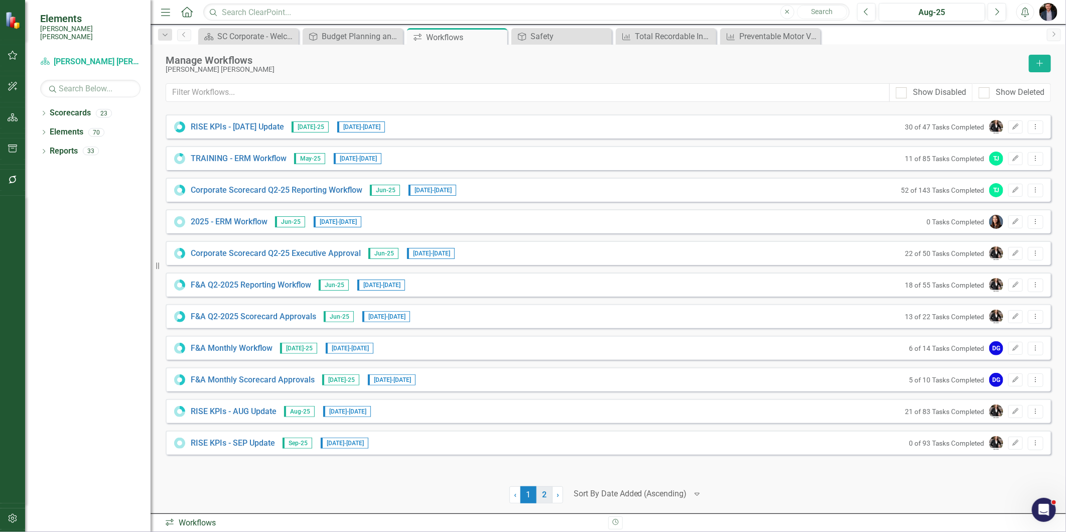
click at [540, 495] on link "2" at bounding box center [544, 494] width 16 height 17
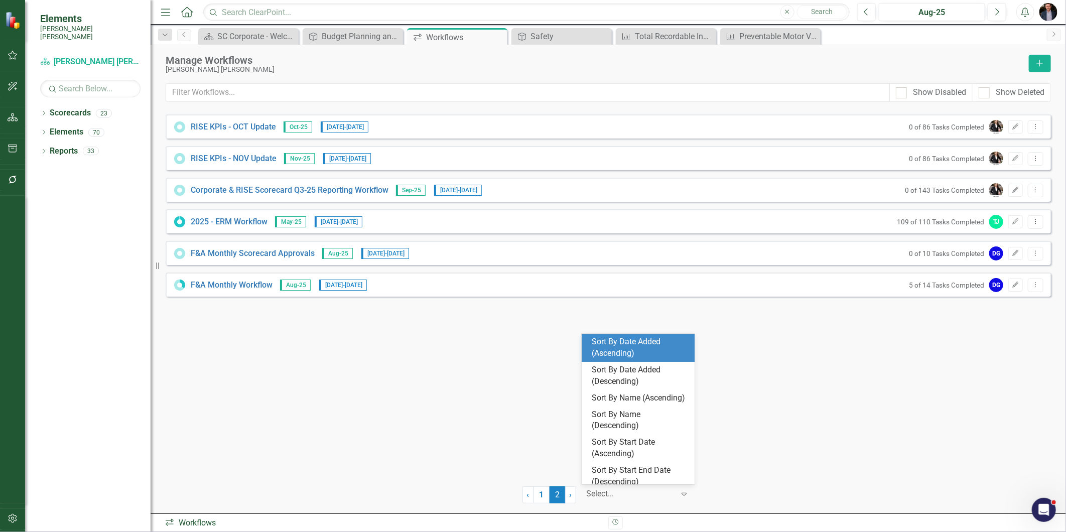
click at [639, 487] on div at bounding box center [631, 494] width 88 height 14
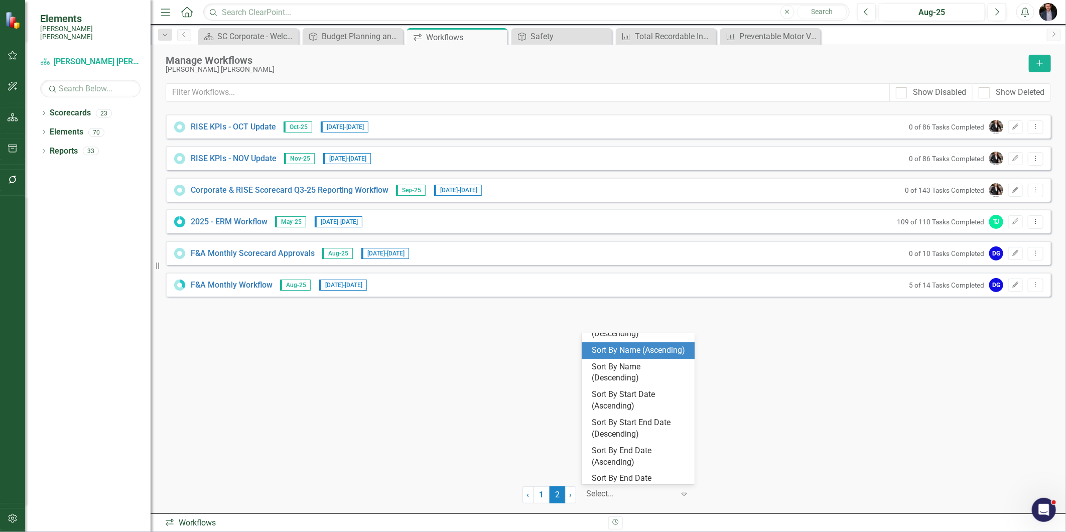
scroll to position [73, 0]
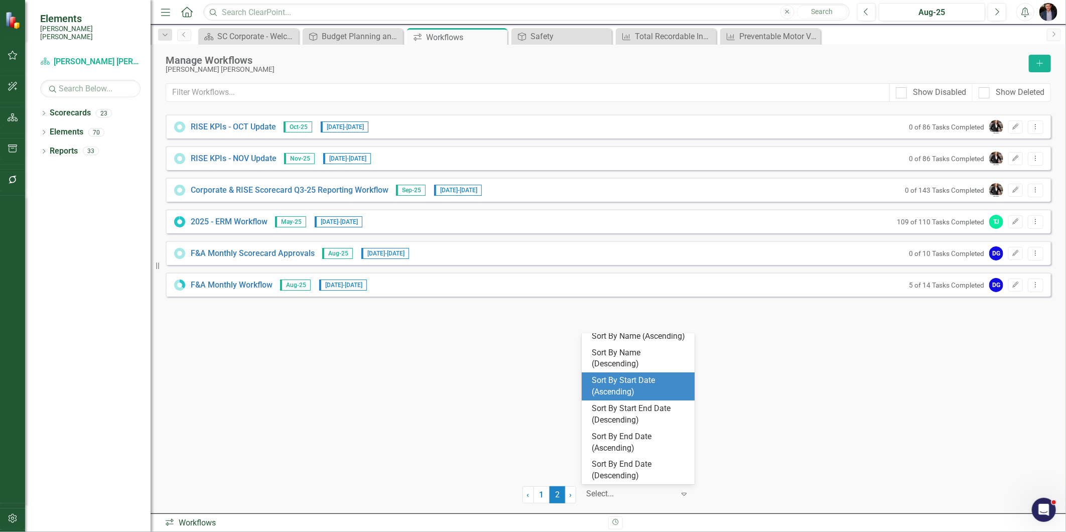
click at [647, 388] on div "Sort By Start Date (Ascending)" at bounding box center [640, 386] width 97 height 23
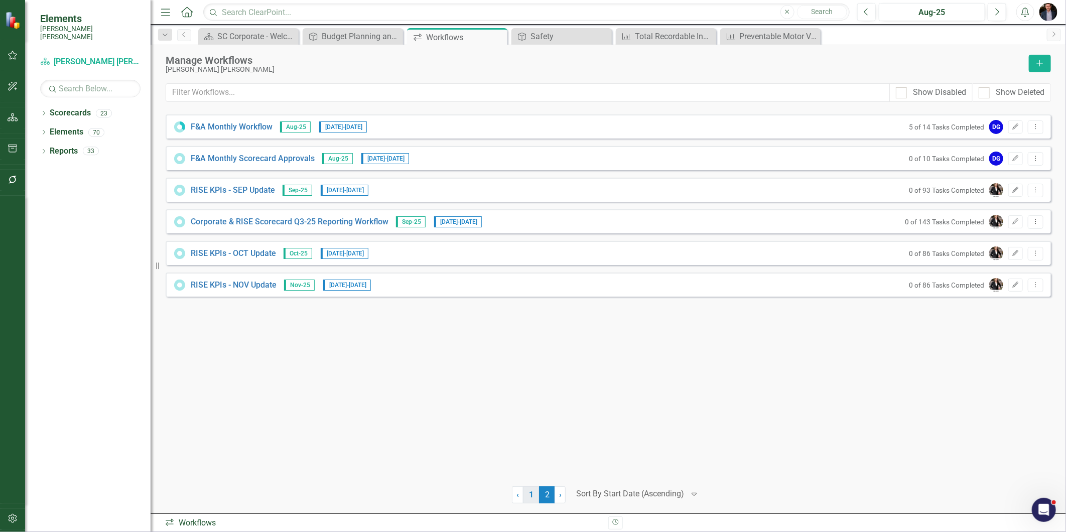
click at [530, 494] on link "1" at bounding box center [531, 494] width 16 height 17
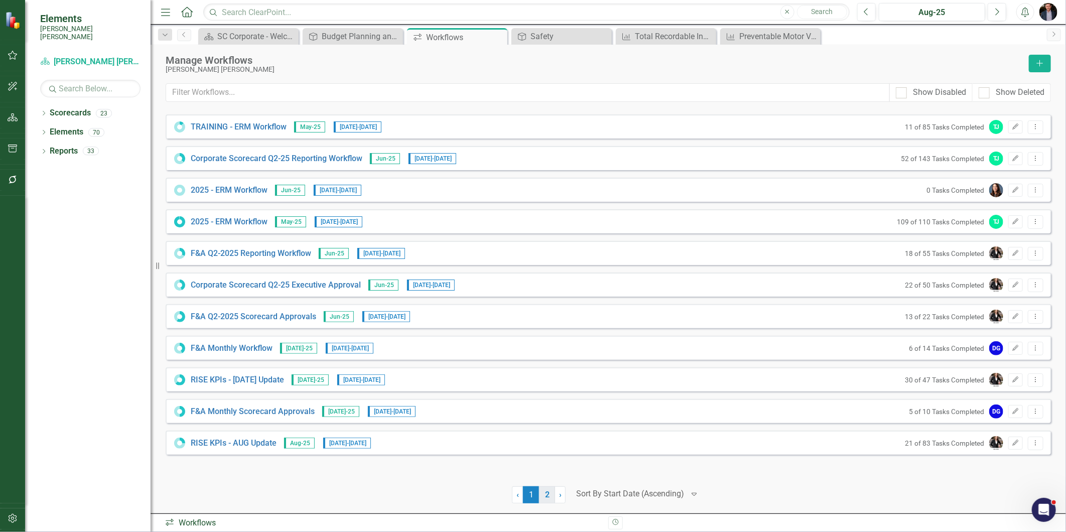
click at [544, 497] on link "2" at bounding box center [547, 494] width 16 height 17
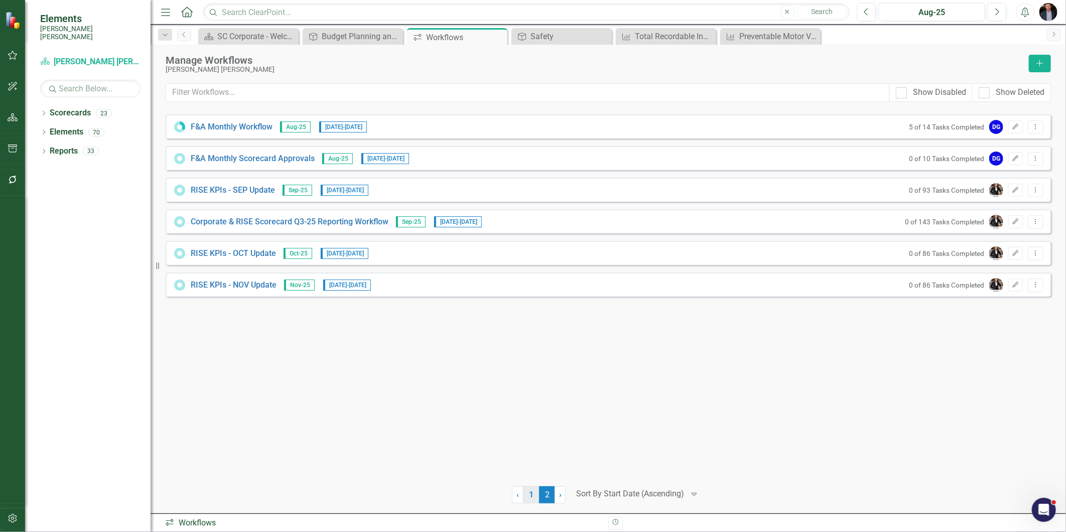
click at [529, 495] on link "1" at bounding box center [531, 494] width 16 height 17
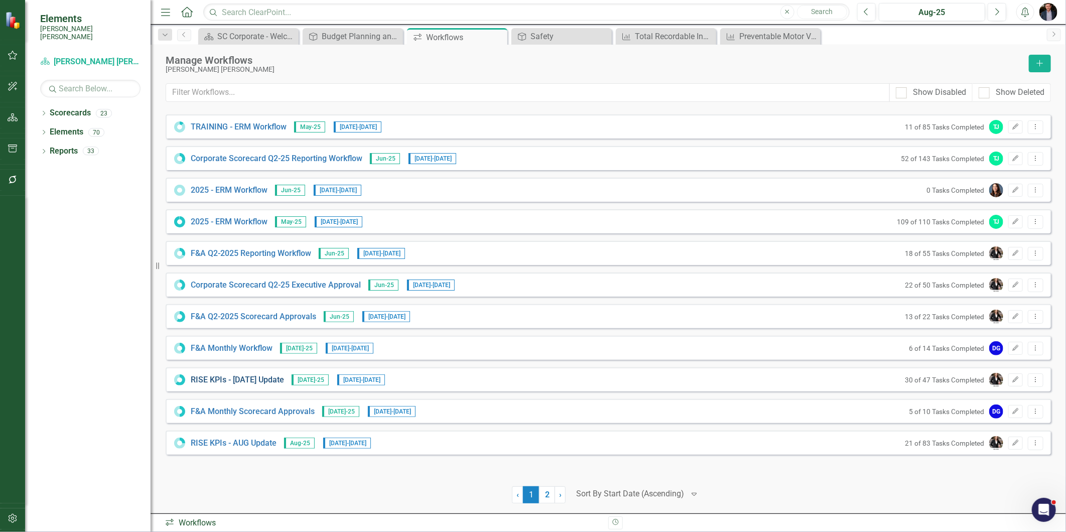
click at [252, 383] on link "RISE KPIs - JUL Update" at bounding box center [237, 380] width 93 height 12
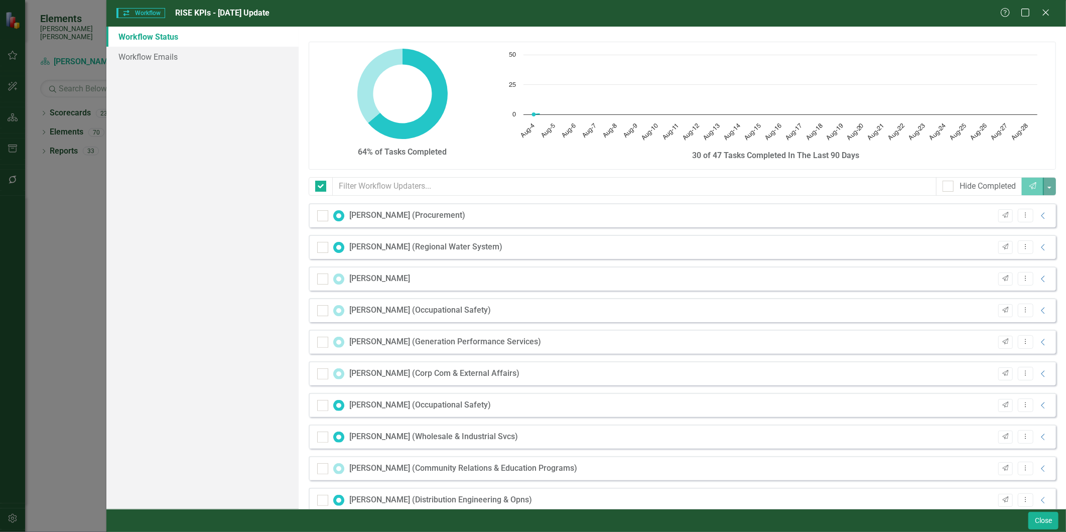
checkbox input "false"
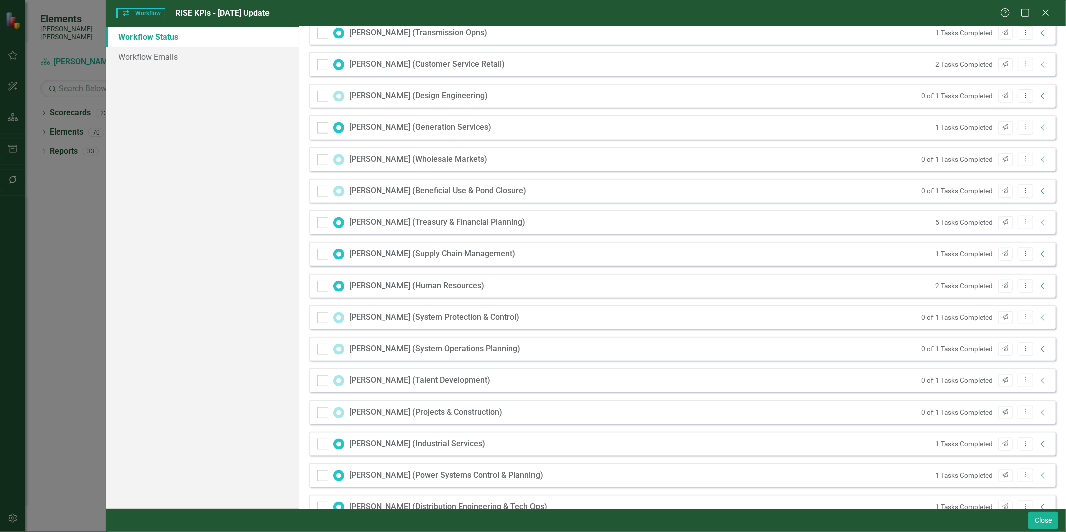
scroll to position [618, 0]
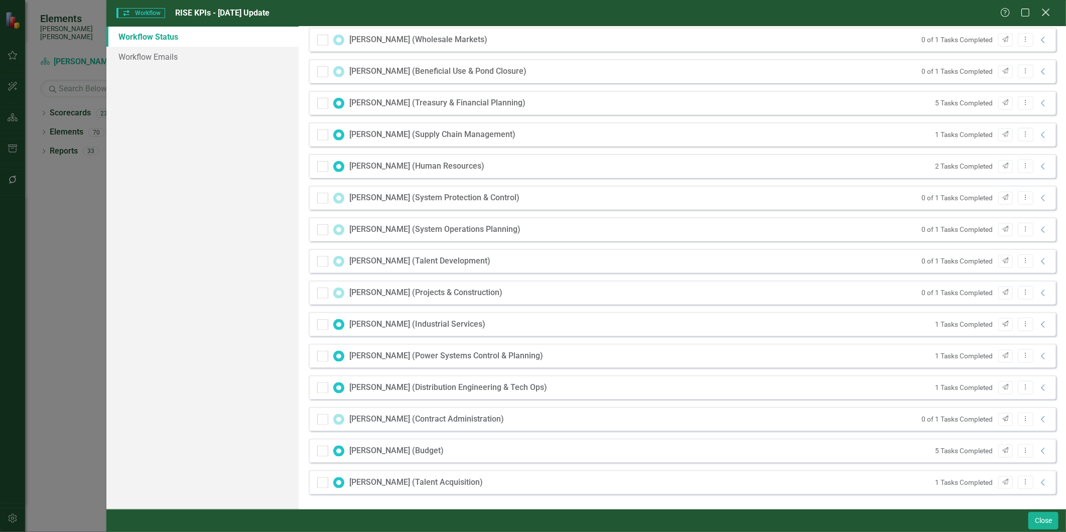
click at [1050, 12] on icon "Close" at bounding box center [1045, 13] width 13 height 10
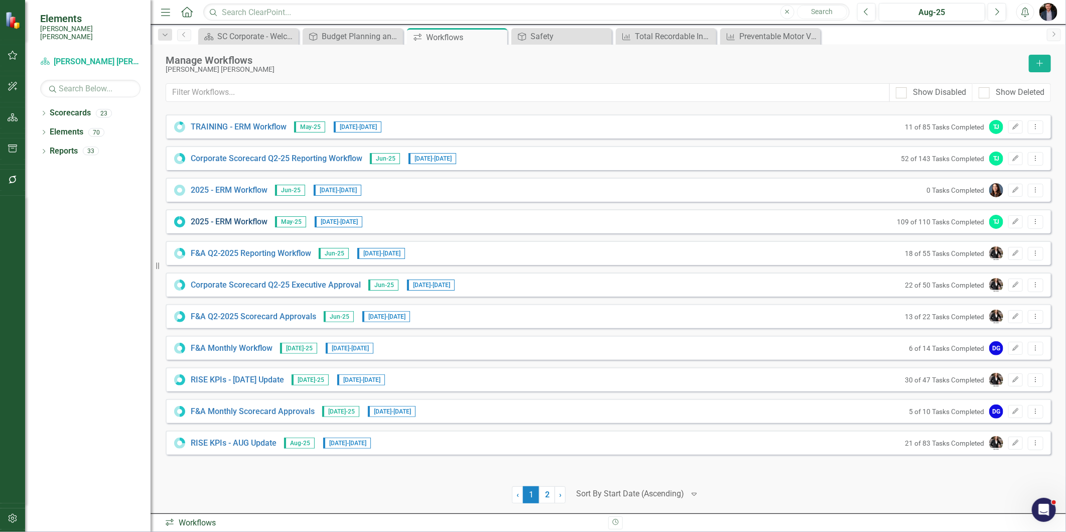
click at [227, 223] on link "2025 - ERM Workflow" at bounding box center [229, 222] width 77 height 12
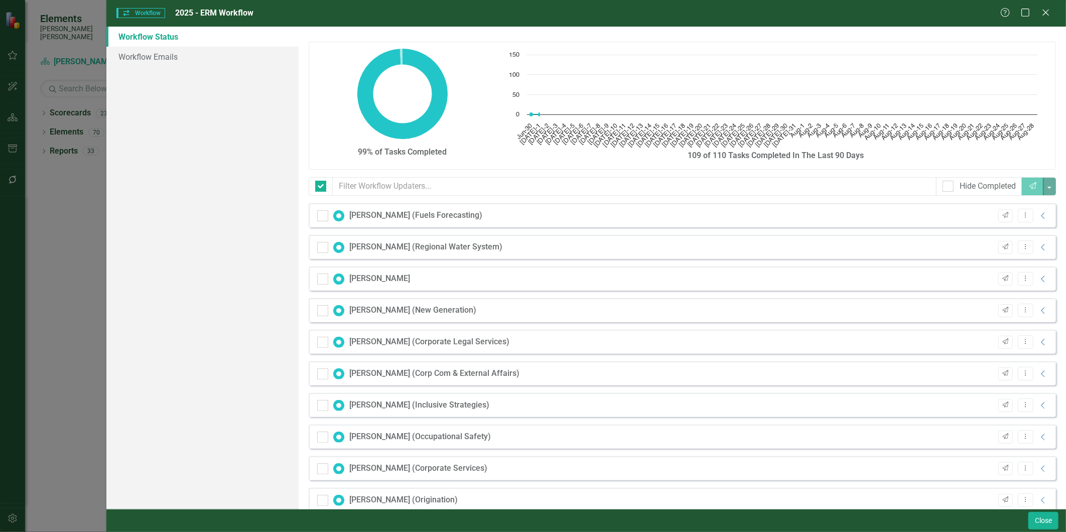
checkbox input "false"
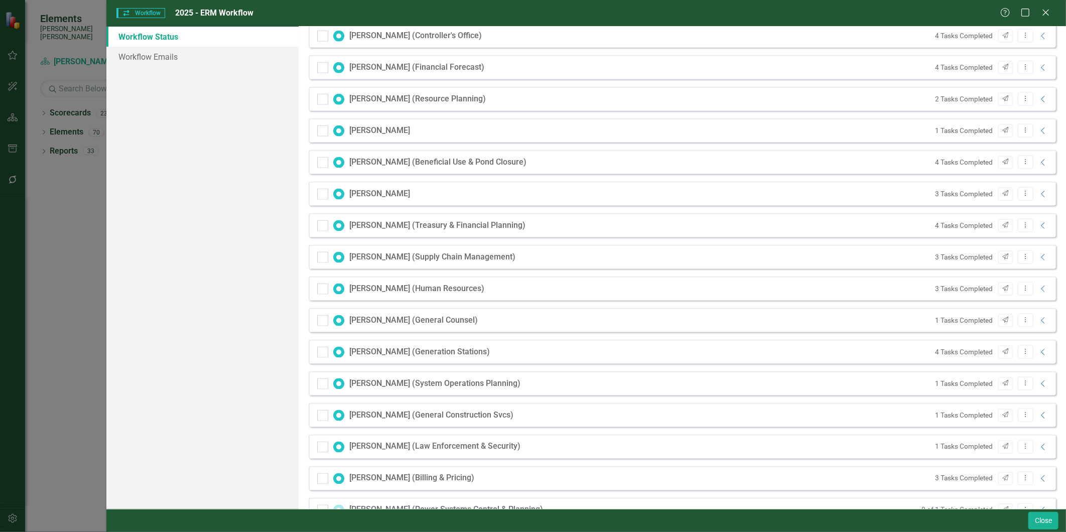
scroll to position [1092, 0]
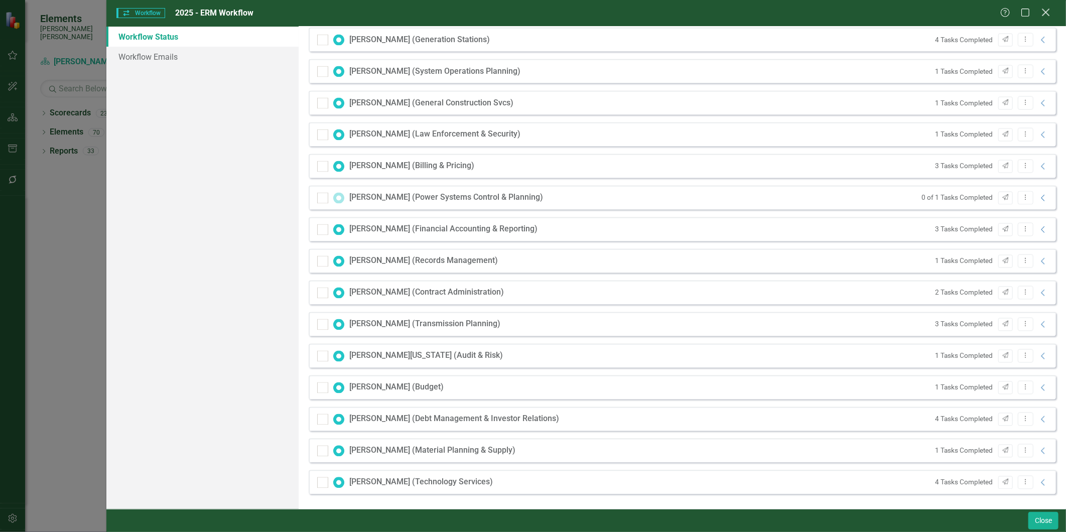
click at [1048, 11] on icon at bounding box center [1046, 13] width 8 height 8
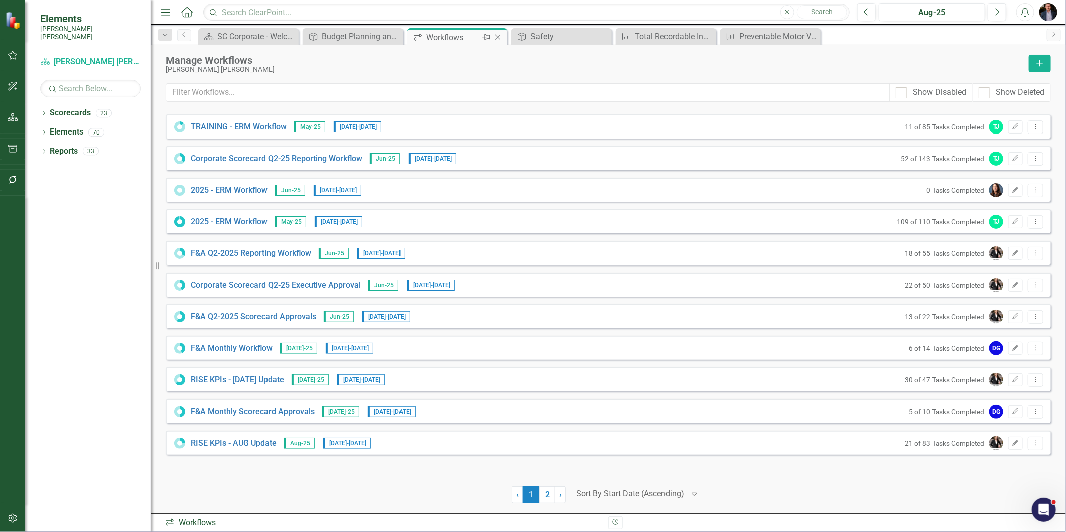
click at [498, 37] on icon at bounding box center [498, 38] width 6 height 6
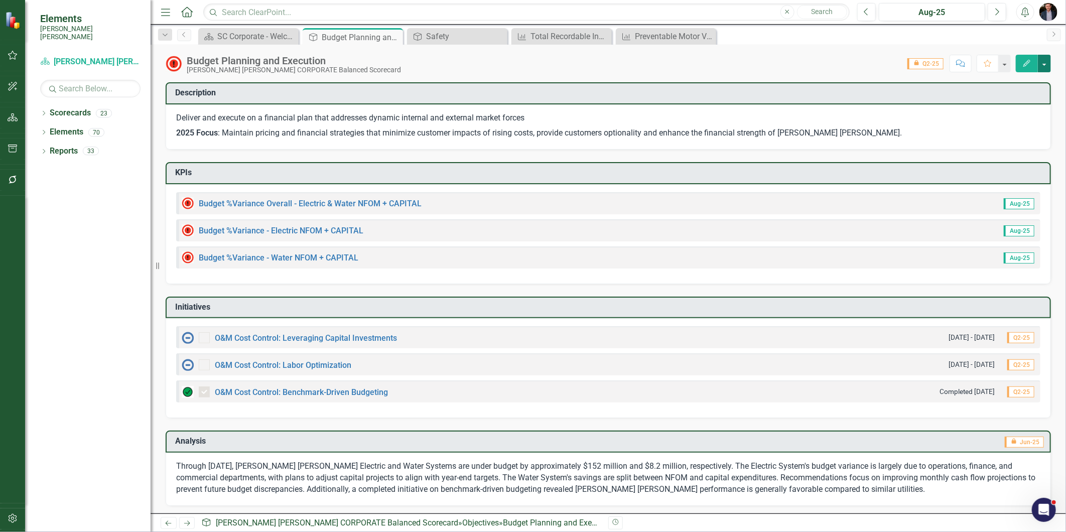
click at [1041, 64] on button "button" at bounding box center [1044, 64] width 13 height 18
click at [1004, 119] on link "Revision History Revision History" at bounding box center [1009, 120] width 81 height 19
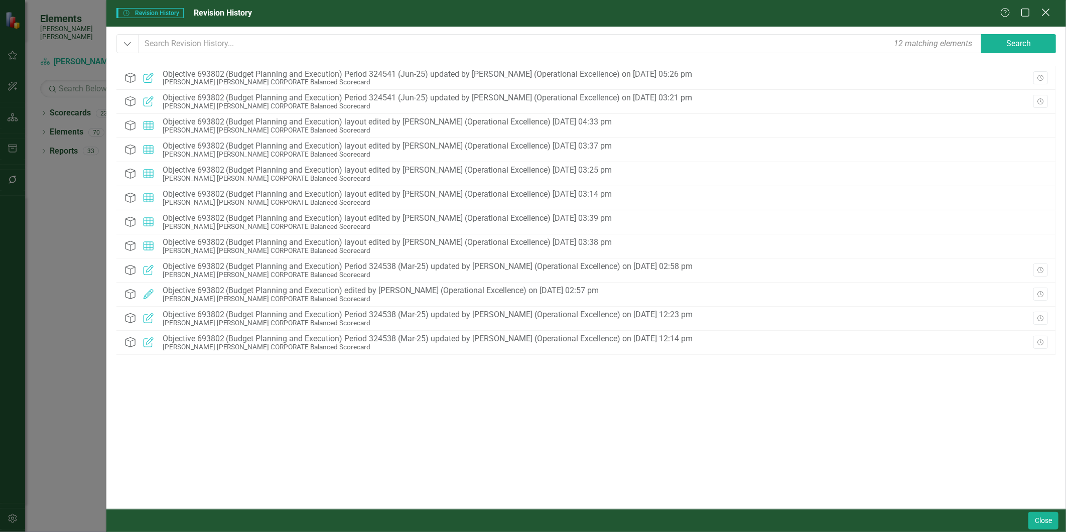
click at [1046, 11] on icon "Close" at bounding box center [1045, 13] width 13 height 10
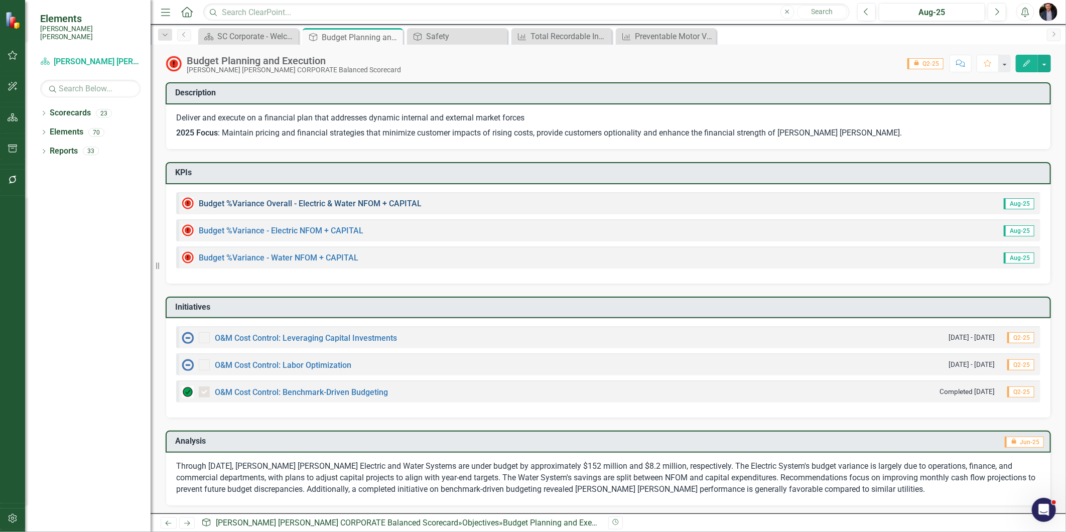
click at [285, 199] on link "Budget %Variance Overall - Electric & Water NFOM + CAPITAL" at bounding box center [310, 204] width 223 height 10
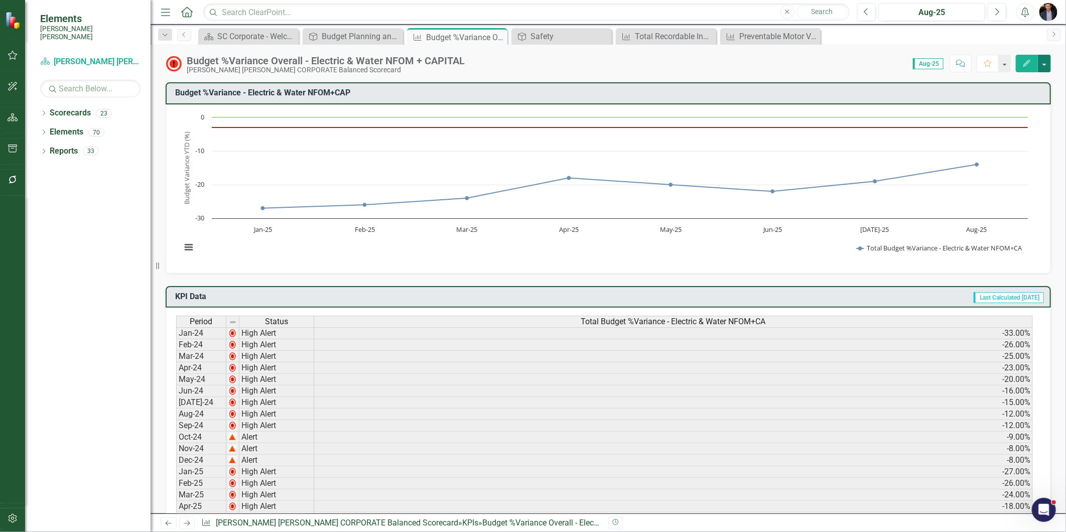
click at [1043, 63] on button "button" at bounding box center [1044, 64] width 13 height 18
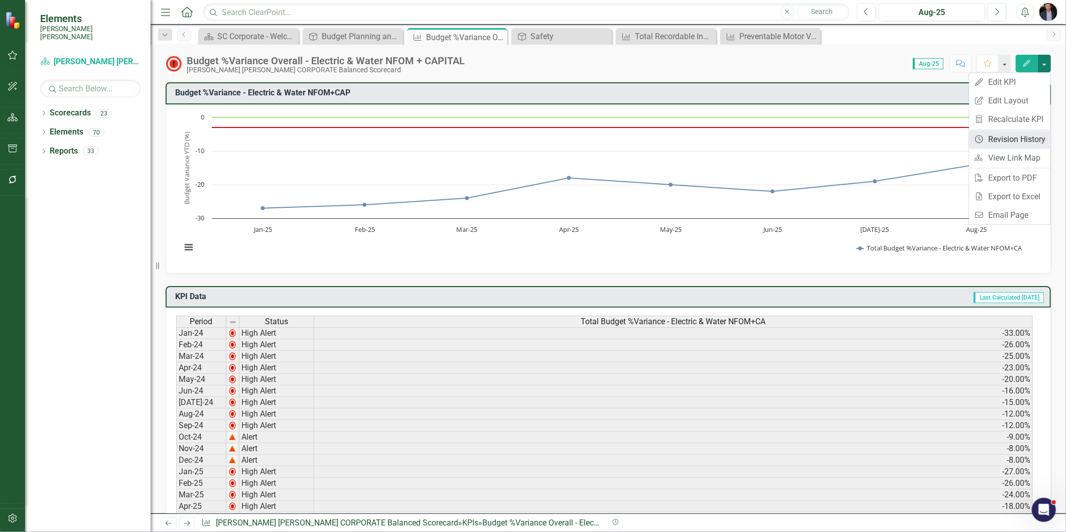
click at [1017, 142] on link "Revision History Revision History" at bounding box center [1009, 139] width 81 height 19
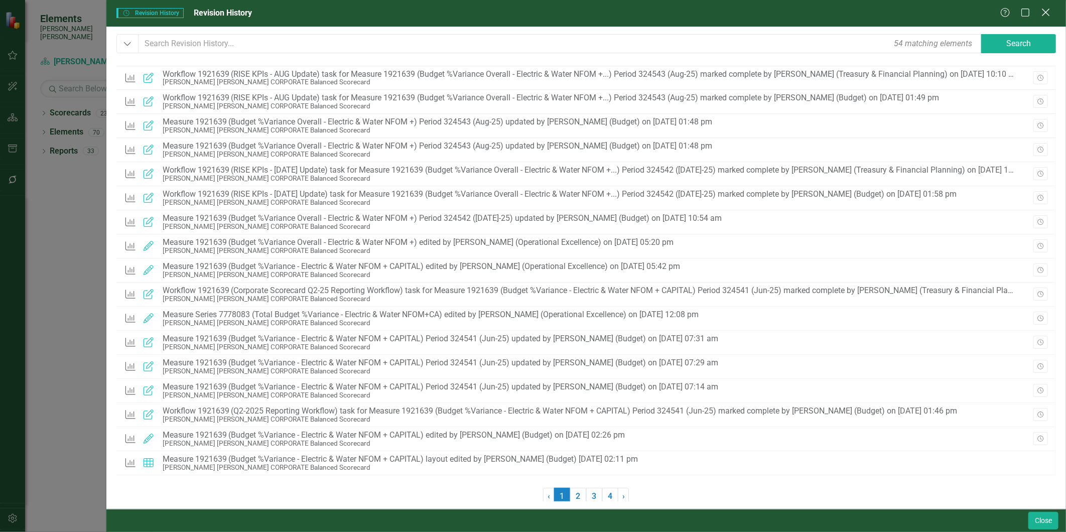
click at [1045, 12] on icon at bounding box center [1046, 13] width 8 height 8
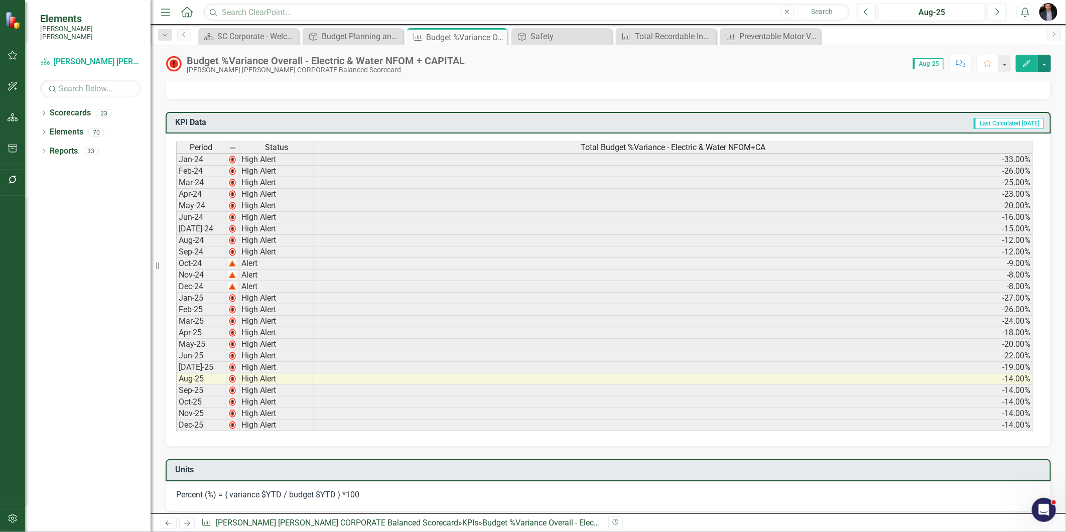
scroll to position [565, 0]
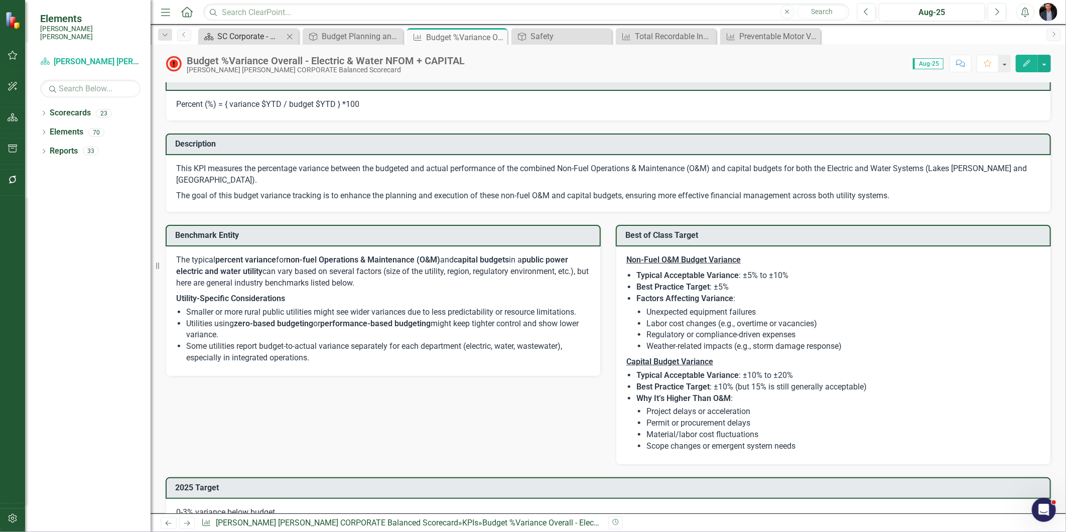
click at [237, 33] on div "SC Corporate - Welcome to ClearPoint" at bounding box center [250, 36] width 66 height 13
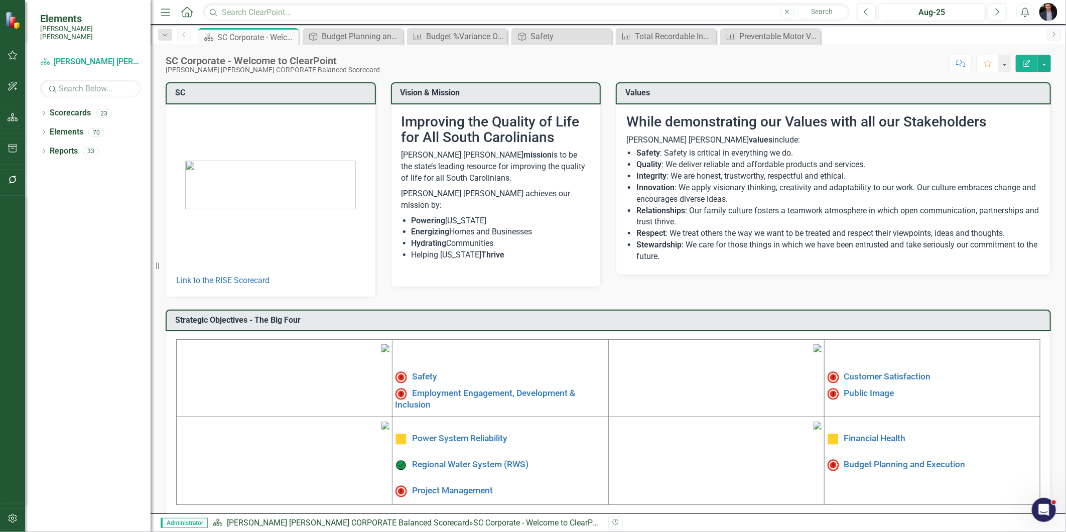
scroll to position [91, 0]
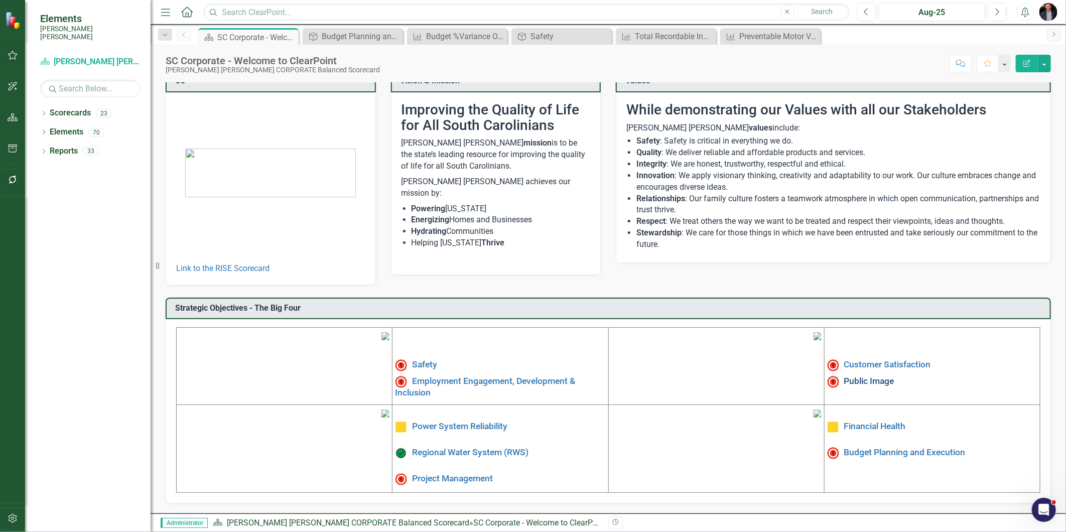
click at [864, 376] on link "Public Image" at bounding box center [869, 381] width 50 height 10
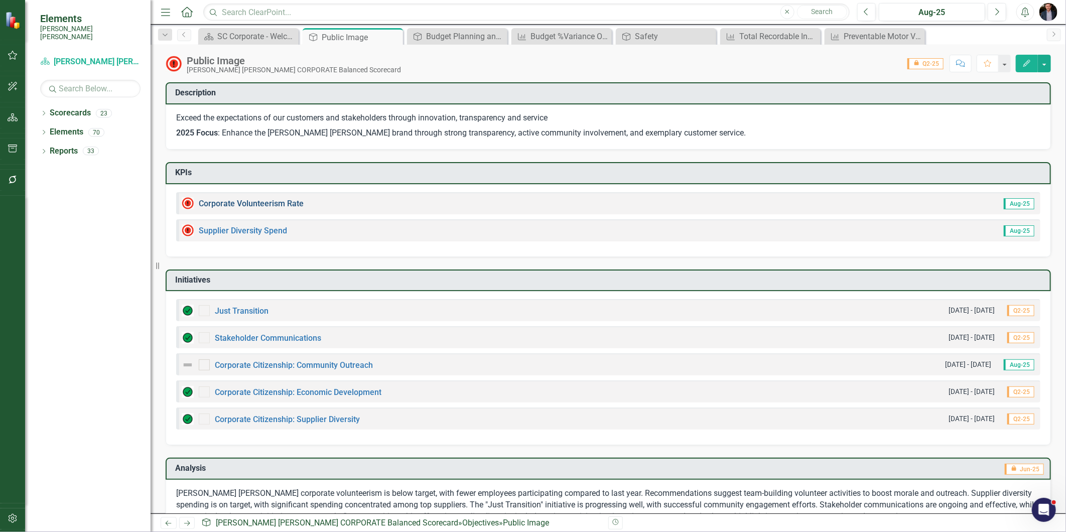
click at [266, 200] on link "Corporate Volunteerism Rate" at bounding box center [251, 204] width 105 height 10
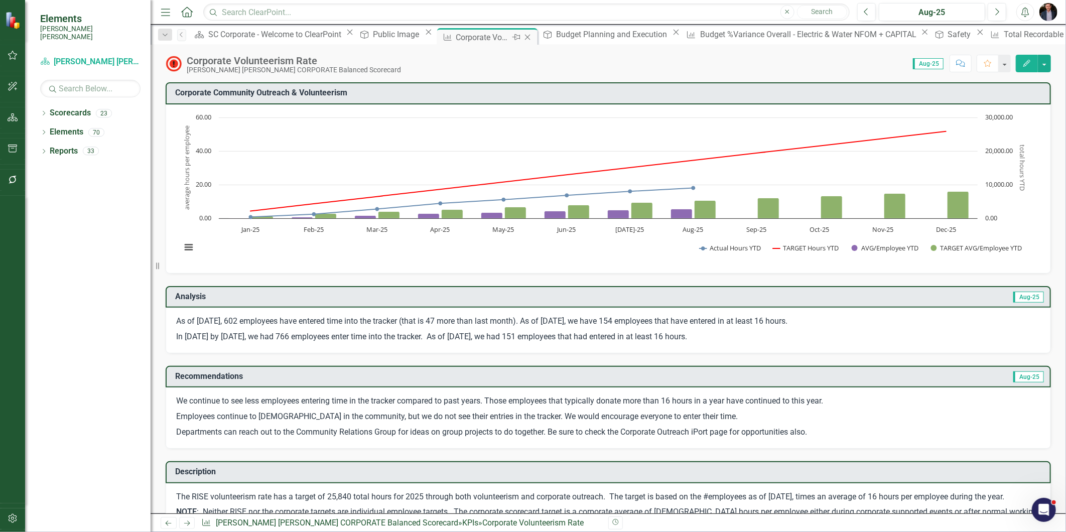
click at [522, 34] on icon "Close" at bounding box center [527, 37] width 10 height 8
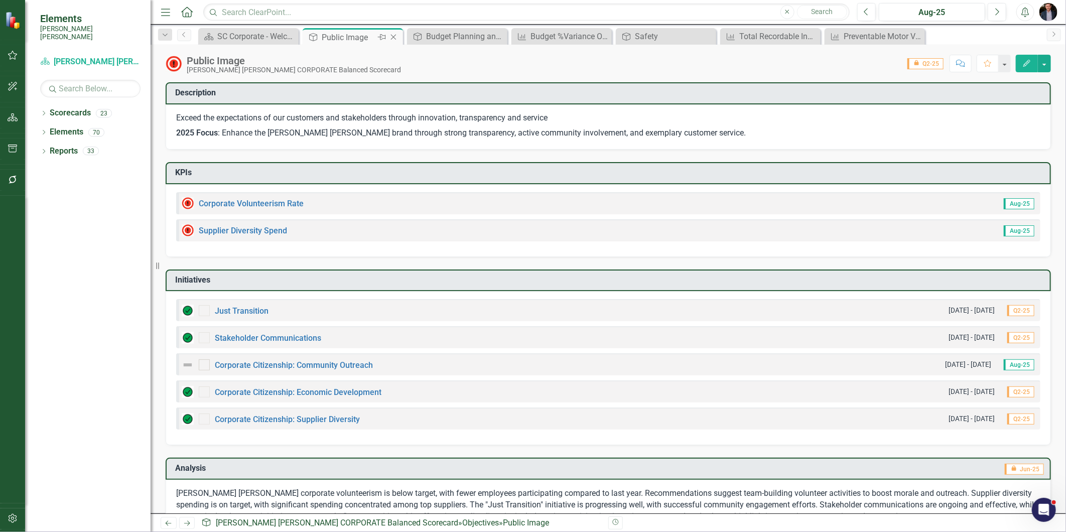
click at [390, 34] on icon "Close" at bounding box center [393, 37] width 10 height 8
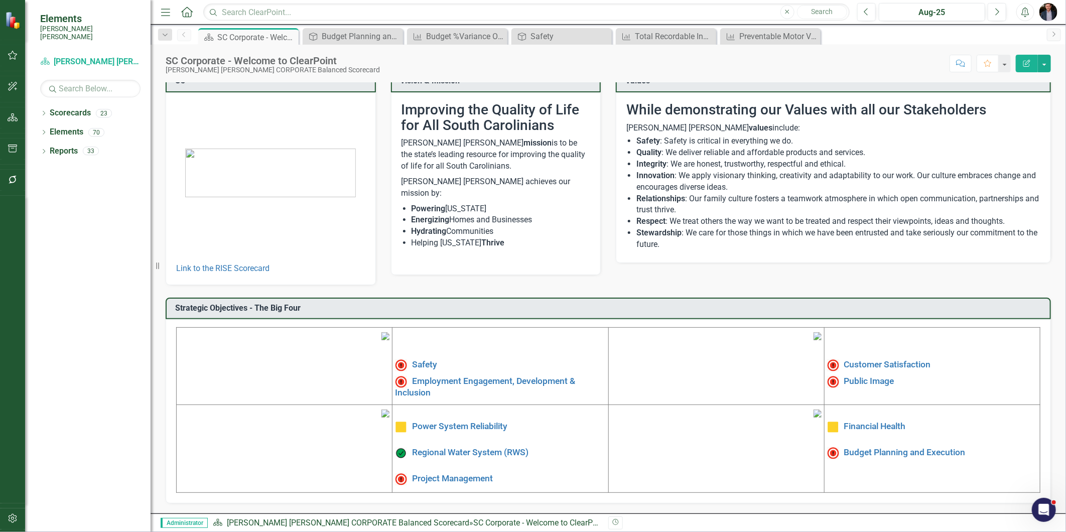
scroll to position [91, 0]
click at [799, 57] on div "Score: N/A Aug-25 Completed Comment Favorite Edit Report" at bounding box center [718, 63] width 666 height 17
click at [775, 188] on div "SC Link to the RISE Scorecard Vision & Mission Improving the Quality of Life fo…" at bounding box center [608, 171] width 900 height 227
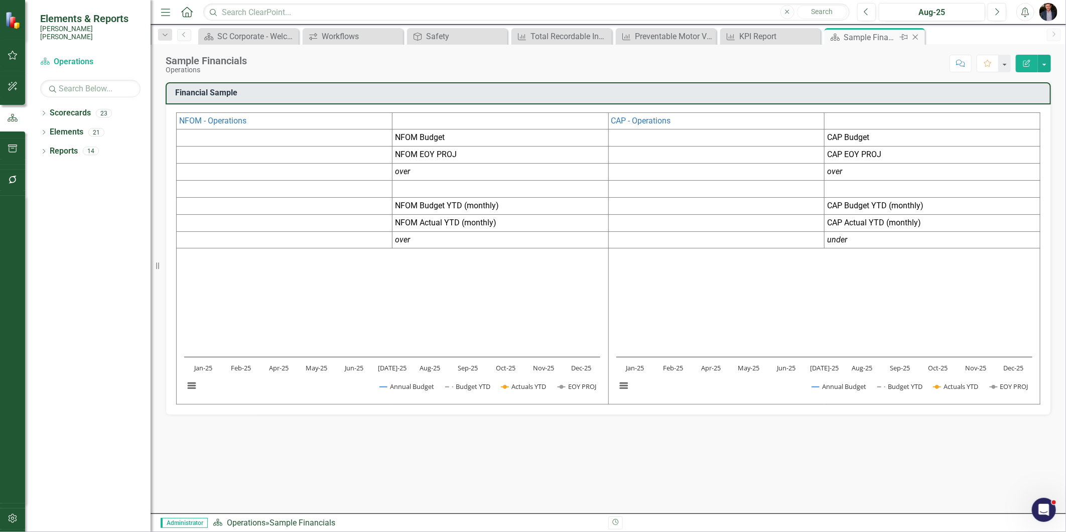
click at [914, 33] on icon "Close" at bounding box center [915, 37] width 10 height 8
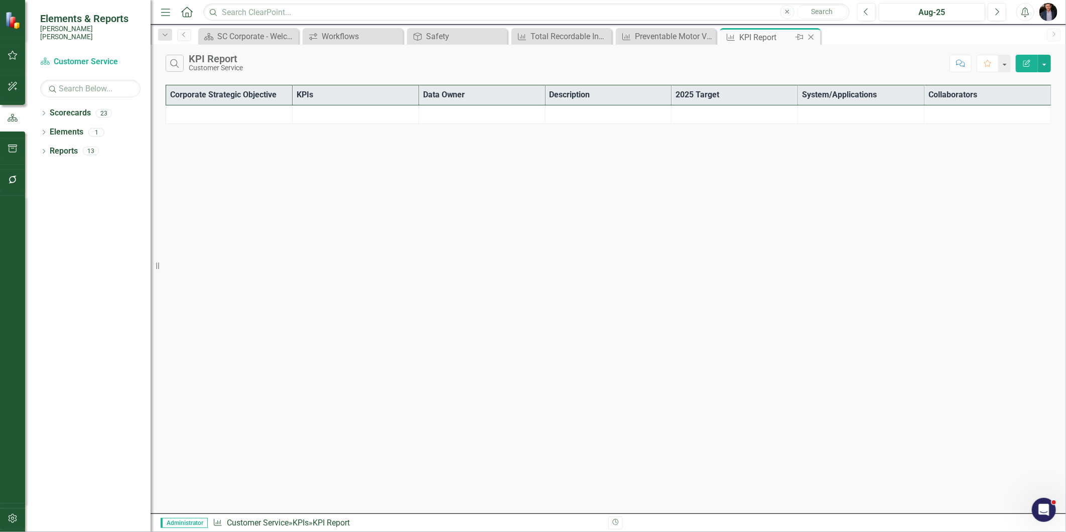
click at [809, 38] on icon at bounding box center [811, 38] width 6 height 6
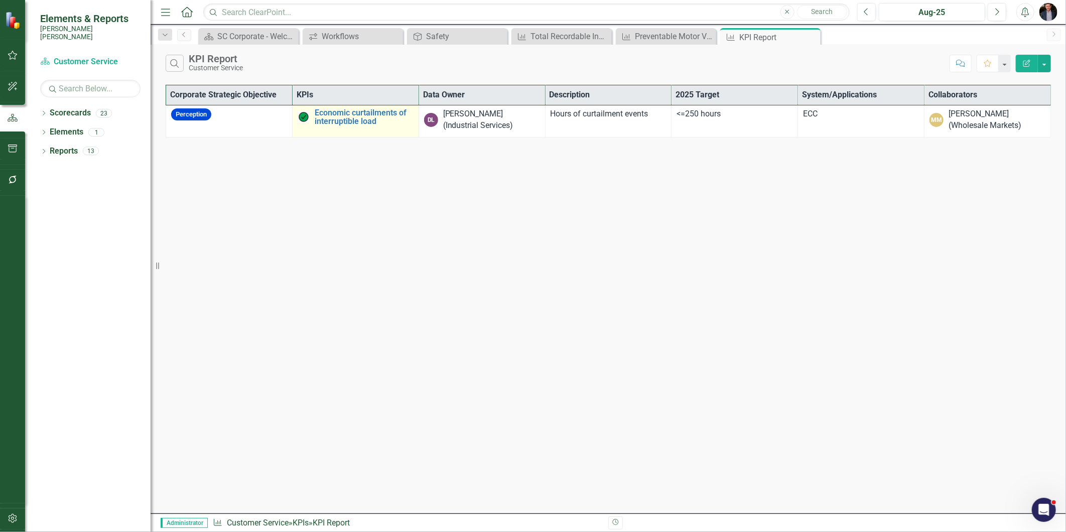
click at [402, 131] on td "Economic curtailments of interruptible load Link Map View Link Map Edit Edit KP…" at bounding box center [355, 121] width 126 height 32
click at [341, 121] on link "Economic curtailments of interruptible load" at bounding box center [364, 117] width 99 height 18
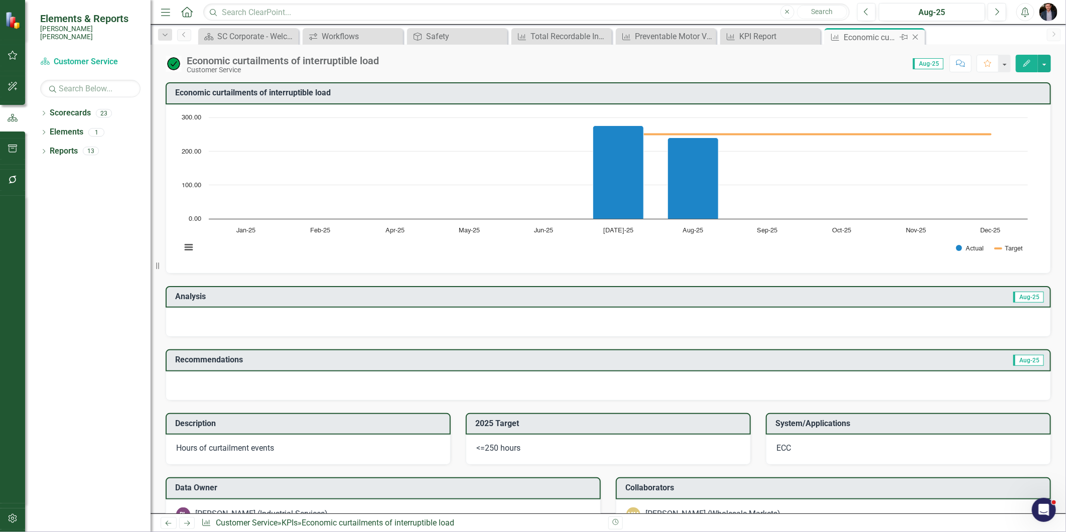
click at [915, 36] on icon "Close" at bounding box center [915, 37] width 10 height 8
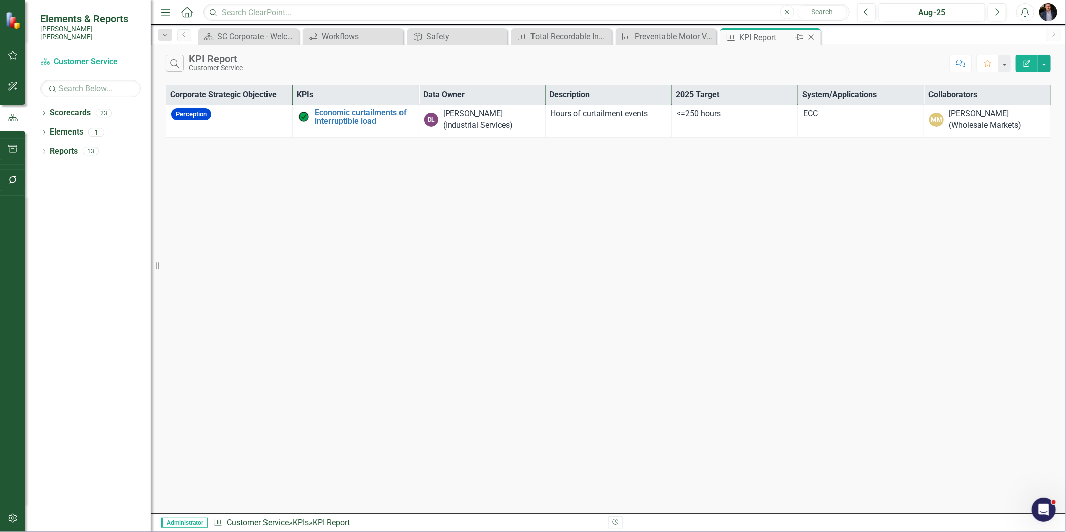
click at [811, 35] on icon "Close" at bounding box center [811, 37] width 10 height 8
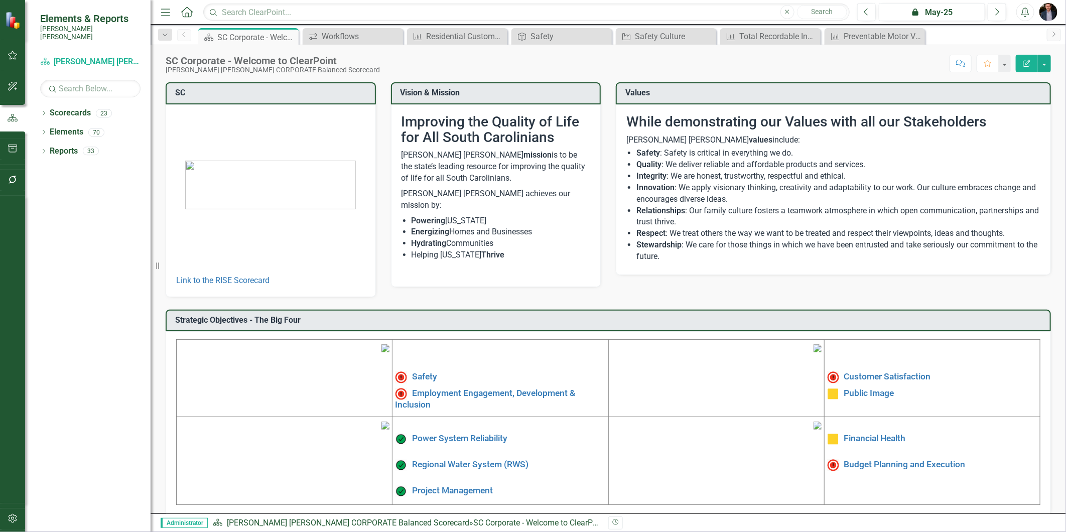
click at [9, 180] on icon "button" at bounding box center [13, 180] width 11 height 8
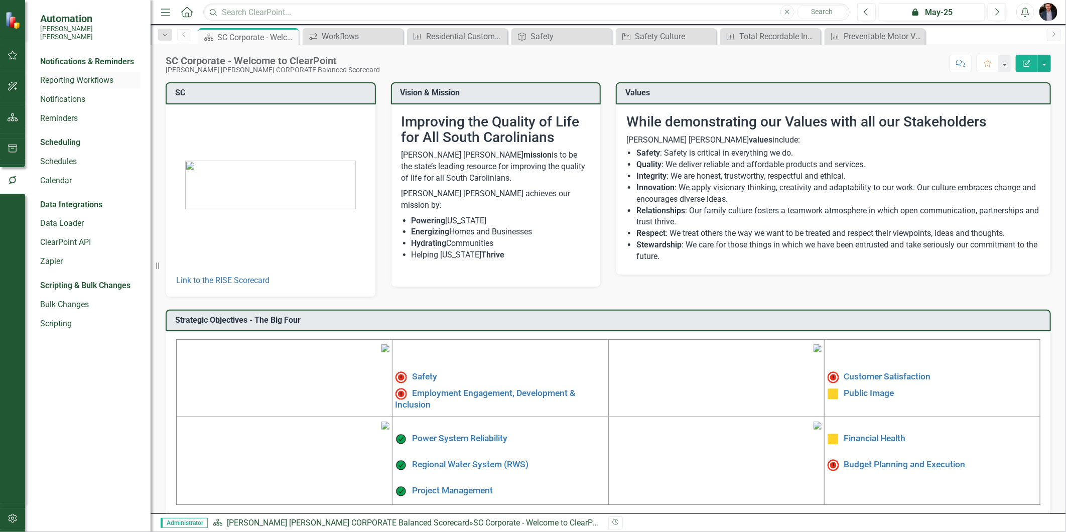
click at [97, 75] on link "Reporting Workflows" at bounding box center [90, 81] width 100 height 12
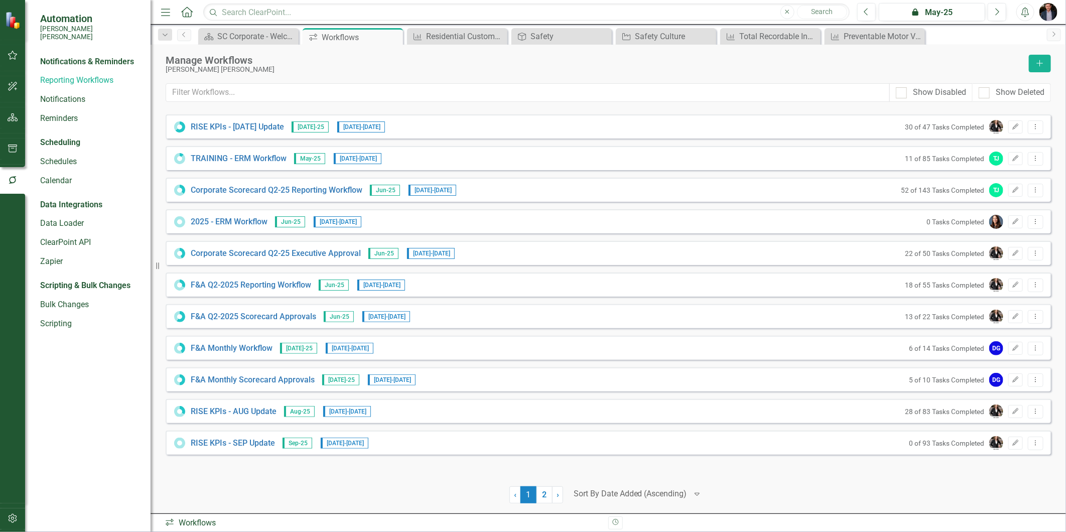
click at [645, 498] on div at bounding box center [630, 494] width 113 height 14
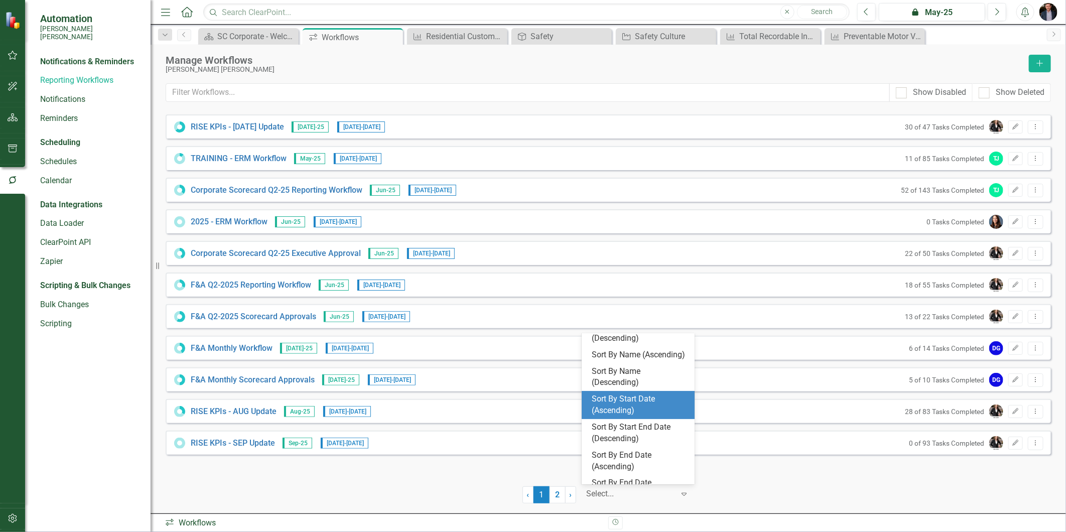
scroll to position [56, 0]
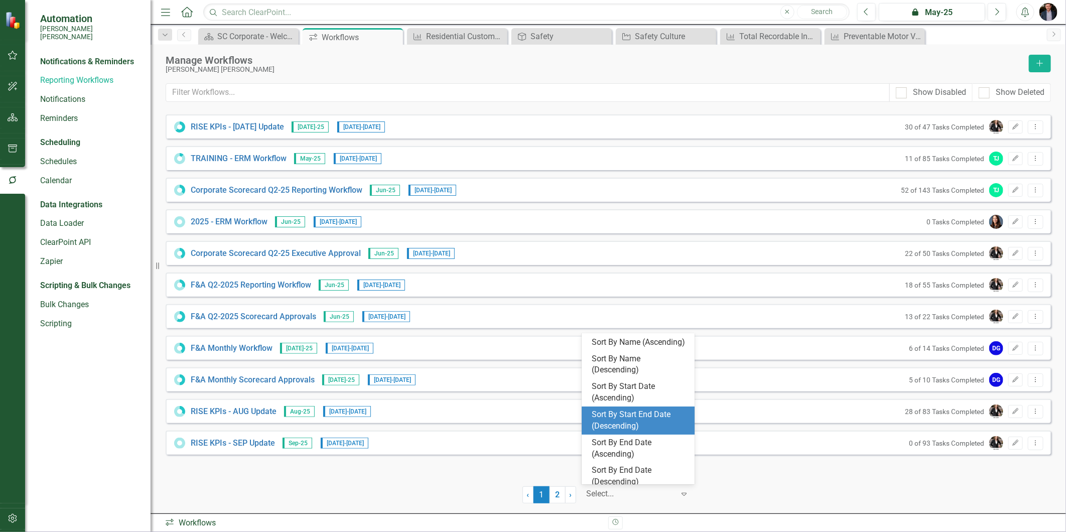
click at [653, 427] on div "Sort By Start End Date (Descending)" at bounding box center [640, 420] width 97 height 23
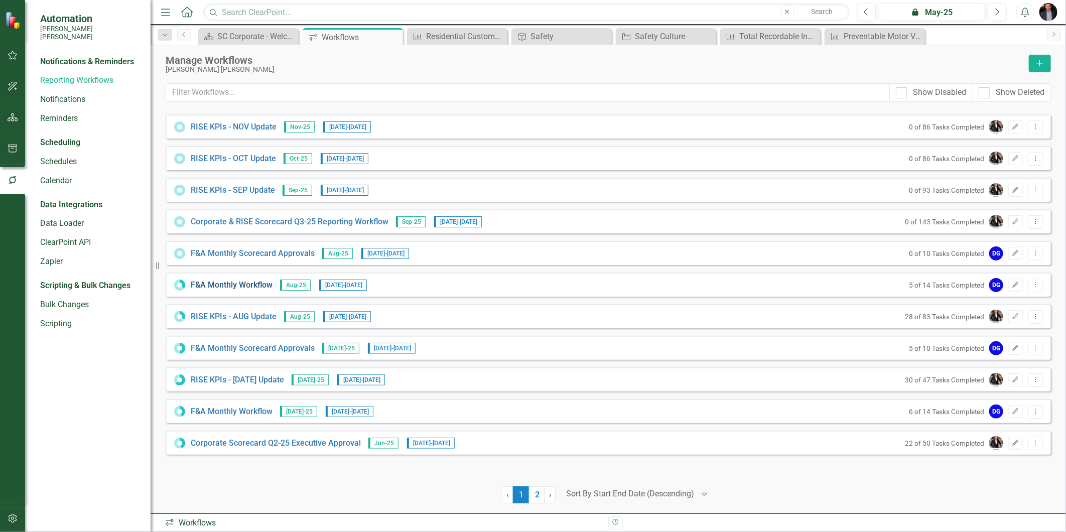
click at [215, 288] on link "F&A Monthly Workflow" at bounding box center [232, 286] width 82 height 12
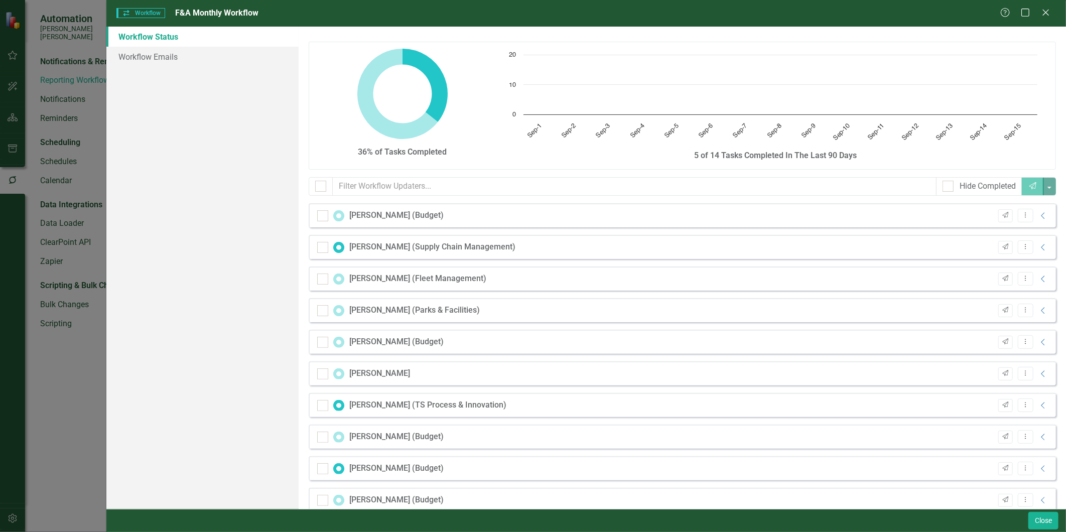
checkbox input "false"
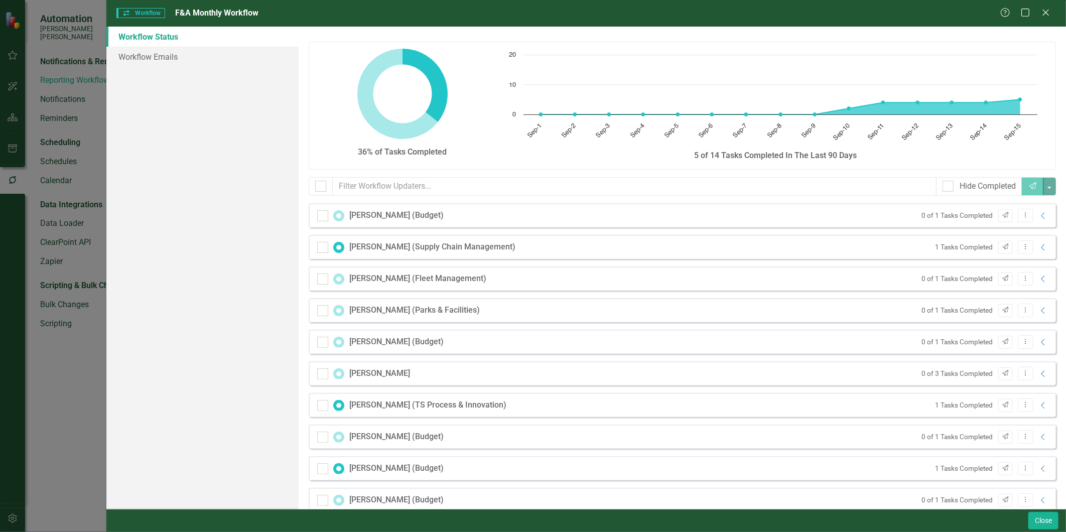
click at [412, 277] on div "[PERSON_NAME] (Fleet Management)" at bounding box center [417, 279] width 137 height 12
click at [1038, 278] on icon "Collapse" at bounding box center [1043, 279] width 10 height 8
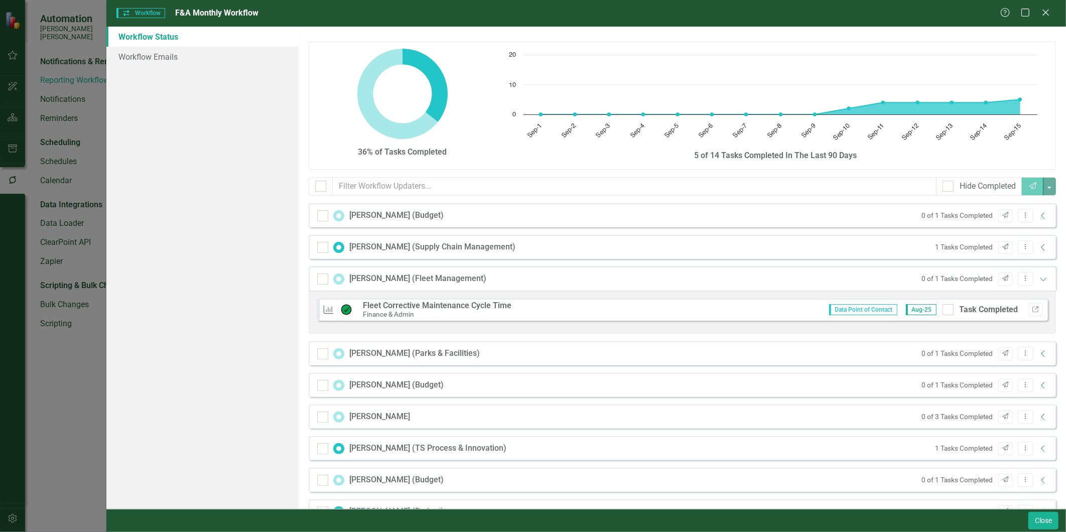
click at [378, 302] on strong "Fleet Corrective Maintenance Cycle Time" at bounding box center [437, 306] width 149 height 10
click at [1032, 310] on icon "Link" at bounding box center [1036, 310] width 8 height 6
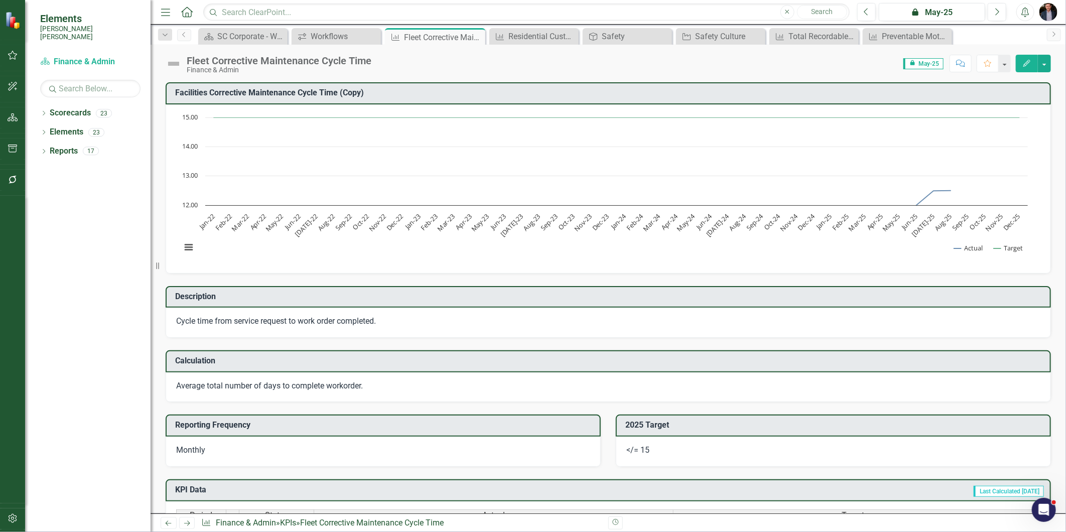
click at [296, 96] on h3 "Facilities Corrective Maintenance Cycle Time (Copy)" at bounding box center [610, 92] width 870 height 9
click at [295, 96] on h3 "Facilities Corrective Maintenance Cycle Time (Copy)" at bounding box center [610, 92] width 870 height 9
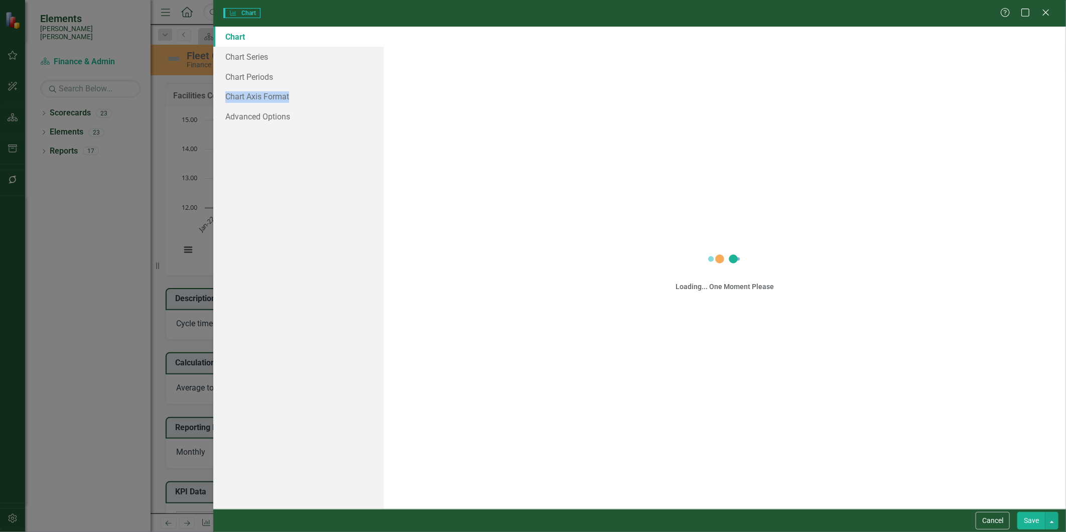
click at [295, 96] on div "Charts Chart Help Maximize Close Chart Chart Series Chart Periods Chart Axis Fo…" at bounding box center [533, 266] width 1066 height 532
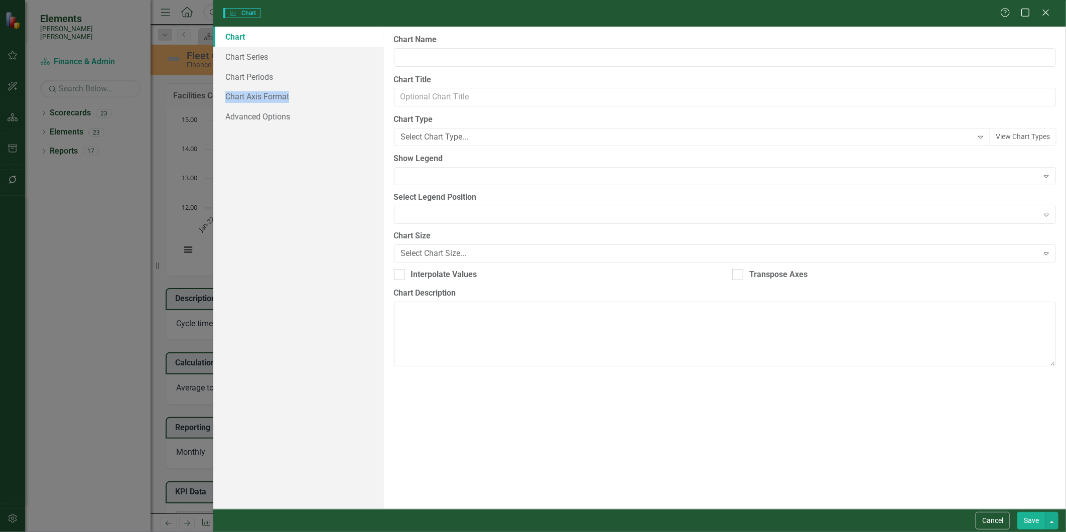
type input "Facilities Corrective Maintenance Cycle Time (Copy)"
drag, startPoint x: 295, startPoint y: 96, endPoint x: 88, endPoint y: 131, distance: 210.3
click at [87, 129] on div "Charts Chart Help Maximize Close Chart Chart Series Chart Periods Chart Axis Fo…" at bounding box center [533, 266] width 1066 height 532
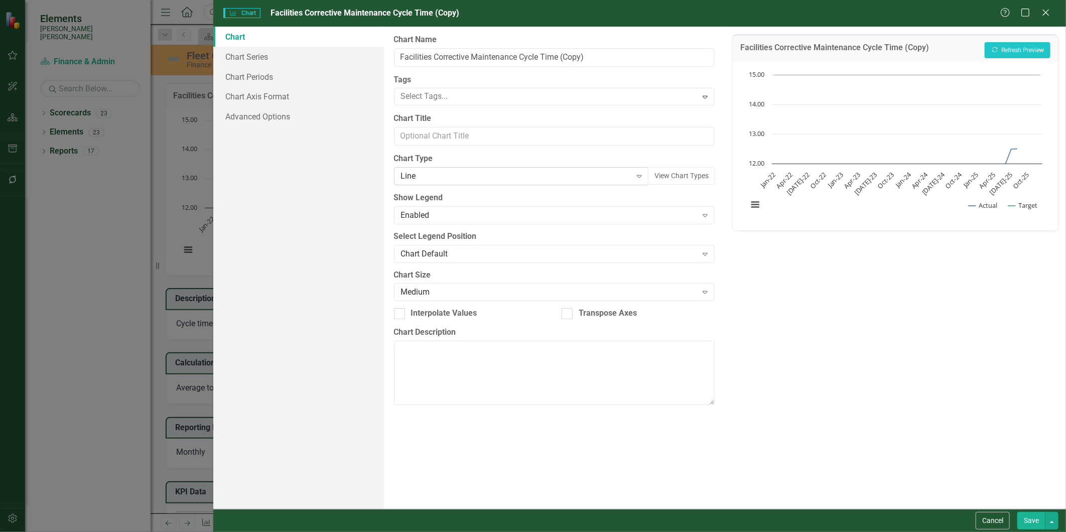
drag, startPoint x: 107, startPoint y: 181, endPoint x: 499, endPoint y: 171, distance: 391.5
click at [108, 181] on div "Charts Chart Facilities Corrective Maintenance Cycle Time (Copy) Help Maximize …" at bounding box center [533, 266] width 1066 height 532
click at [1047, 12] on icon at bounding box center [1046, 13] width 8 height 8
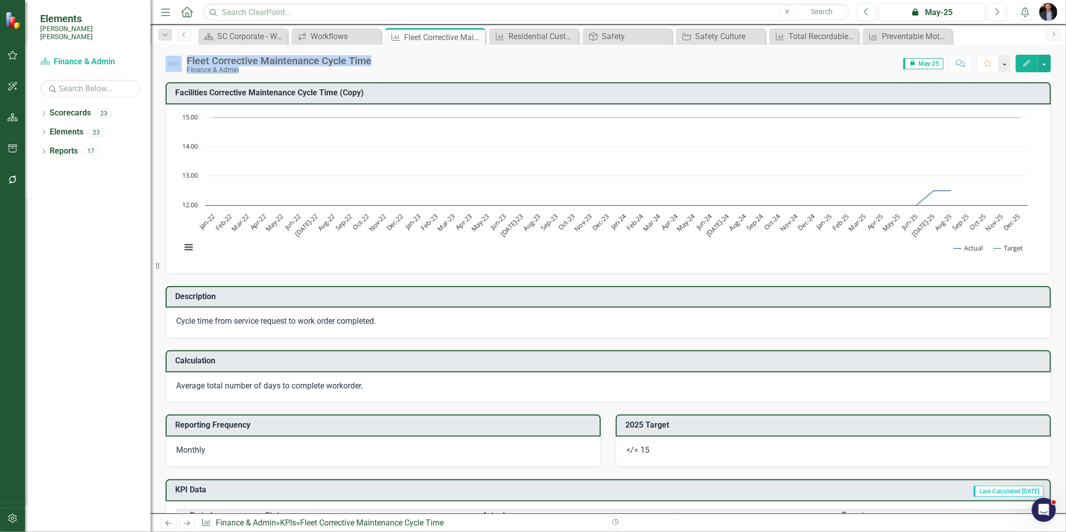
drag, startPoint x: 376, startPoint y: 60, endPoint x: 173, endPoint y: 58, distance: 203.2
click at [173, 58] on div "Fleet Corrective Maintenance Cycle Time Finance & Admin Score: N/A icon.lock Ma…" at bounding box center [608, 60] width 915 height 30
drag, startPoint x: 173, startPoint y: 58, endPoint x: 296, endPoint y: 77, distance: 124.3
click at [287, 77] on div "Fleet Corrective Maintenance Cycle Time Finance & Admin Score: N/A icon.lock Ma…" at bounding box center [608, 279] width 915 height 469
click at [367, 63] on div "Fleet Corrective Maintenance Cycle Time" at bounding box center [279, 60] width 185 height 11
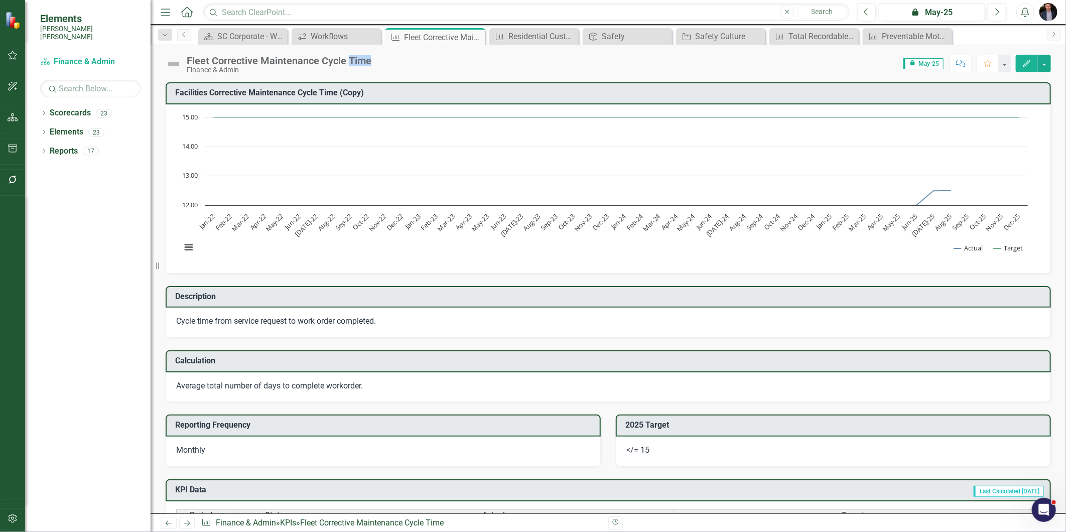
click at [367, 63] on div "Fleet Corrective Maintenance Cycle Time" at bounding box center [279, 60] width 185 height 11
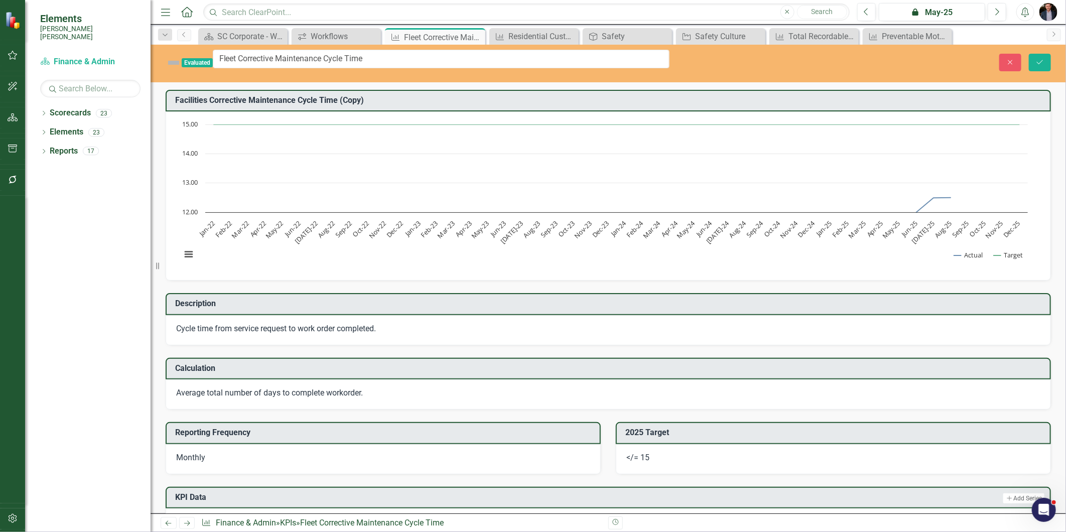
click at [332, 96] on h3 "Facilities Corrective Maintenance Cycle Time (Copy)" at bounding box center [610, 100] width 870 height 9
drag, startPoint x: 397, startPoint y: 59, endPoint x: 163, endPoint y: 49, distance: 235.1
click at [163, 50] on div "Evaluated Fleet Corrective Maintenance Cycle Time" at bounding box center [417, 63] width 519 height 26
click at [131, 170] on div "Dropdown Scorecards 23 Dropdown Santee Cooper CORPORATE Balanced Scorecard Oper…" at bounding box center [87, 318] width 125 height 427
click at [1007, 59] on icon "Close" at bounding box center [1010, 62] width 9 height 7
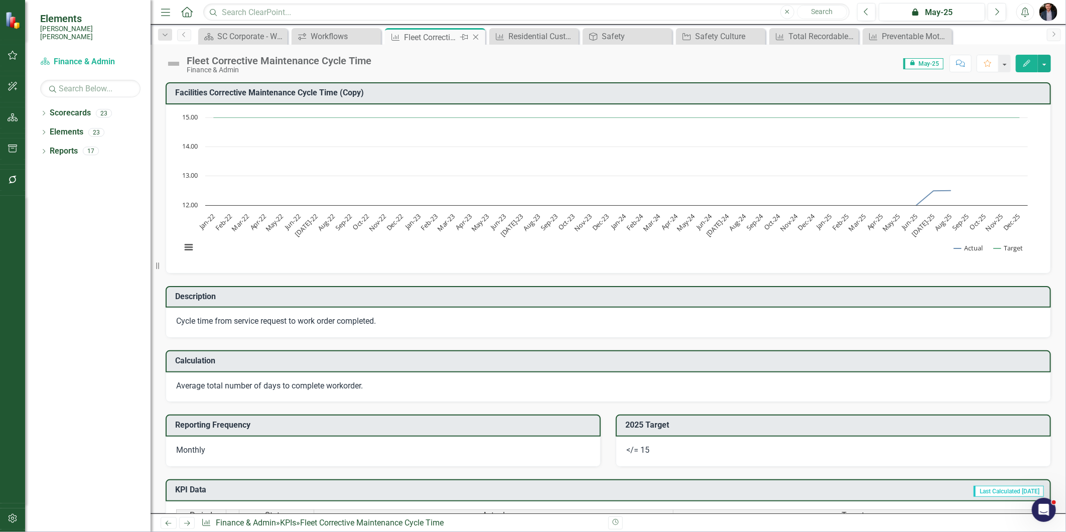
click at [476, 38] on icon "Close" at bounding box center [476, 37] width 10 height 8
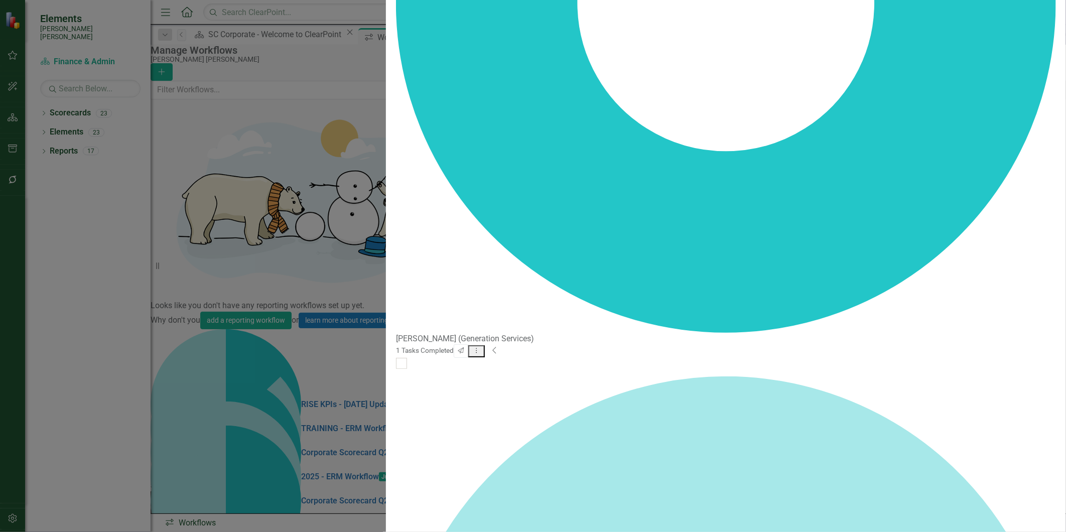
scroll to position [966, 0]
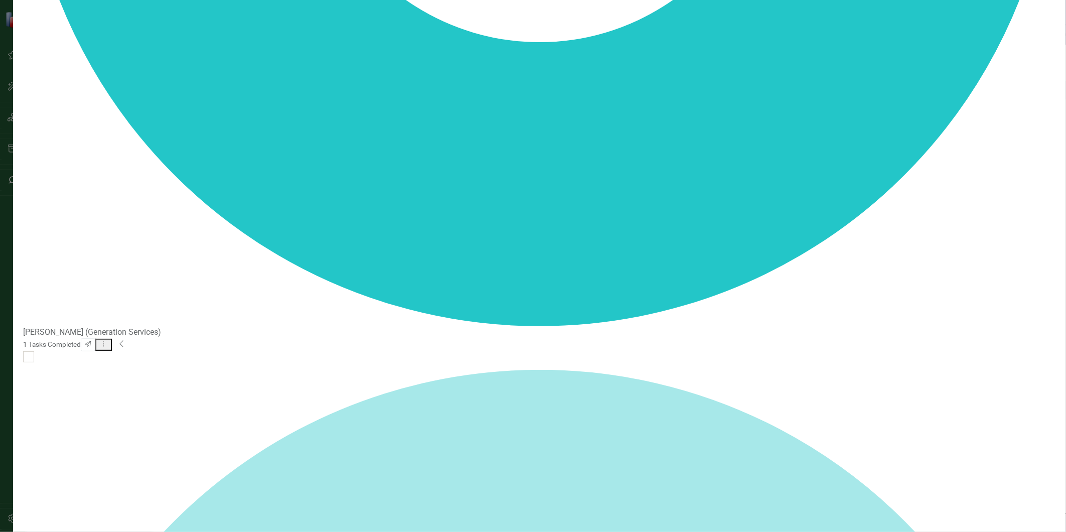
scroll to position [0, 0]
